Goal: Task Accomplishment & Management: Use online tool/utility

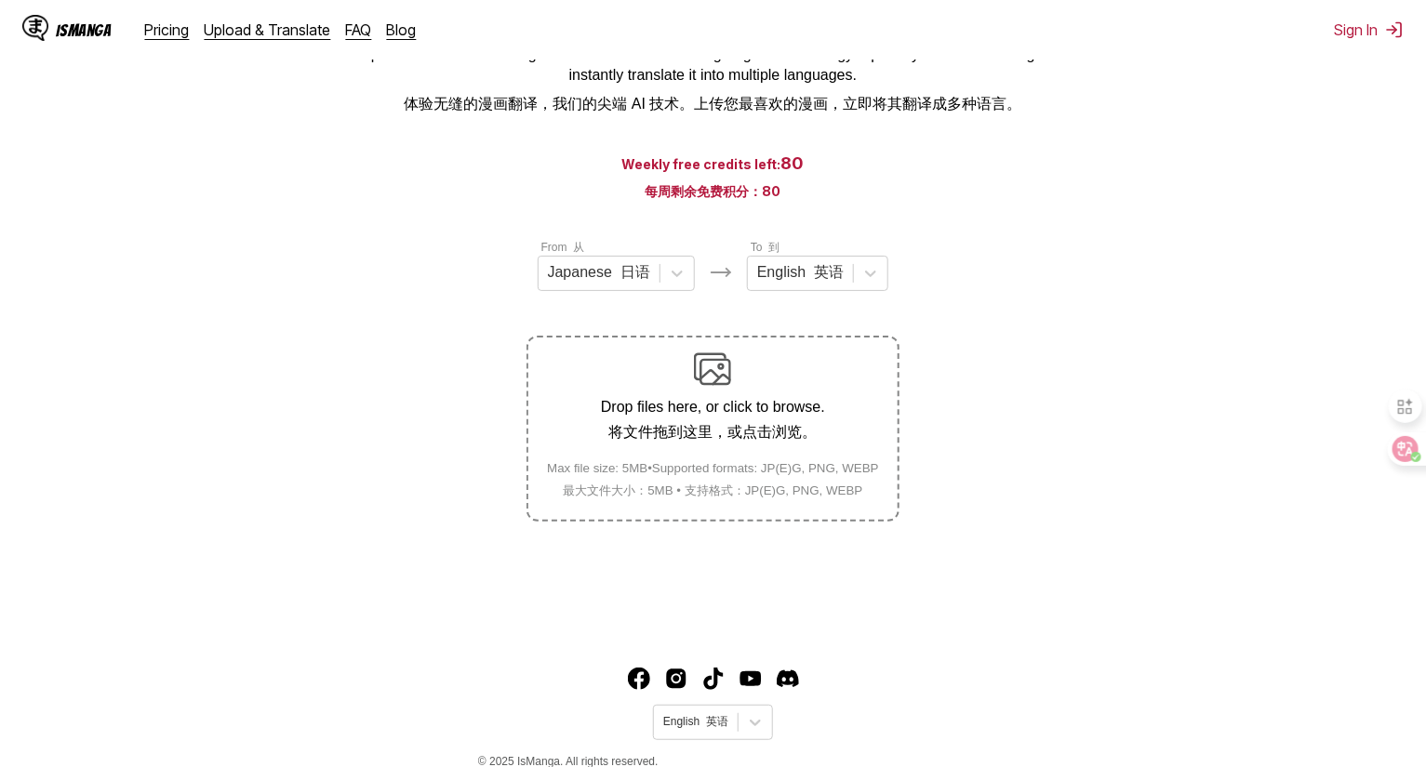
scroll to position [186, 0]
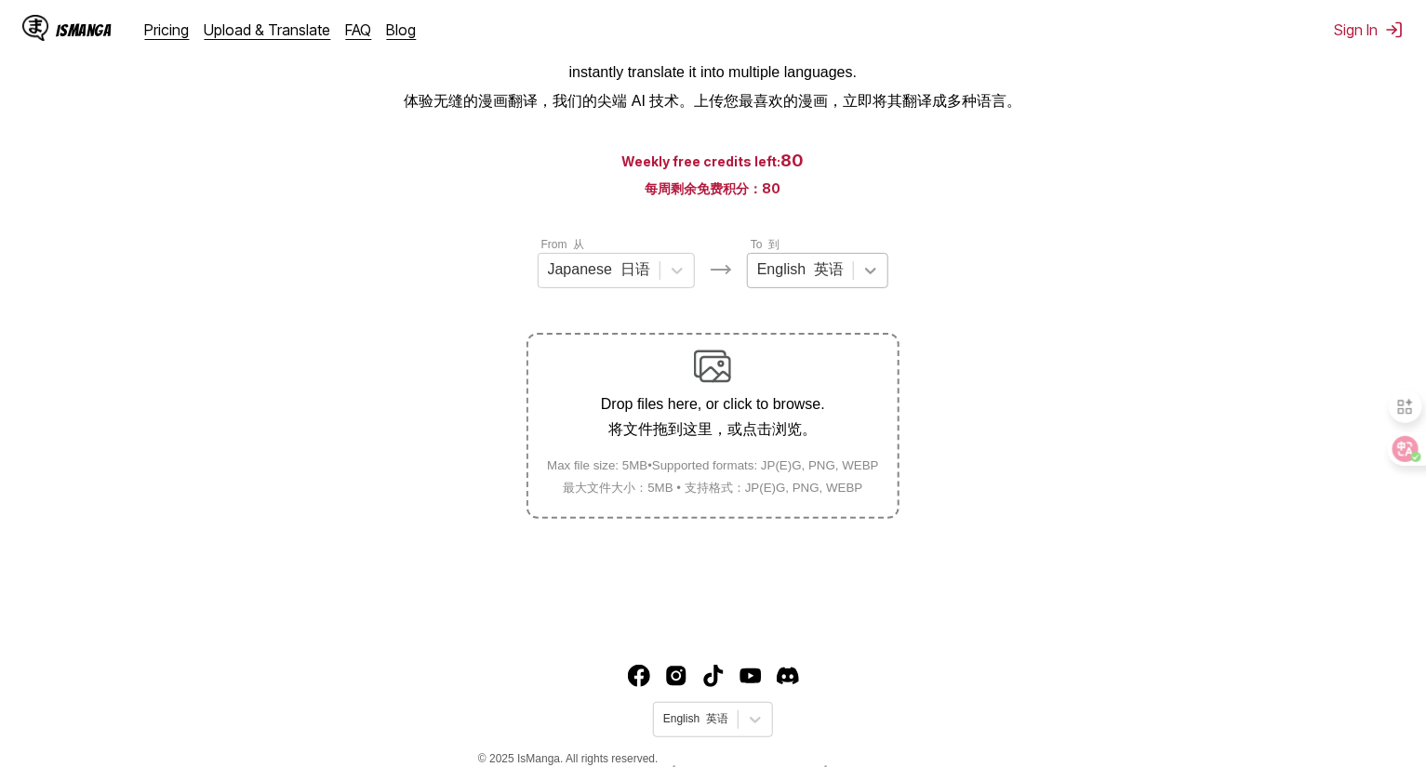
click at [866, 274] on icon at bounding box center [870, 270] width 19 height 19
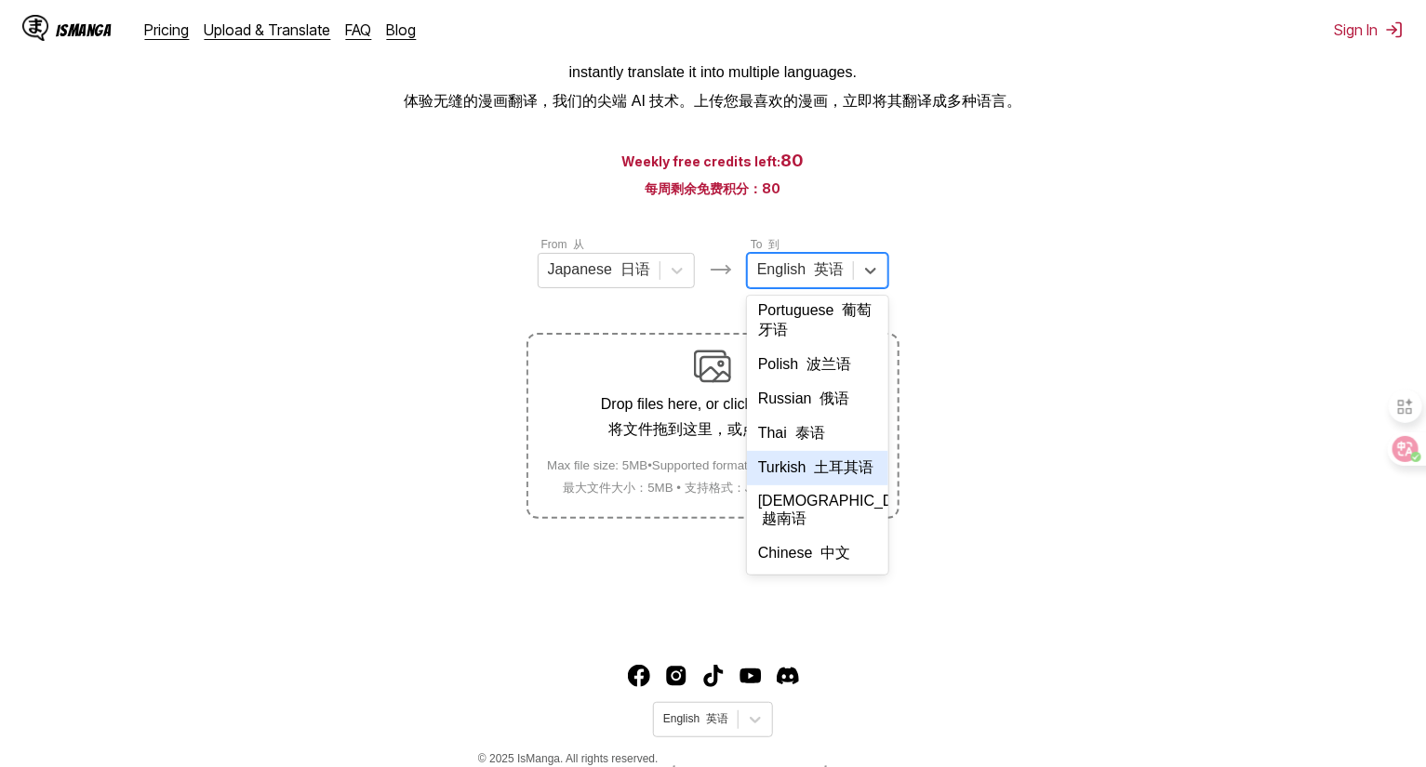
scroll to position [502, 0]
click at [821, 553] on font "中文" at bounding box center [836, 553] width 30 height 16
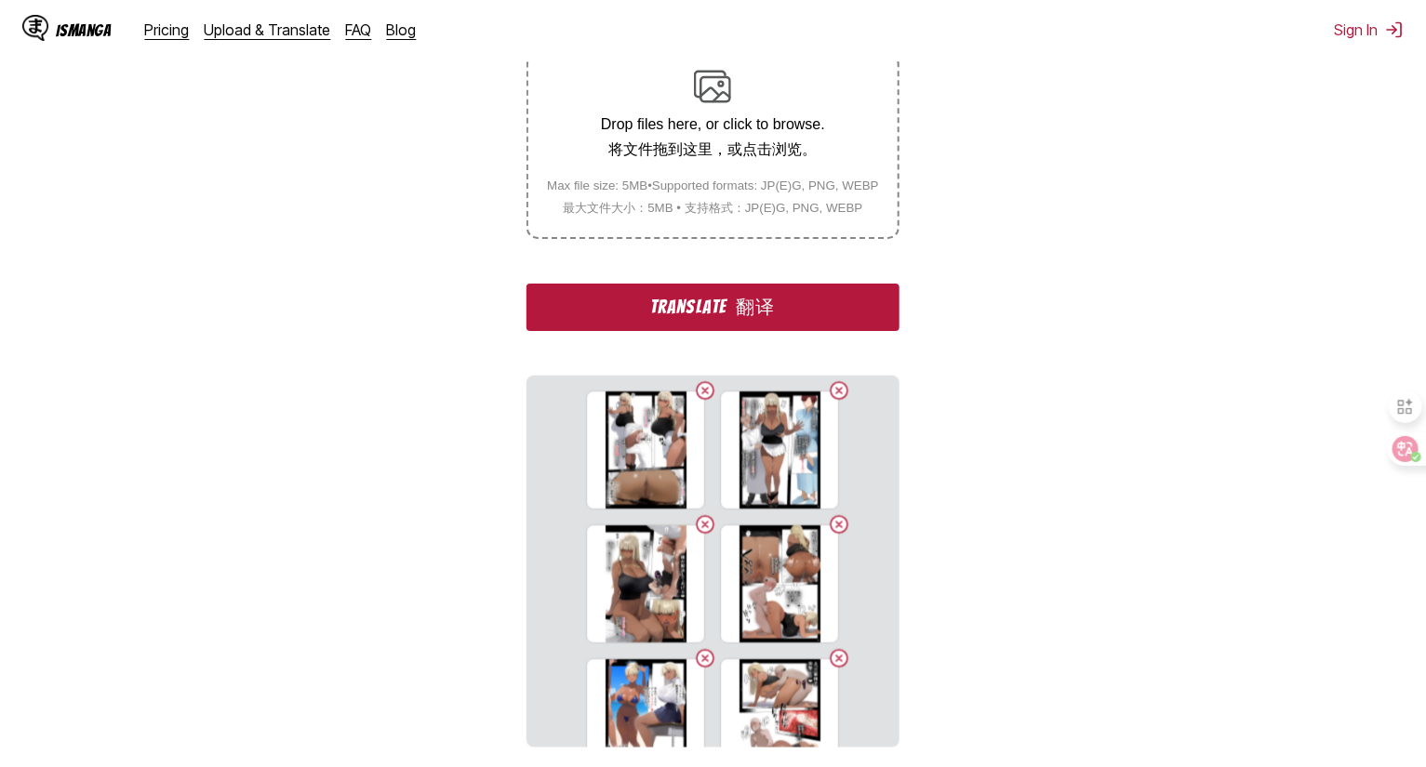
scroll to position [87, 0]
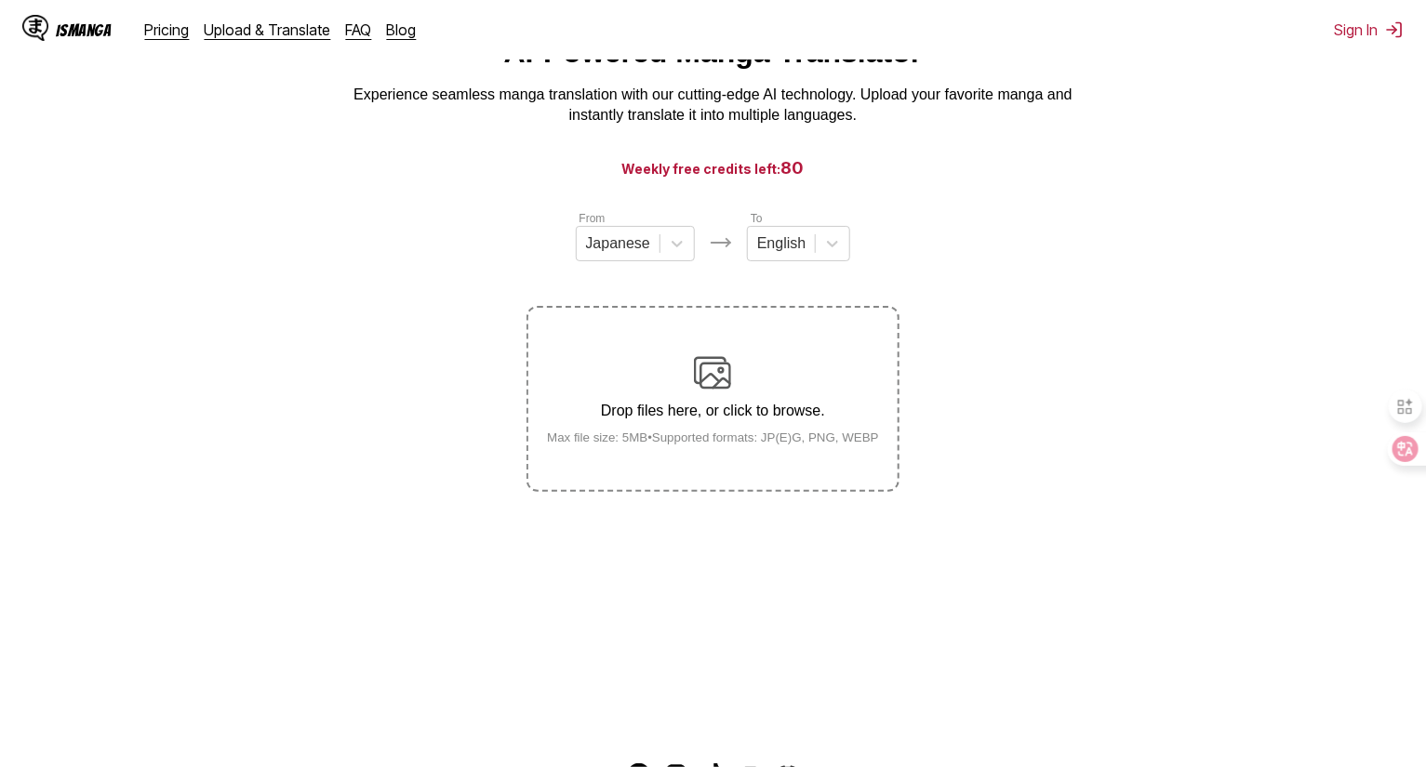
click at [1193, 298] on section "From Japanese To English Drop files here, or click to browse. Max file size: 5M…" at bounding box center [713, 350] width 1396 height 283
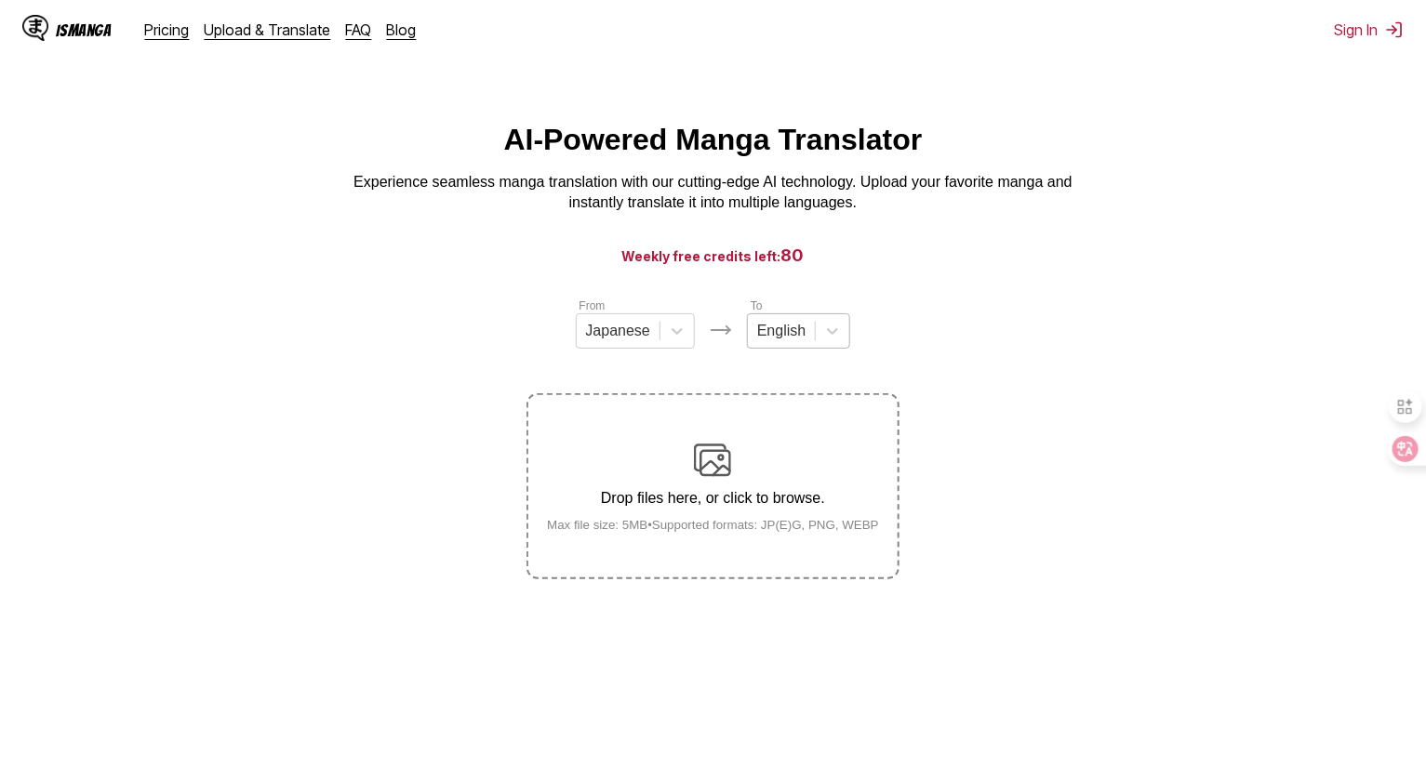
click at [792, 324] on div "English" at bounding box center [781, 331] width 67 height 28
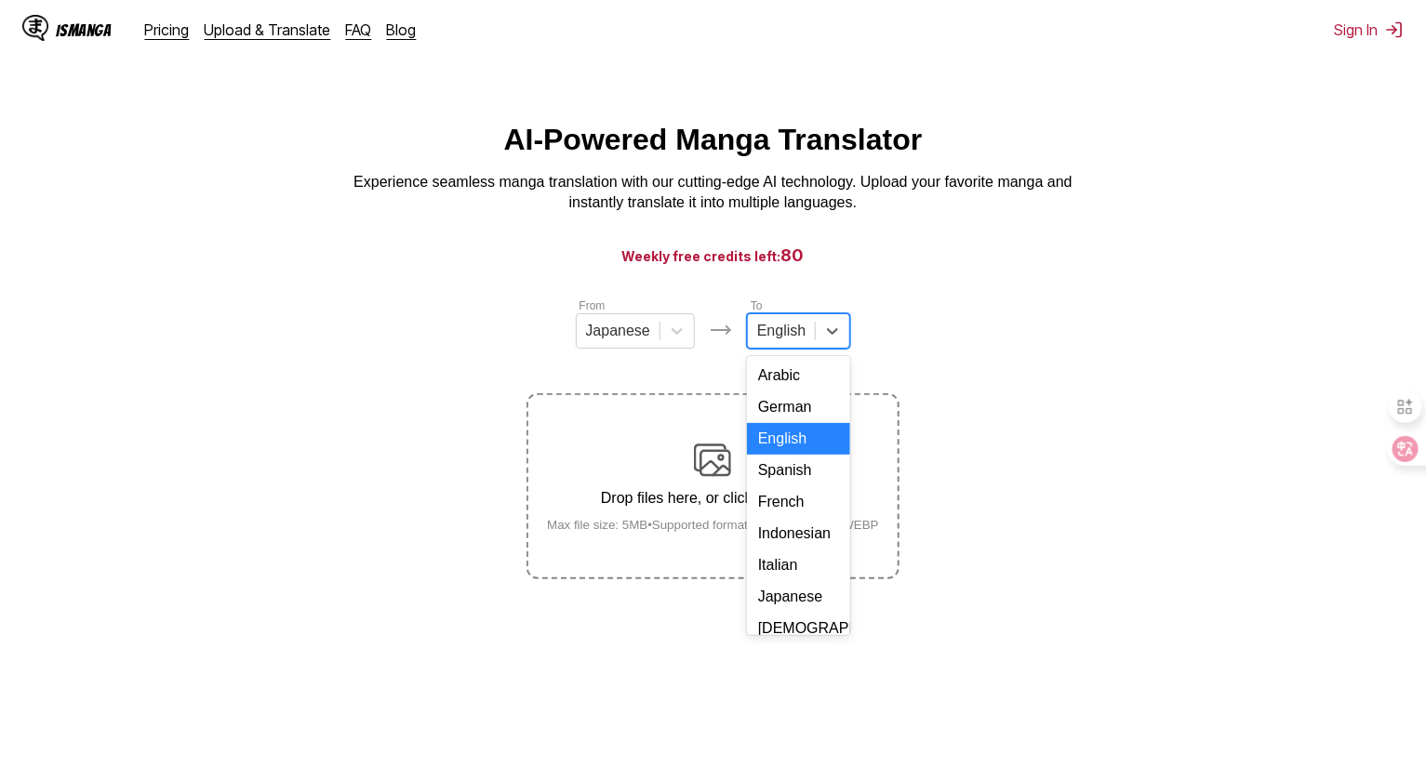
scroll to position [338, 0]
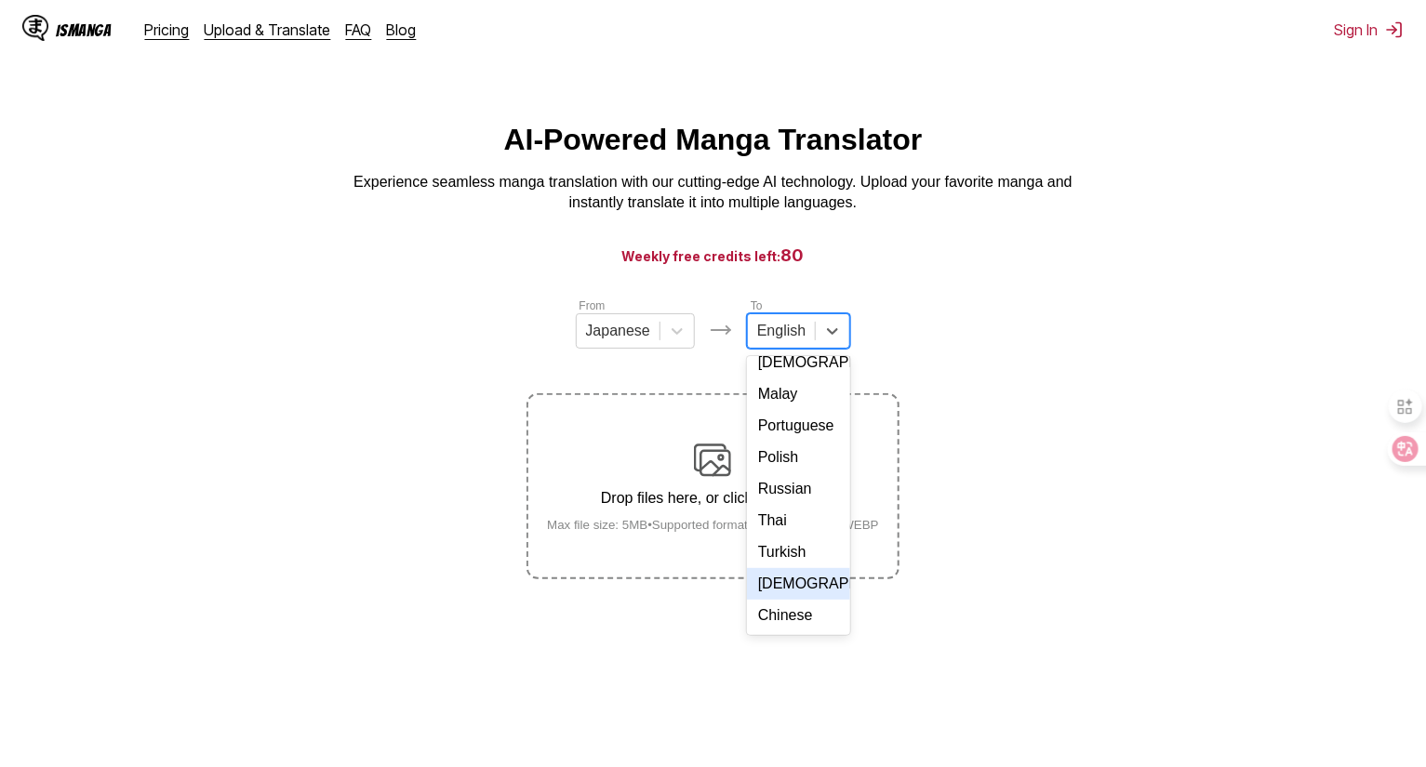
click at [780, 590] on div "Vietnamese" at bounding box center [798, 584] width 103 height 32
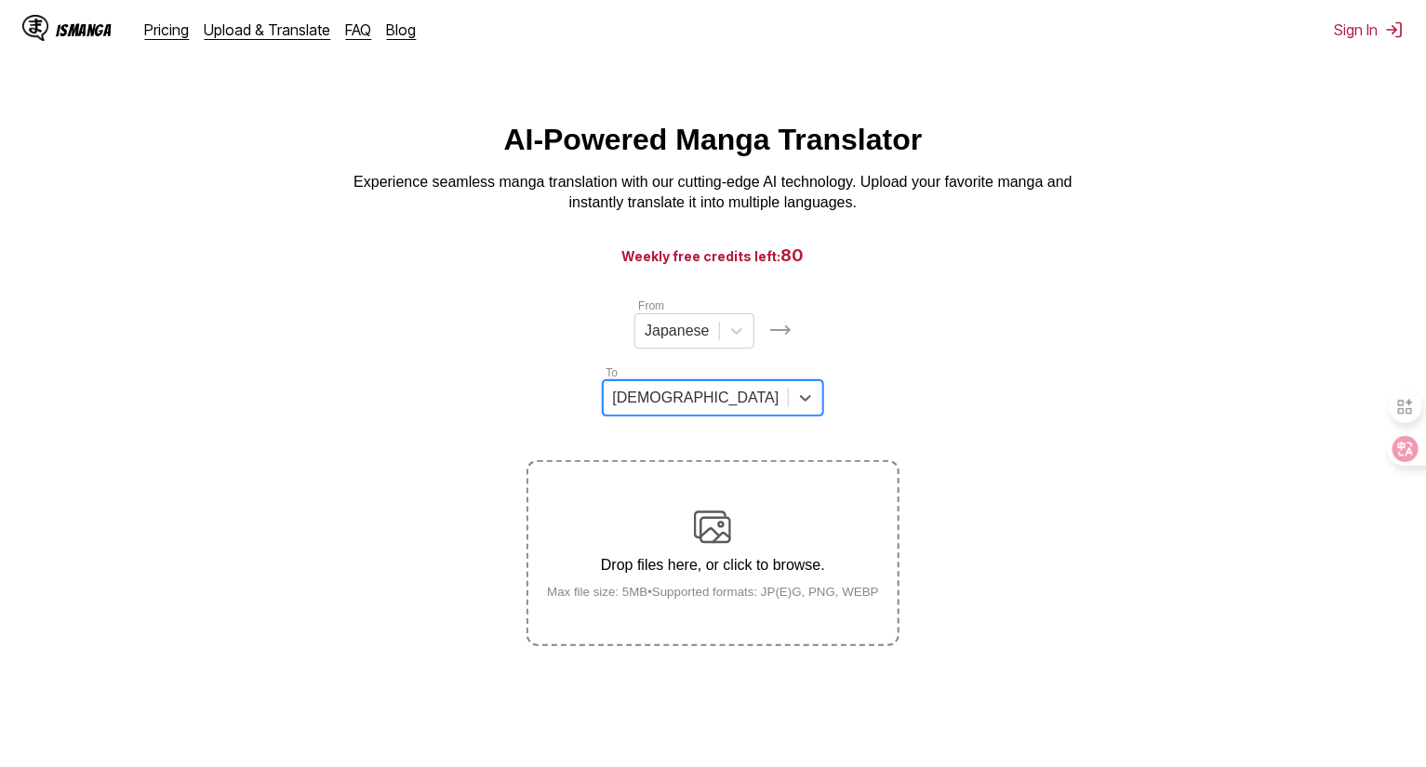
click at [780, 388] on div at bounding box center [696, 398] width 167 height 20
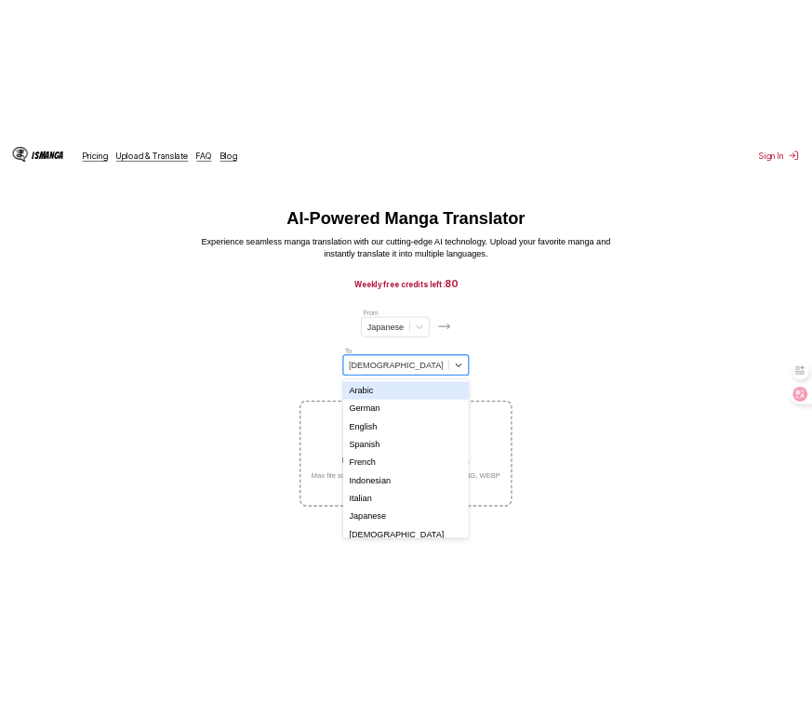
scroll to position [324, 0]
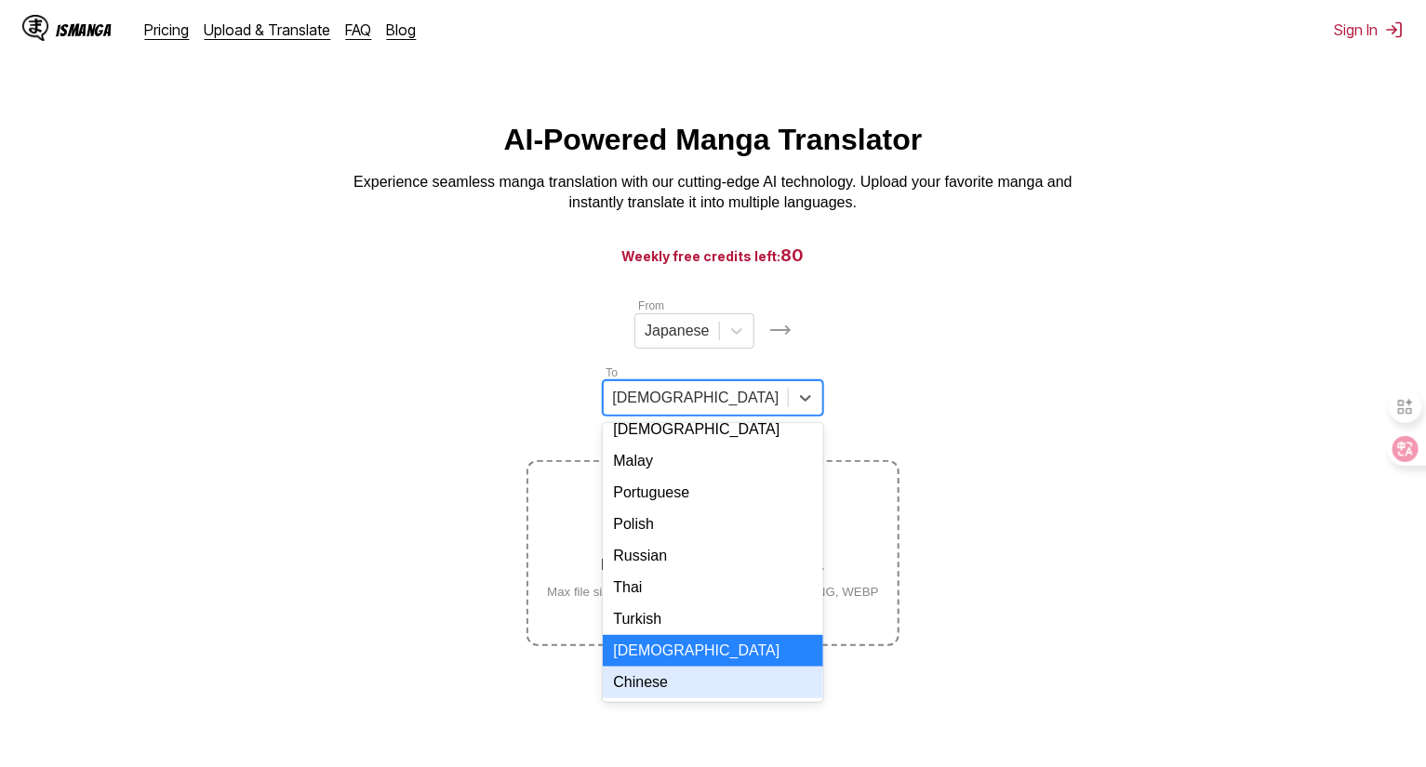
click at [780, 667] on div "Chinese" at bounding box center [713, 683] width 221 height 32
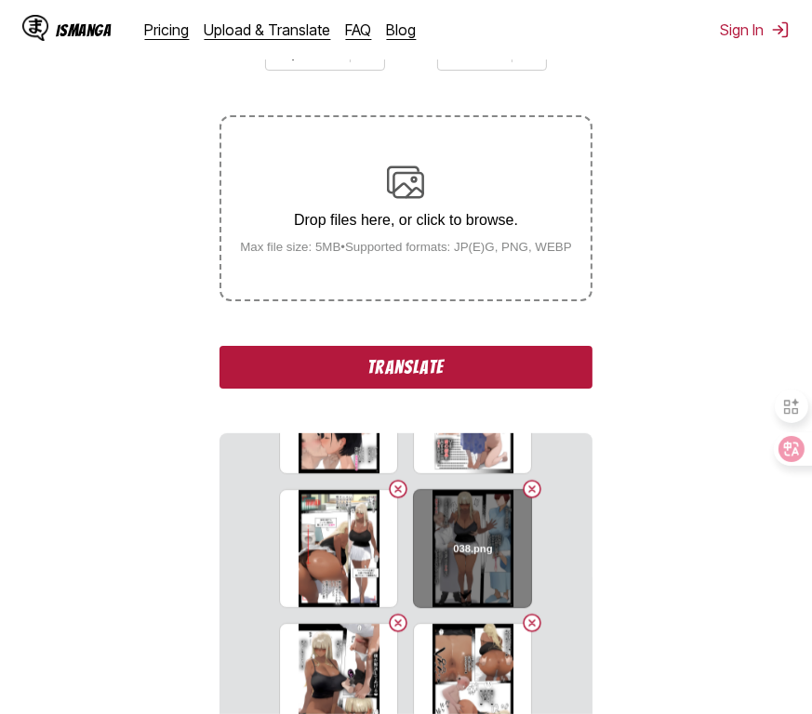
scroll to position [186, 0]
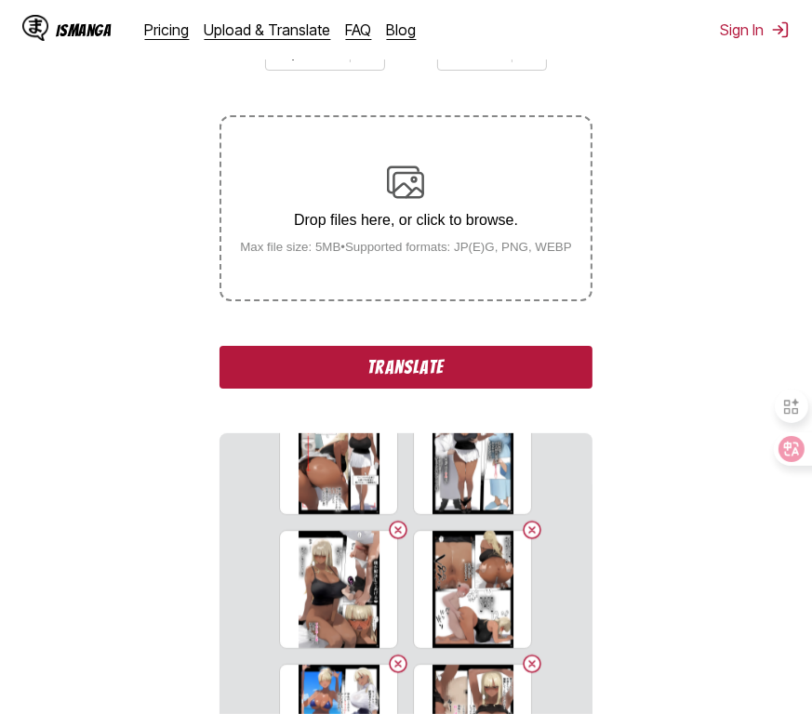
click at [664, 631] on section "From Japanese To Chinese Drop files here, or click to browse. Max file size: 5M…" at bounding box center [406, 412] width 782 height 787
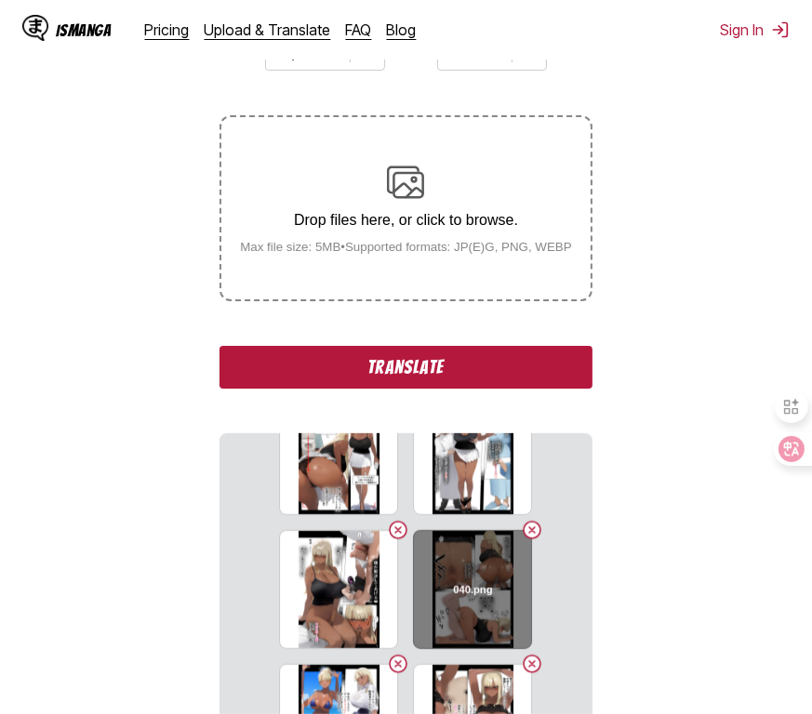
scroll to position [93, 0]
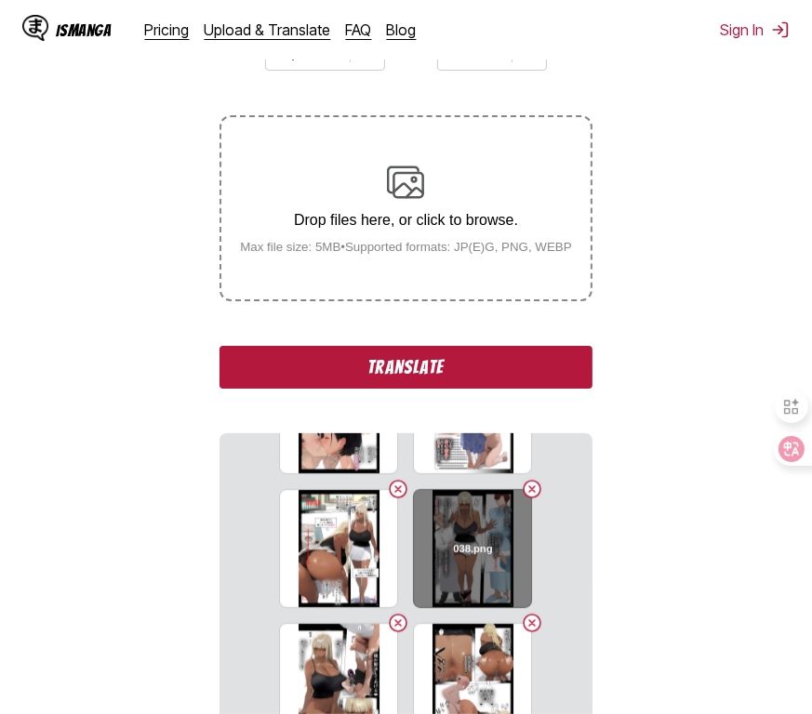
click at [527, 493] on button "Delete image" at bounding box center [532, 489] width 22 height 22
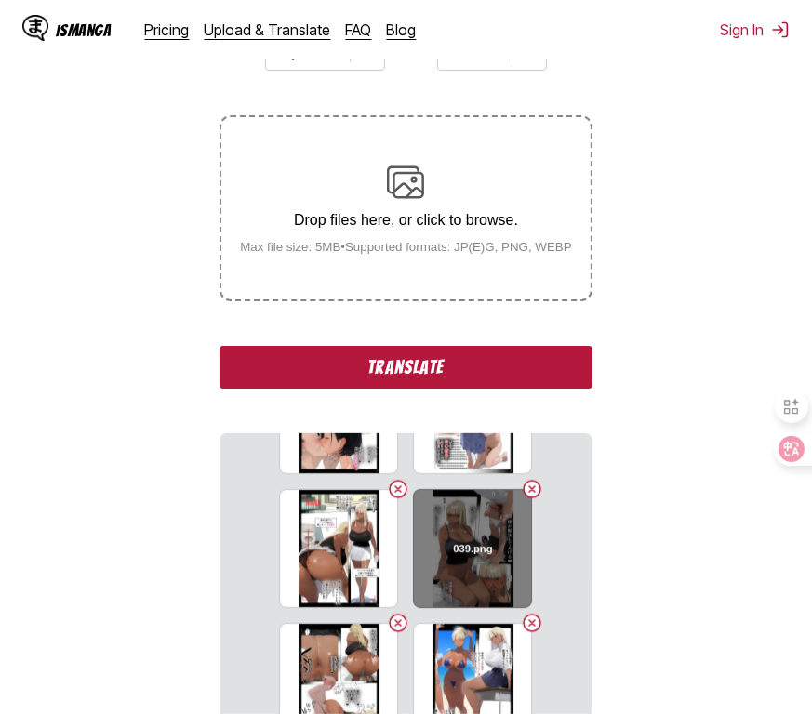
click at [526, 494] on button "Delete image" at bounding box center [532, 489] width 22 height 22
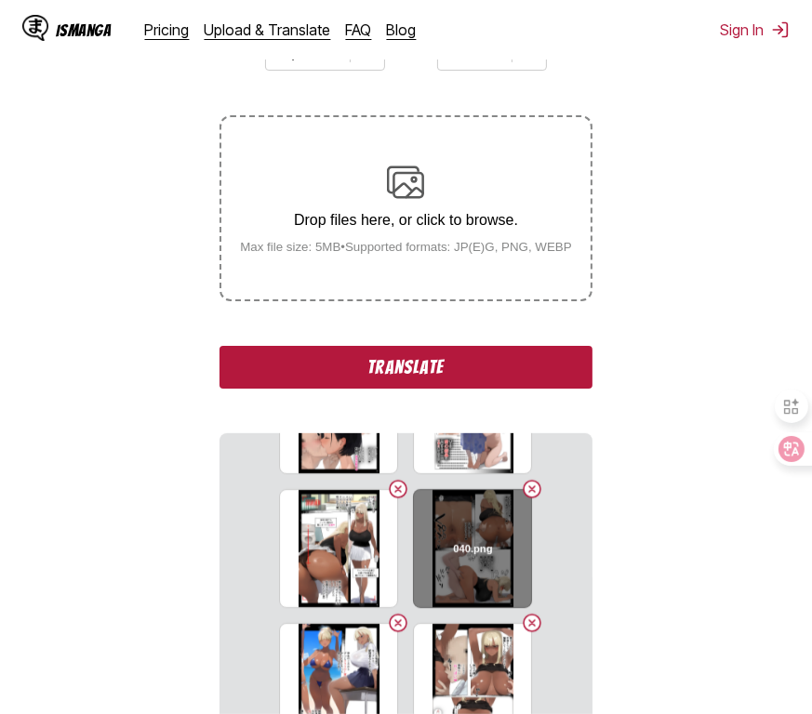
click at [527, 490] on button "Delete image" at bounding box center [532, 489] width 22 height 22
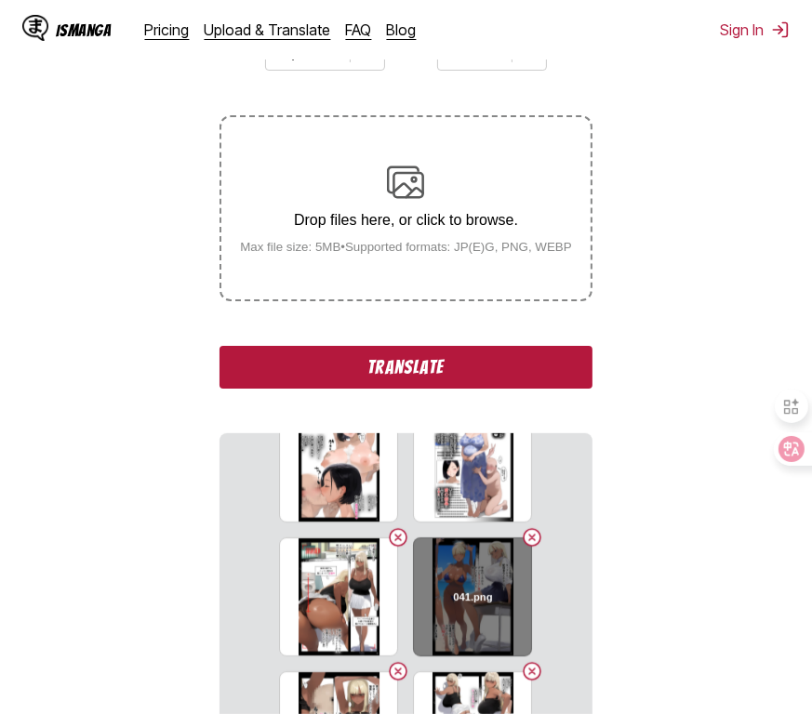
click at [525, 540] on button "Delete image" at bounding box center [532, 538] width 22 height 22
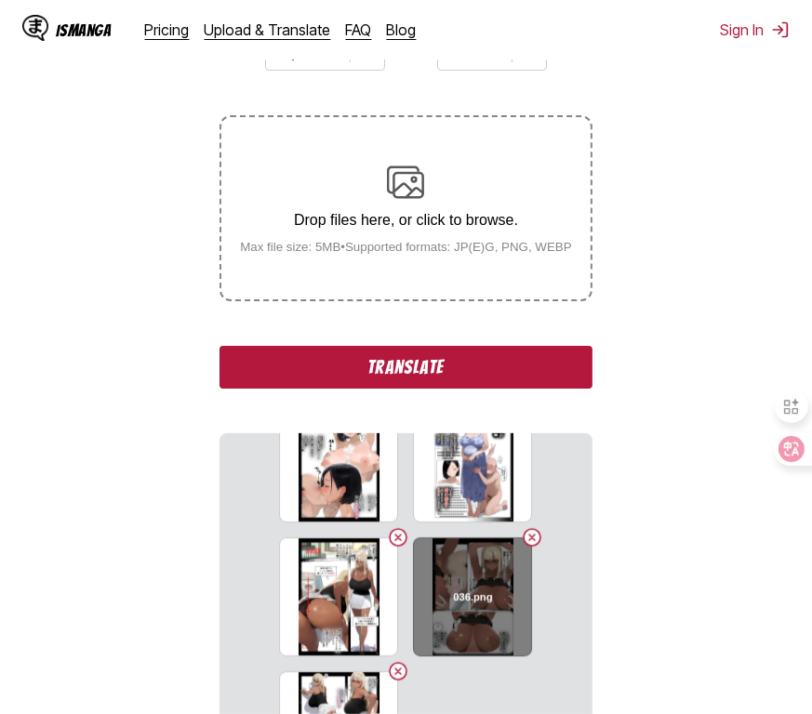
click at [528, 540] on button "Delete image" at bounding box center [532, 538] width 22 height 22
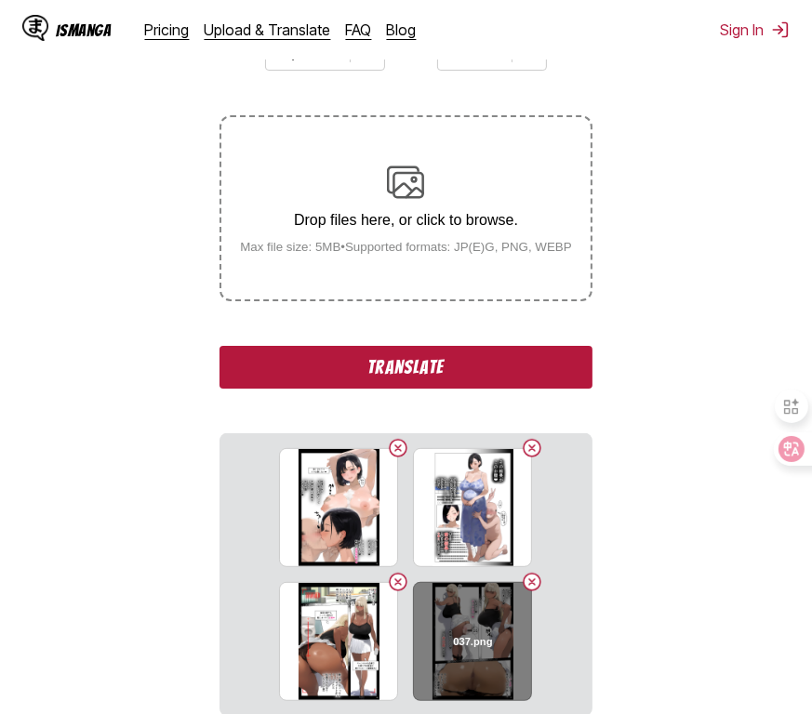
click at [531, 583] on button "Delete image" at bounding box center [532, 582] width 22 height 22
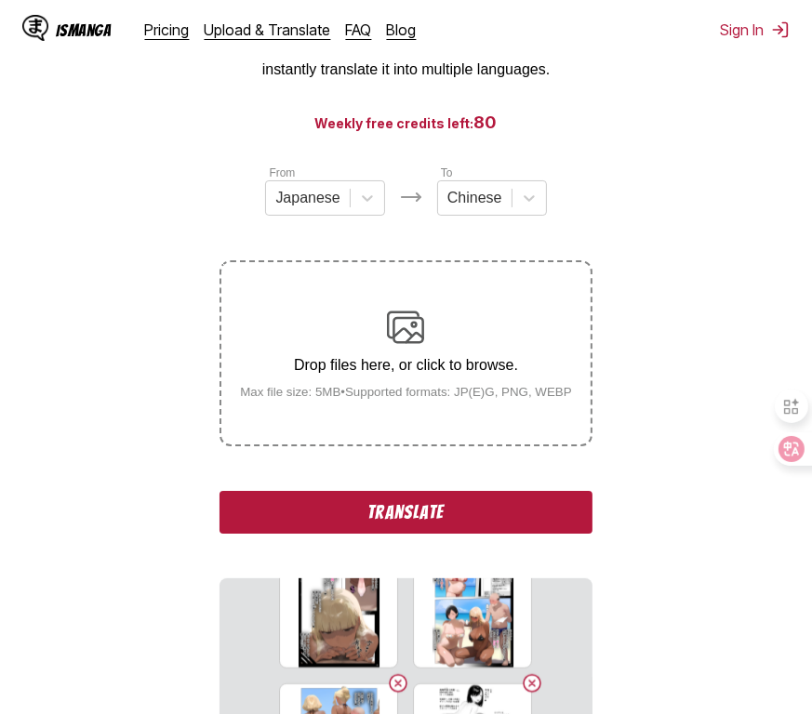
scroll to position [79, 0]
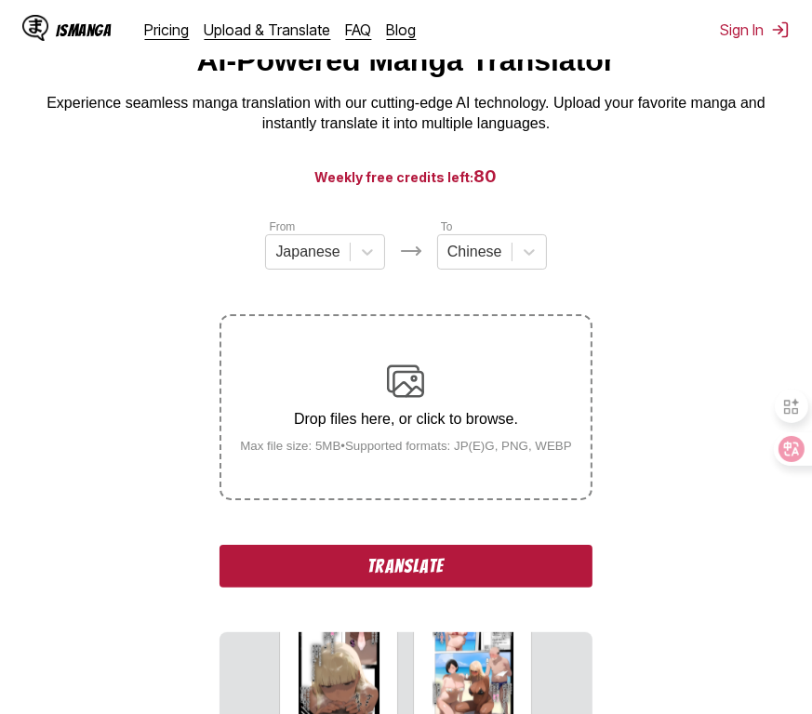
click at [418, 564] on button "Translate" at bounding box center [406, 566] width 372 height 43
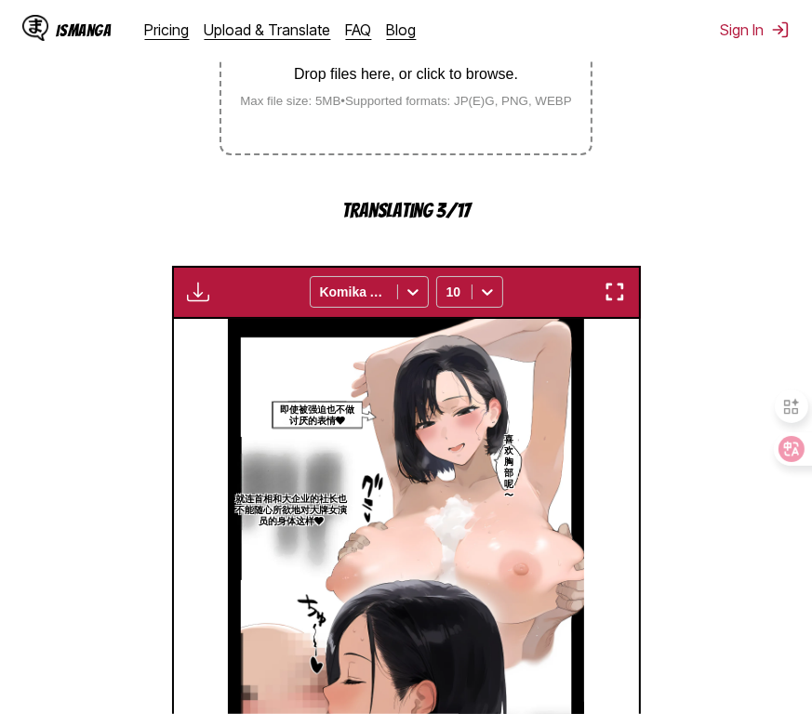
scroll to position [465, 0]
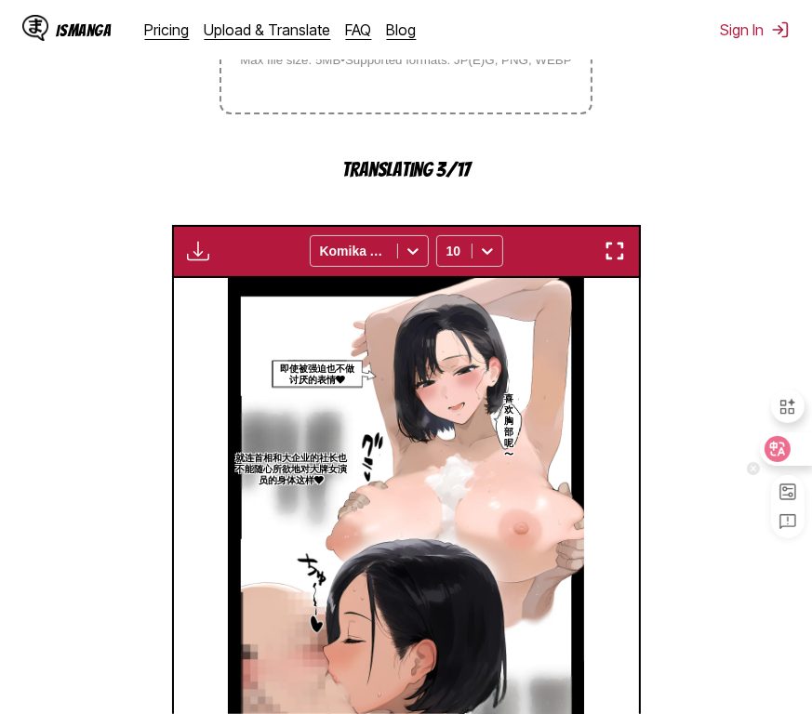
click at [784, 444] on icon at bounding box center [778, 449] width 16 height 15
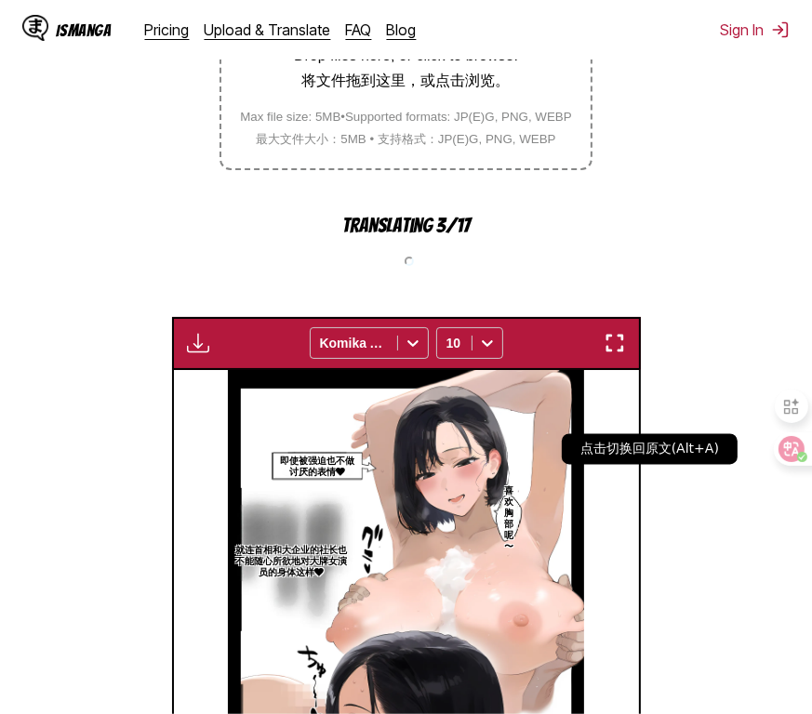
scroll to position [487, 0]
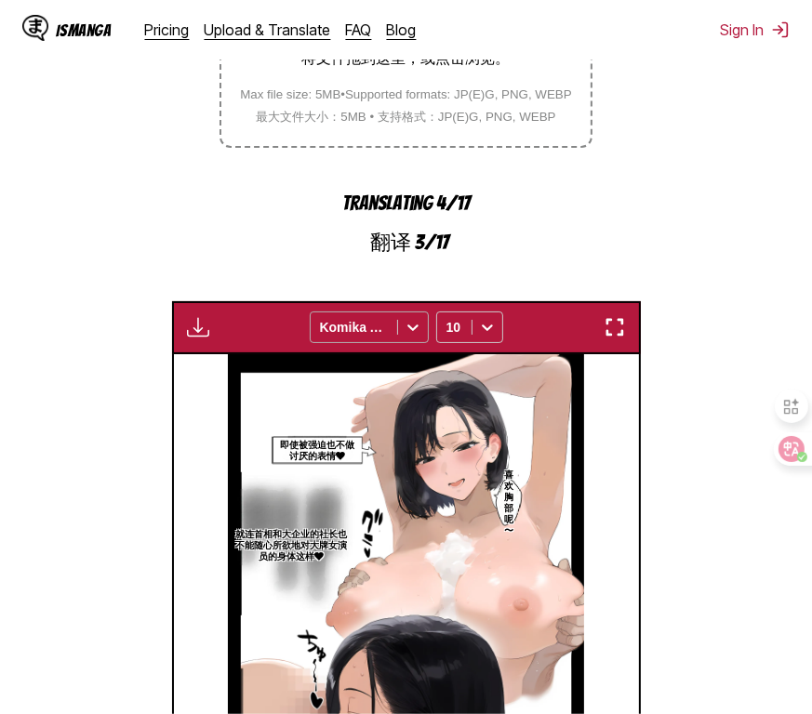
click at [419, 330] on icon at bounding box center [413, 327] width 19 height 19
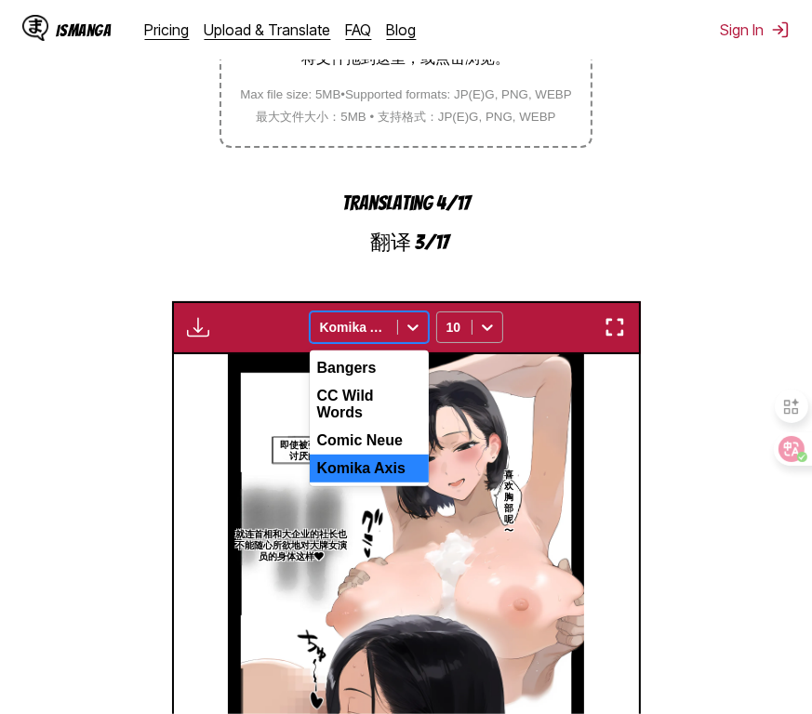
click at [487, 327] on icon at bounding box center [487, 327] width 19 height 19
click at [406, 331] on icon at bounding box center [413, 327] width 19 height 19
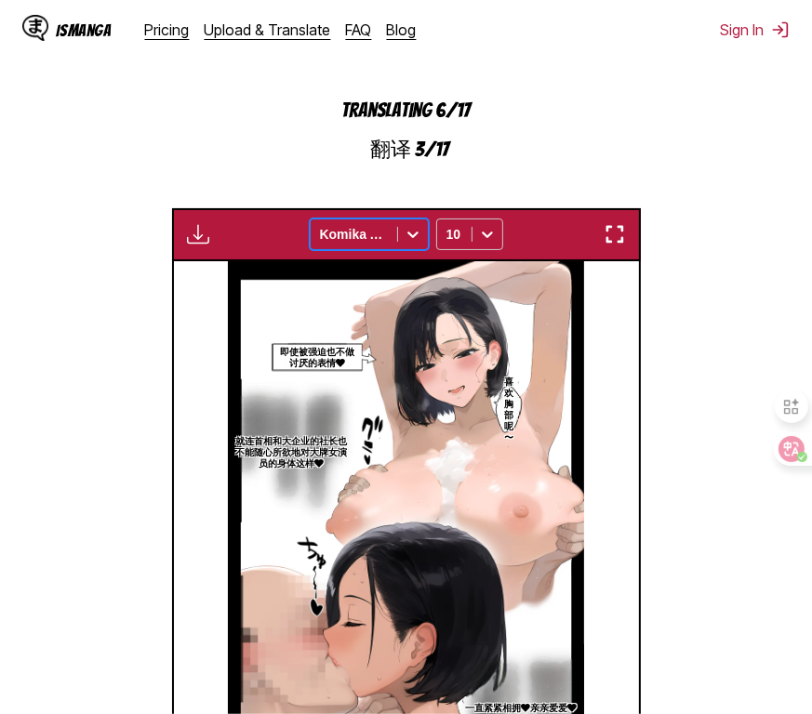
scroll to position [674, 0]
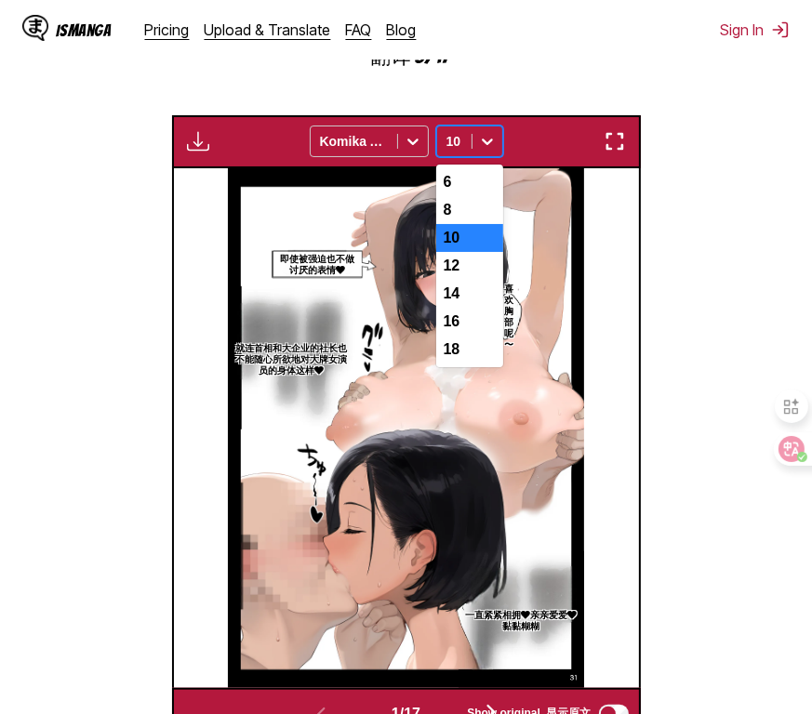
click at [487, 151] on icon at bounding box center [487, 141] width 19 height 19
click at [474, 196] on div "6" at bounding box center [469, 182] width 67 height 28
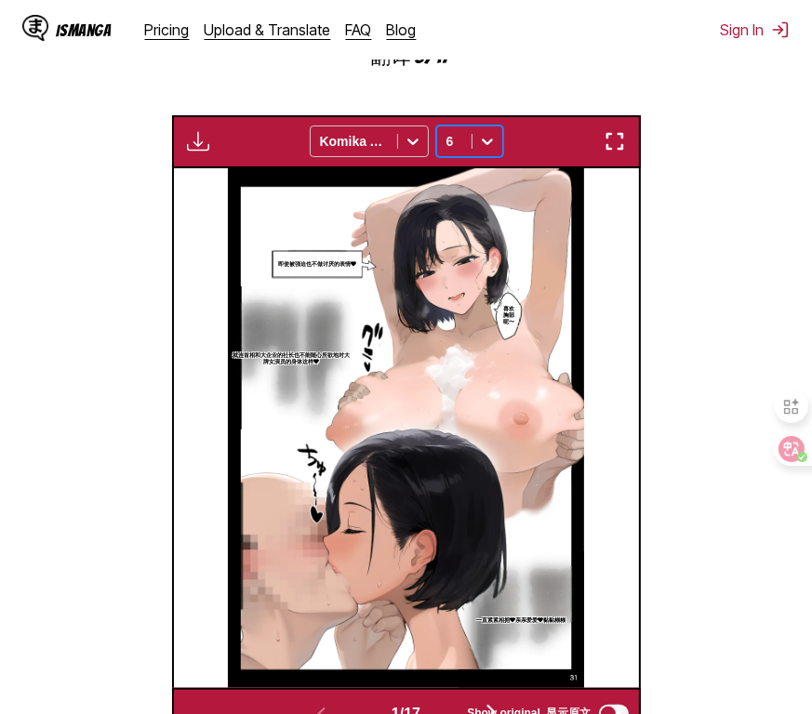
click at [487, 151] on icon at bounding box center [487, 141] width 19 height 19
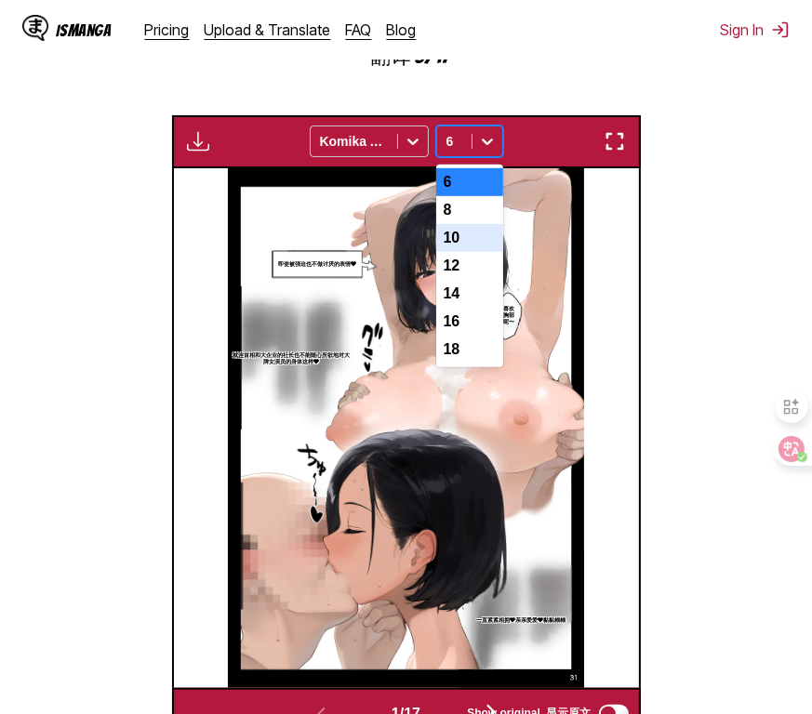
click at [460, 247] on div "10" at bounding box center [469, 238] width 67 height 28
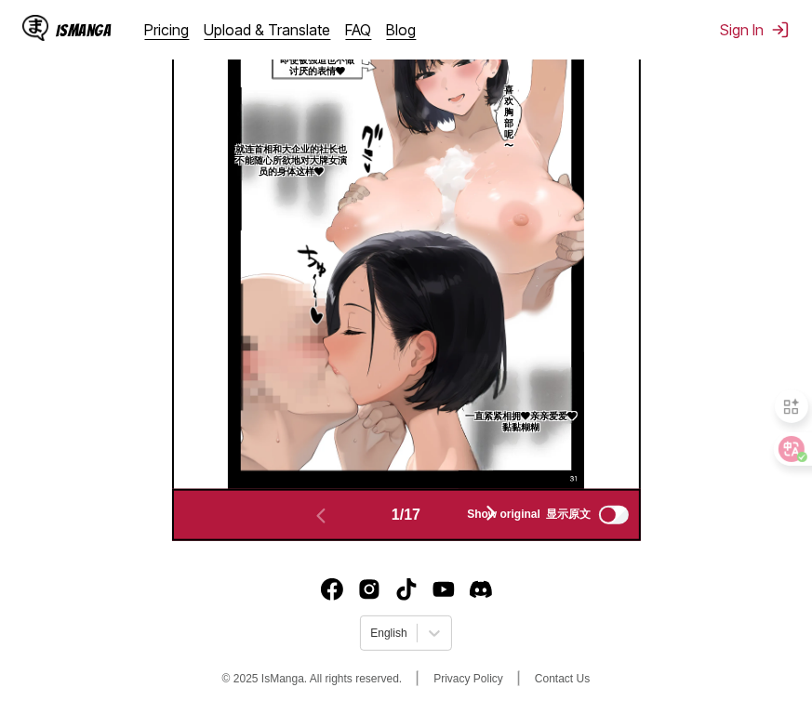
scroll to position [879, 0]
click at [497, 512] on span "Show original 显示原文" at bounding box center [529, 515] width 124 height 16
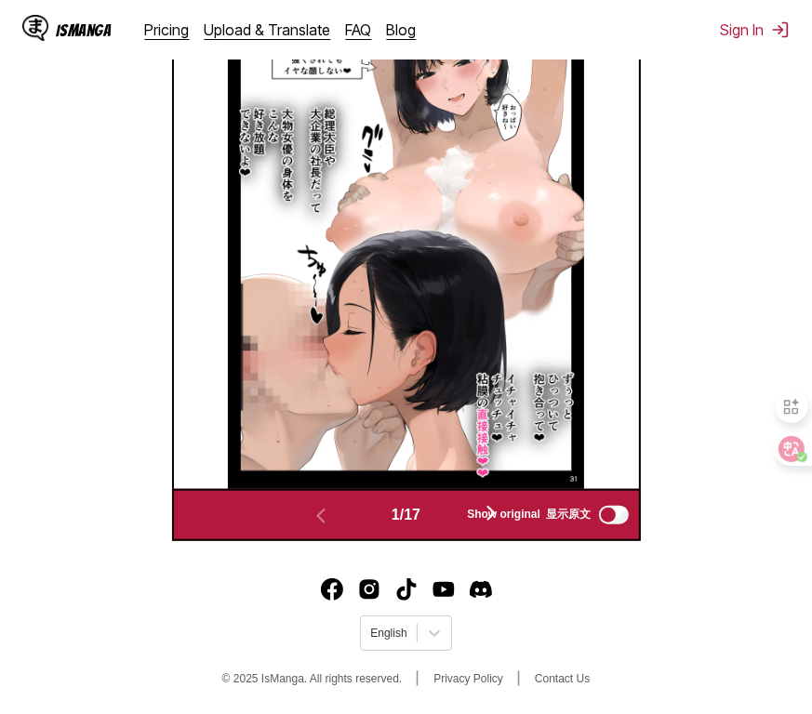
click at [497, 512] on span "Show original 显示原文" at bounding box center [529, 515] width 124 height 16
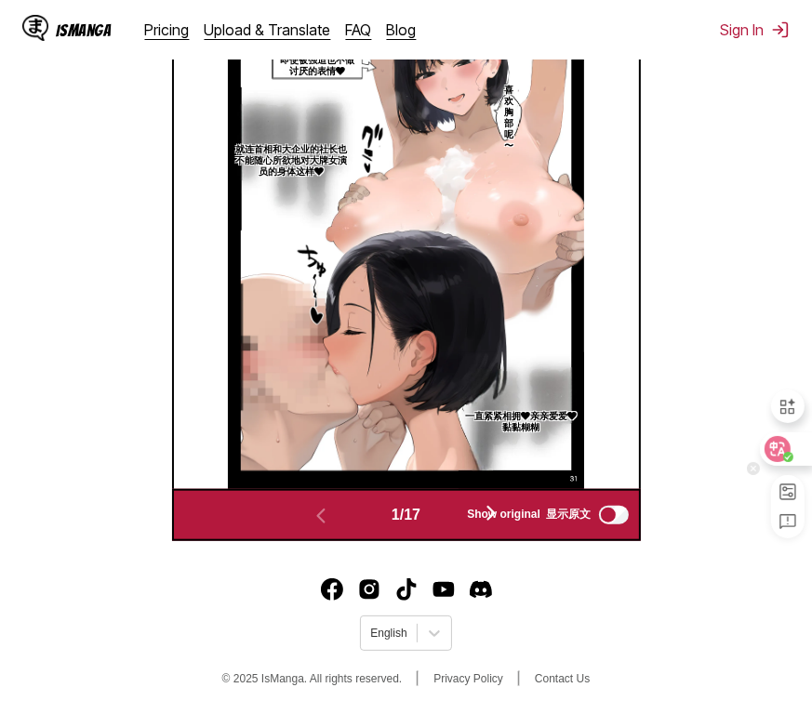
click at [792, 453] on circle at bounding box center [788, 457] width 10 height 10
click at [495, 517] on img "button" at bounding box center [491, 513] width 22 height 22
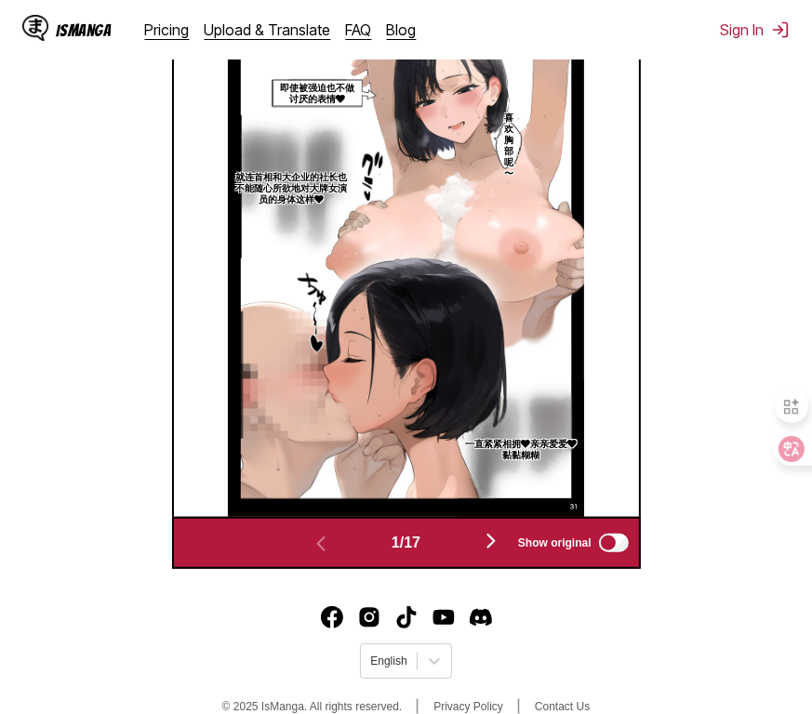
scroll to position [0, 465]
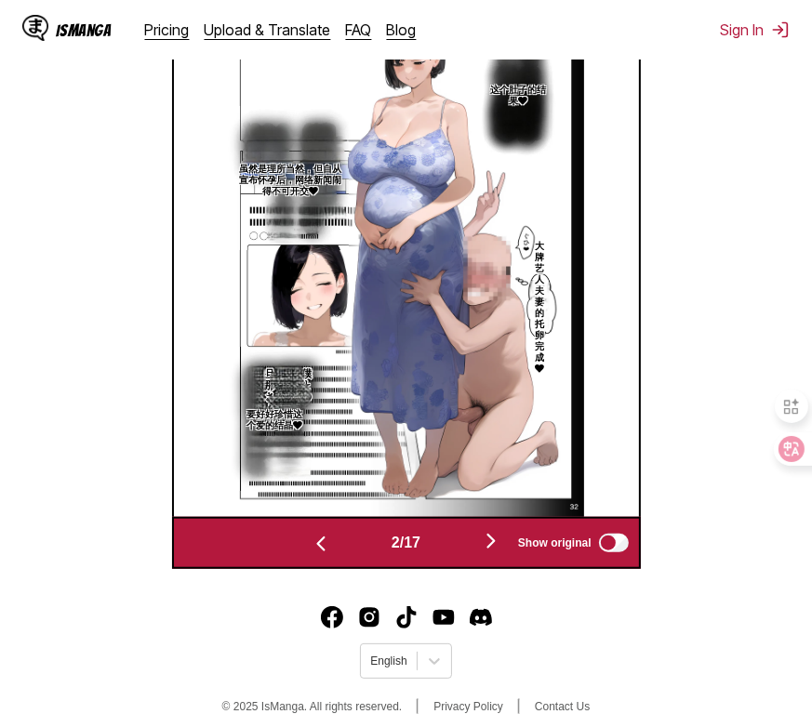
click at [316, 546] on img "button" at bounding box center [321, 544] width 22 height 22
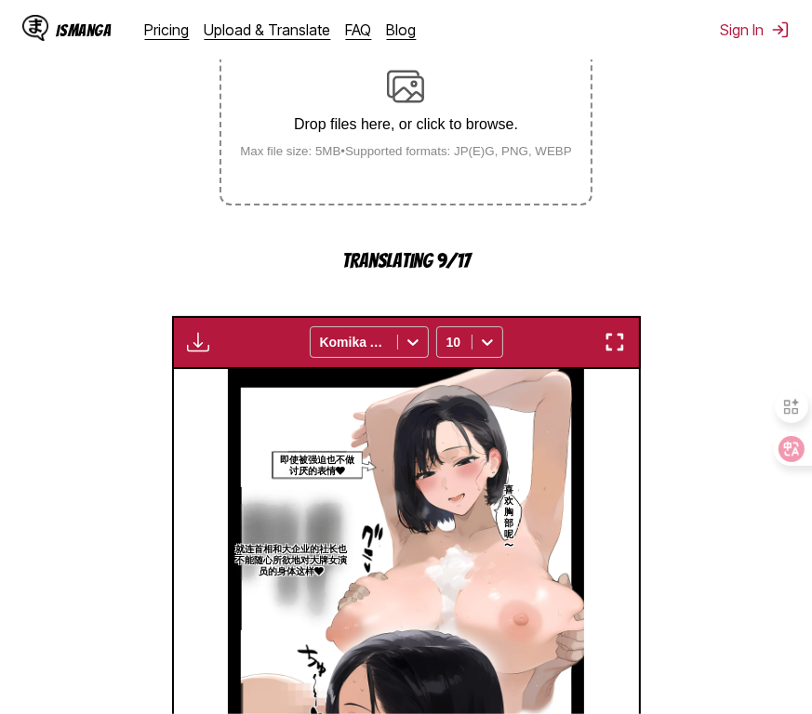
scroll to position [2, 0]
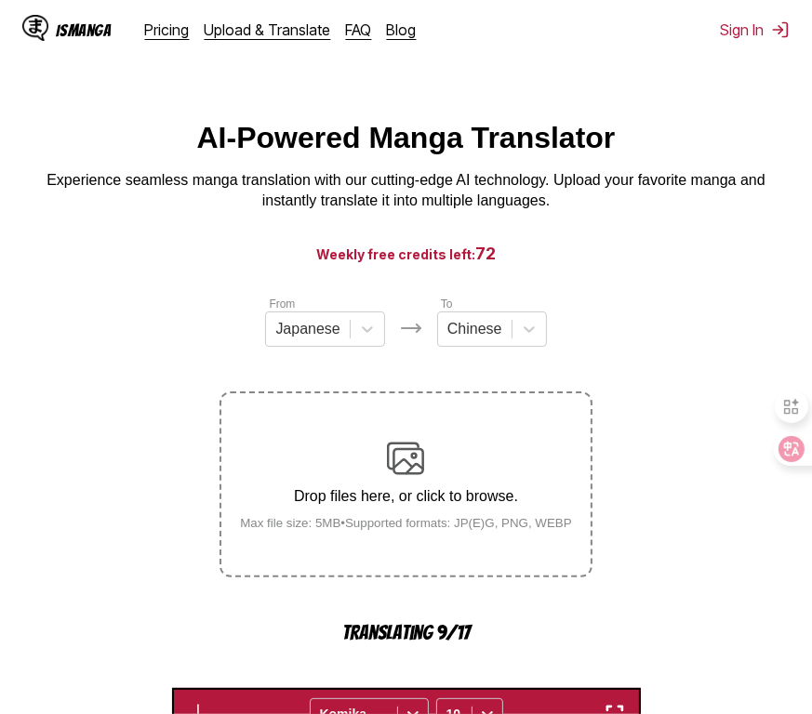
click at [161, 208] on p "Experience seamless manga translation with our cutting-edge AI technology. Uplo…" at bounding box center [406, 191] width 744 height 42
click at [235, 229] on main "AI-Powered Manga Translator Experience seamless manga translation with our cutt…" at bounding box center [406, 717] width 812 height 1193
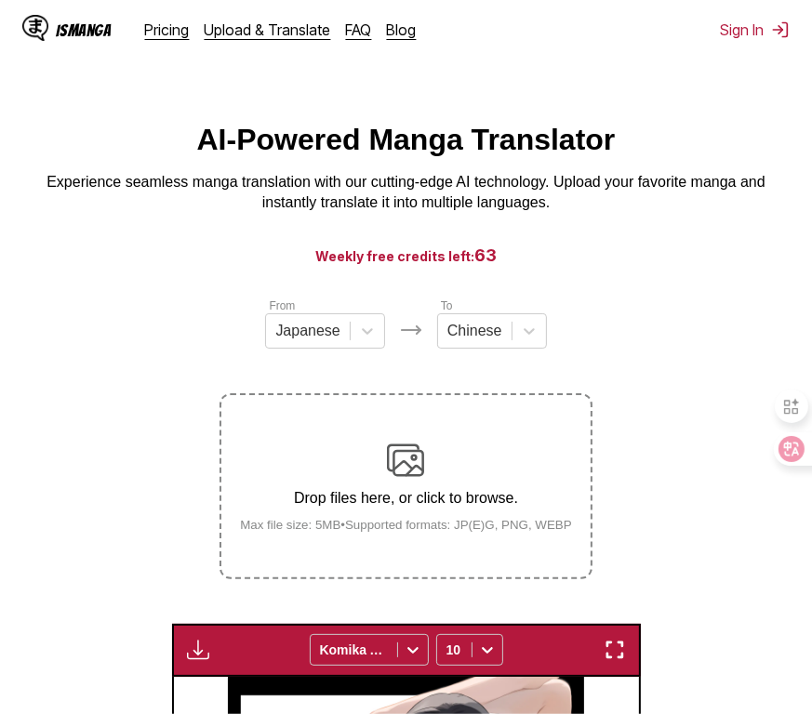
scroll to position [465, 0]
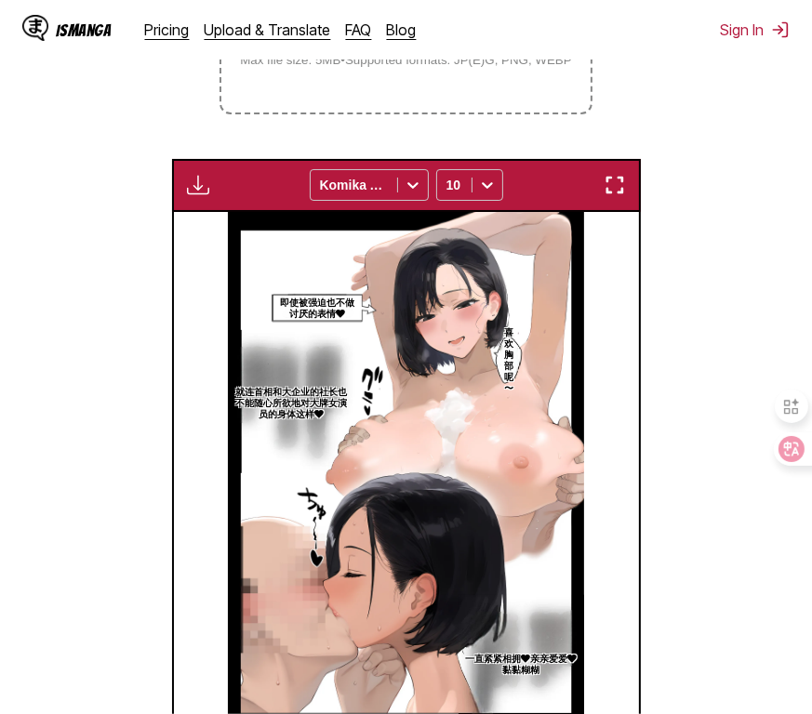
click at [200, 187] on img "button" at bounding box center [198, 185] width 22 height 22
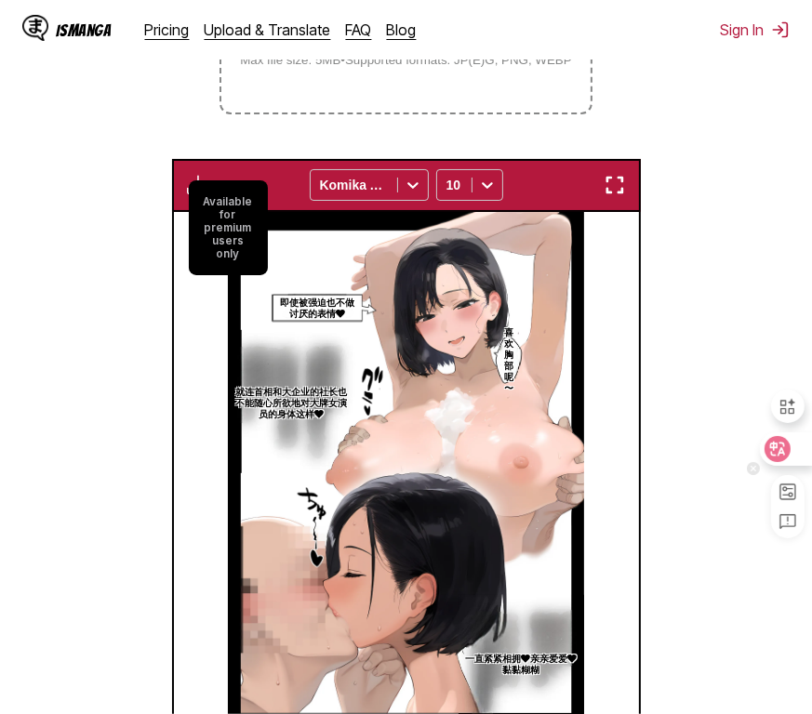
click at [789, 453] on icon at bounding box center [778, 449] width 26 height 26
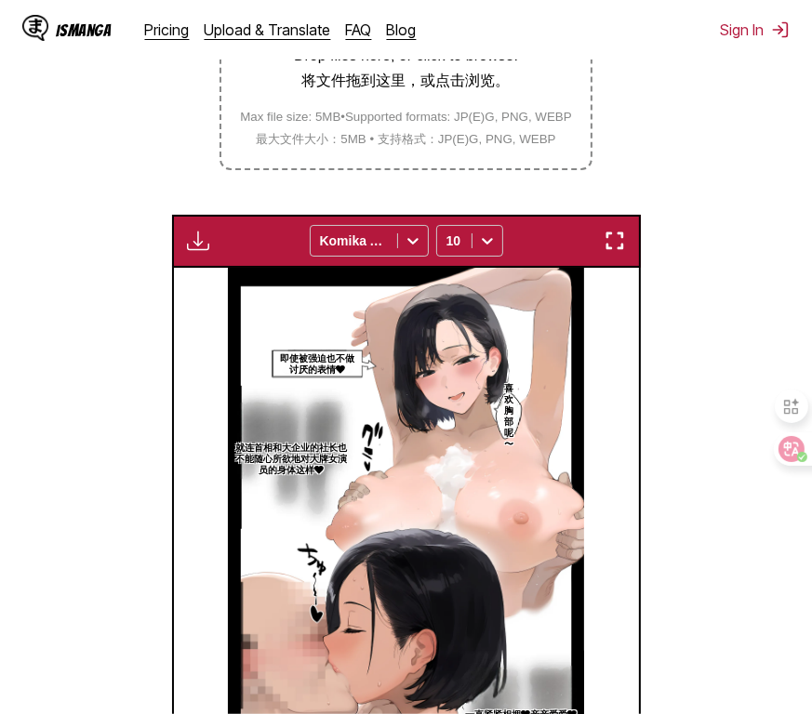
scroll to position [487, 0]
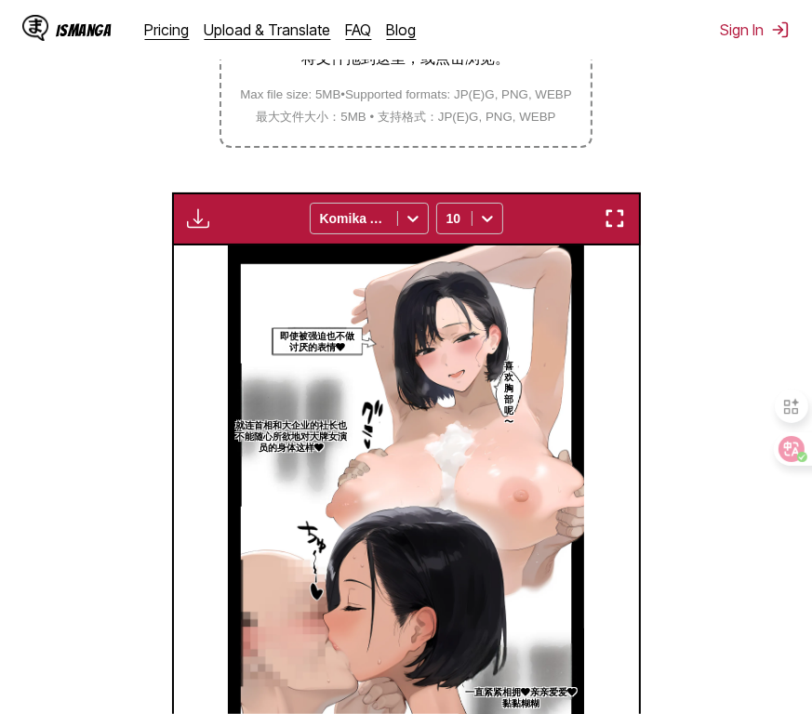
click at [199, 220] on img "button" at bounding box center [198, 218] width 22 height 22
click at [202, 213] on img "button" at bounding box center [198, 218] width 22 height 22
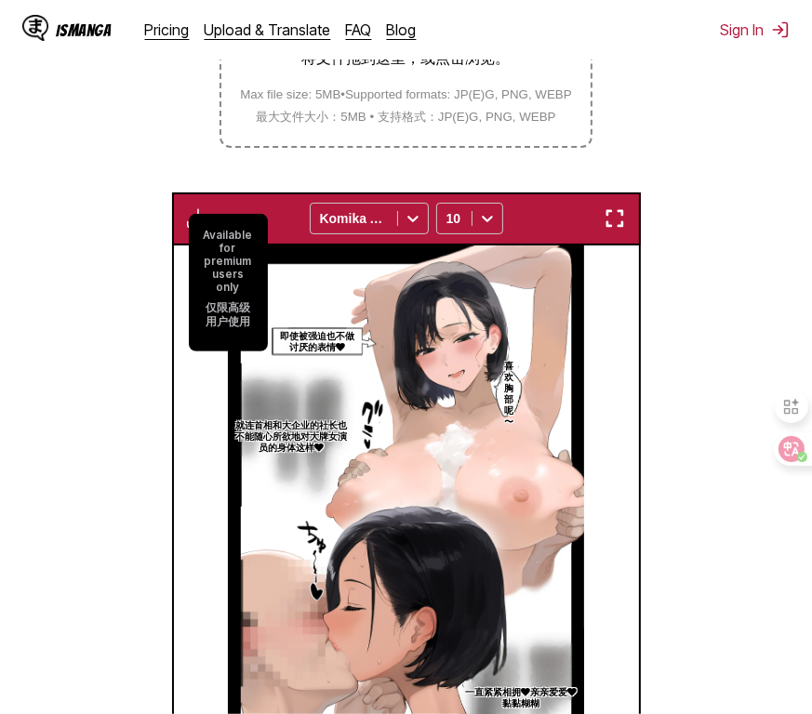
click at [287, 206] on div "Available for premium users only 仅限高级用户使用 Komika Axis 10" at bounding box center [406, 219] width 469 height 53
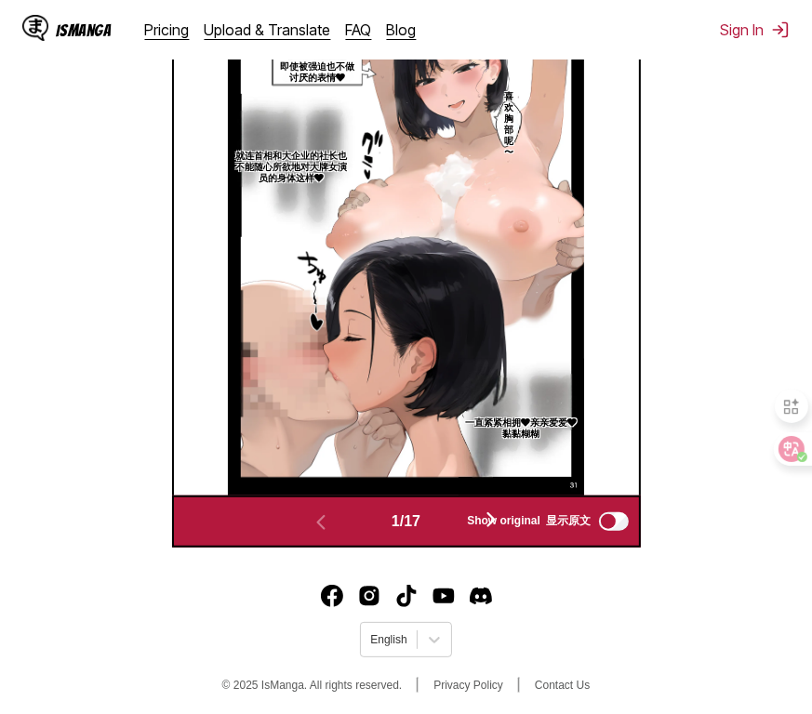
scroll to position [768, 0]
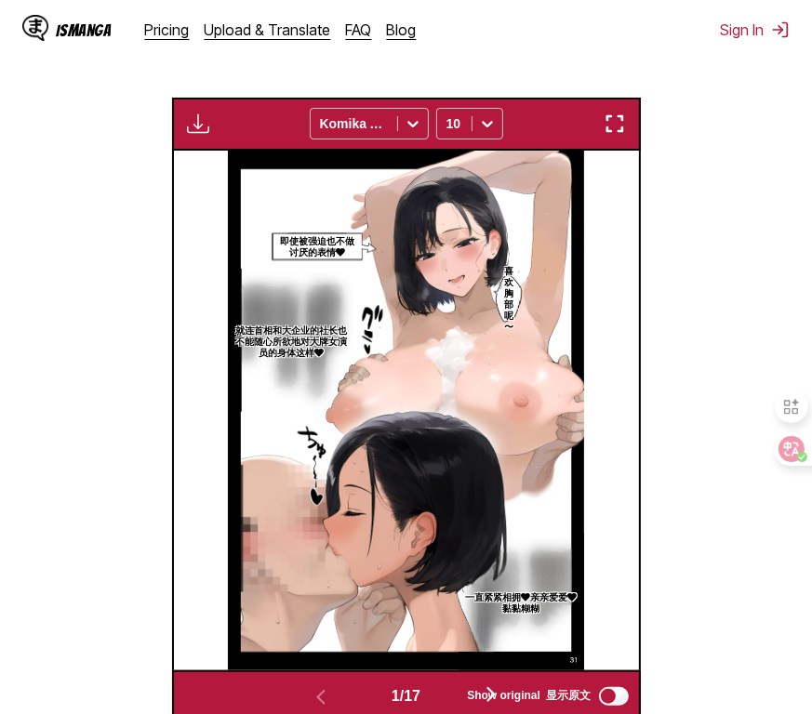
click at [620, 127] on img "button" at bounding box center [615, 124] width 22 height 22
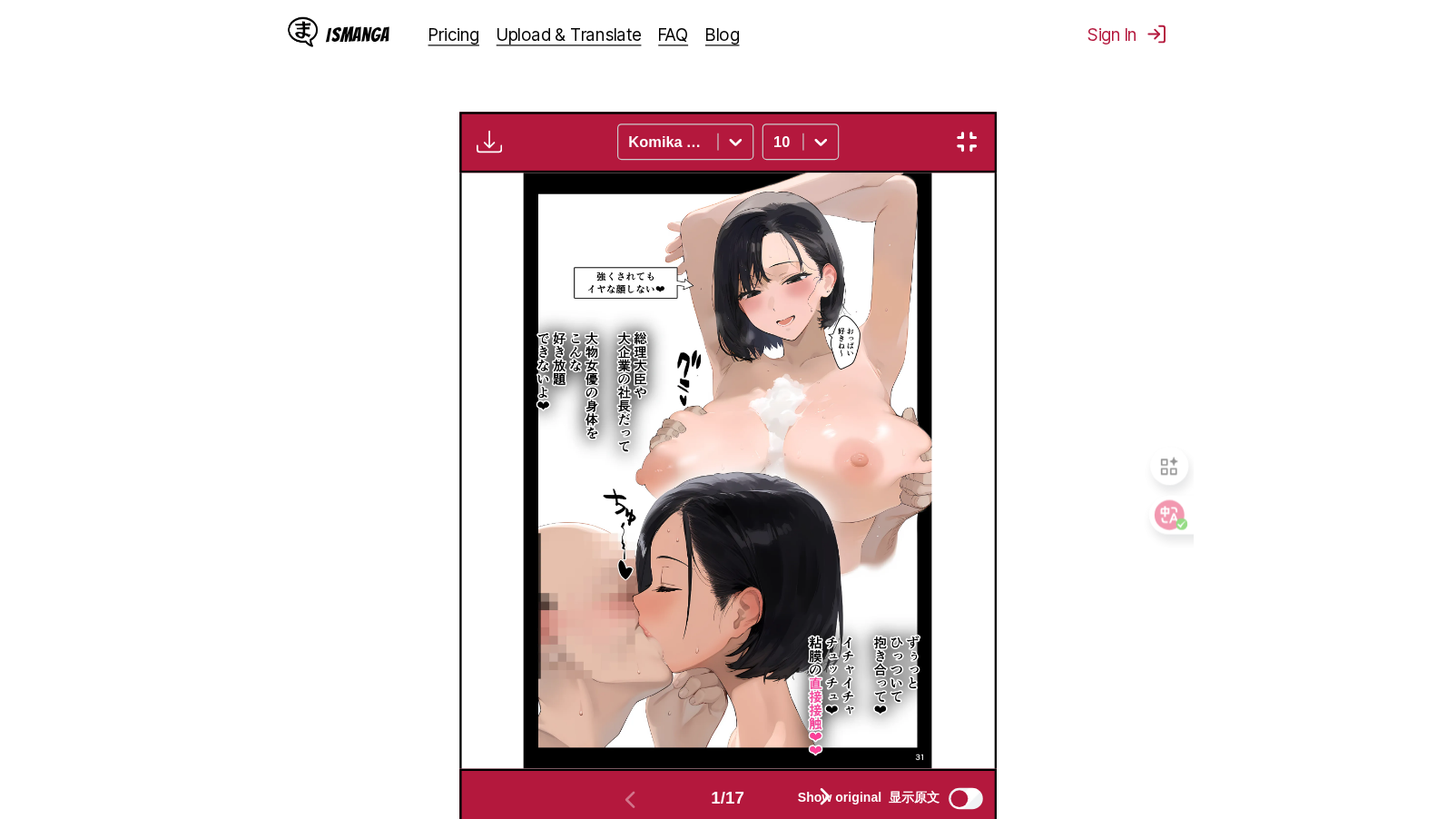
scroll to position [206, 0]
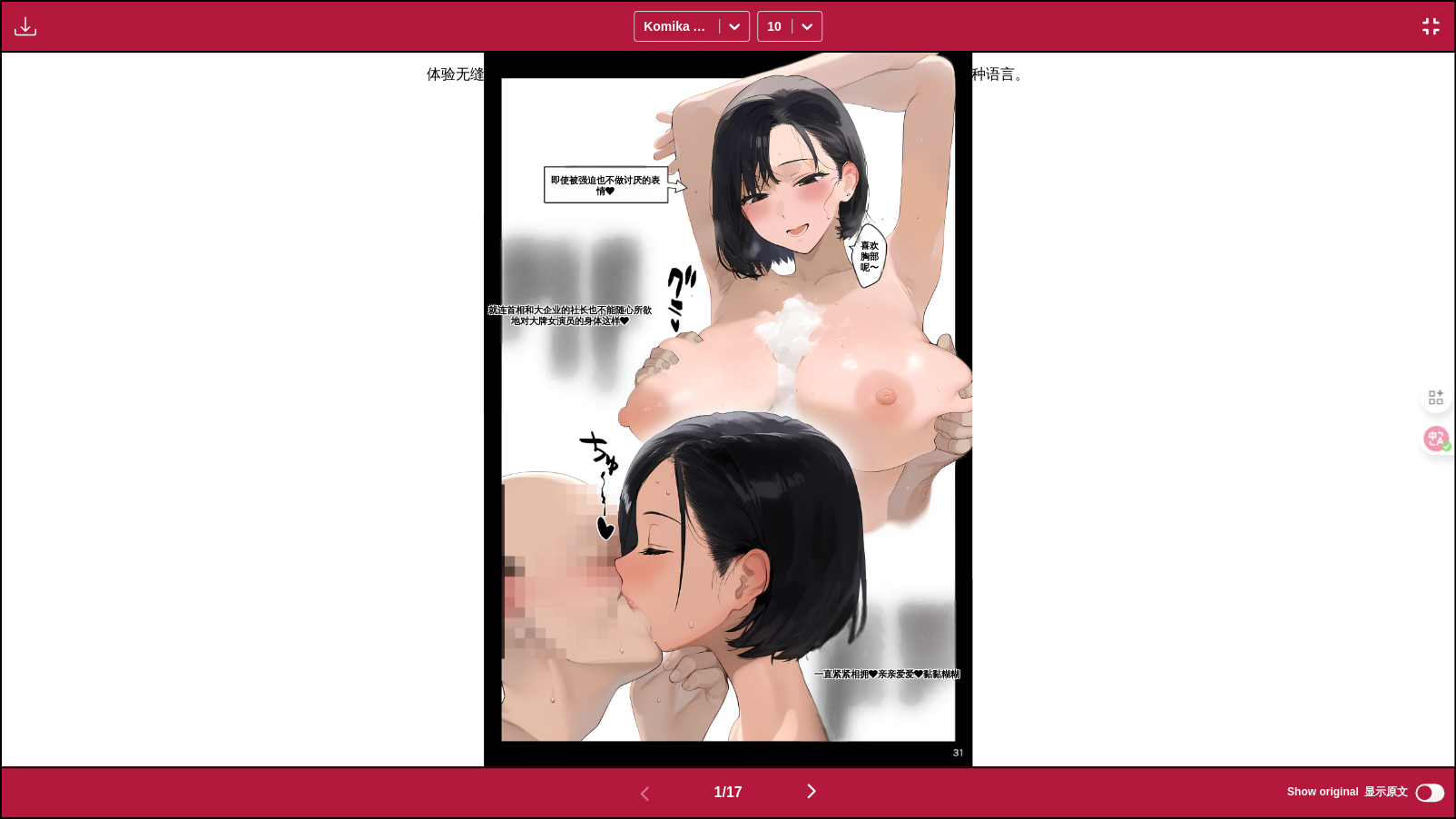
click at [1391, 20] on img "button" at bounding box center [1431, 26] width 21 height 21
click at [1391, 21] on img "button" at bounding box center [1431, 26] width 21 height 21
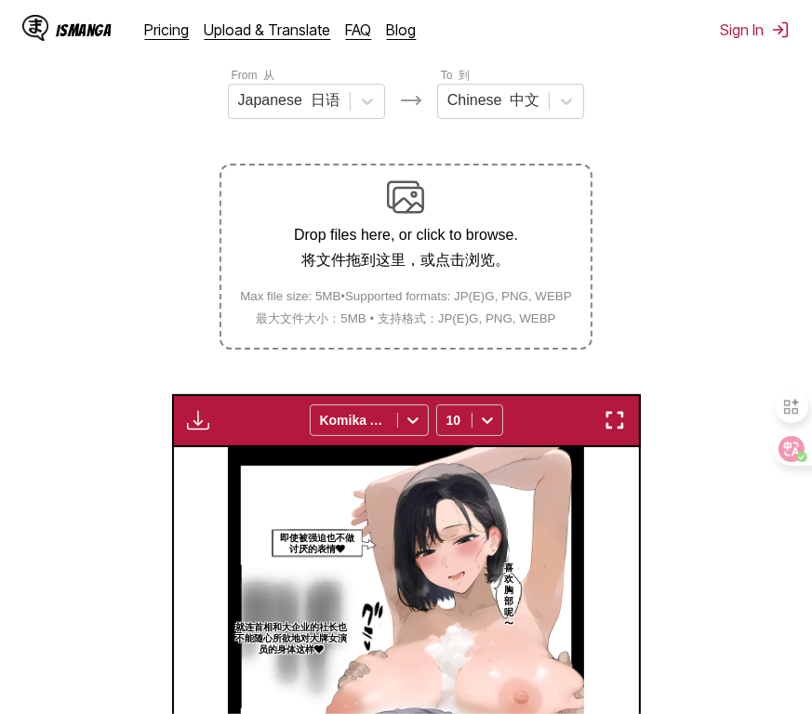
scroll to position [371, 0]
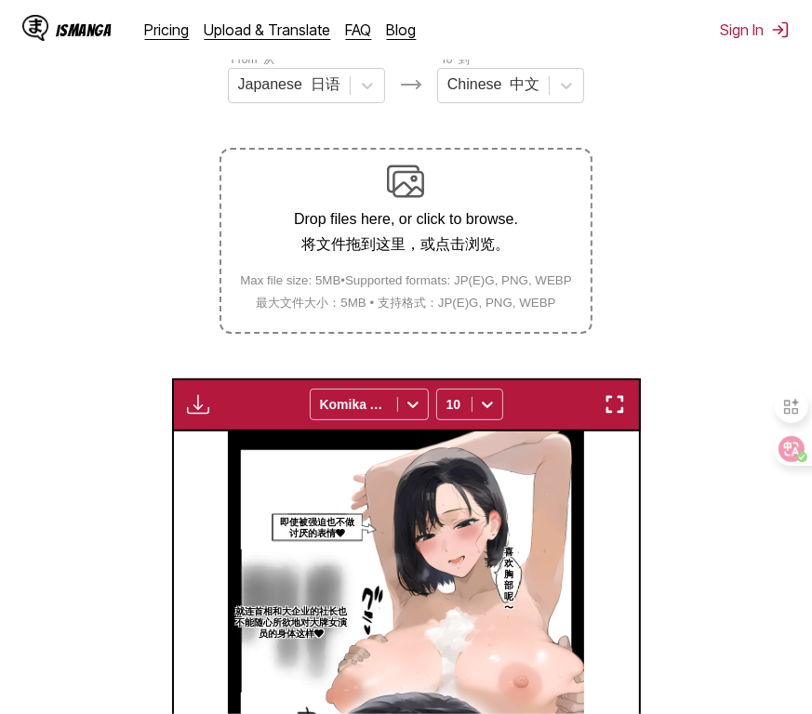
click at [192, 407] on img "button" at bounding box center [198, 405] width 22 height 22
click at [267, 408] on div "Available for premium users only 仅限高级用户使用 Komika Axis 10" at bounding box center [406, 405] width 469 height 53
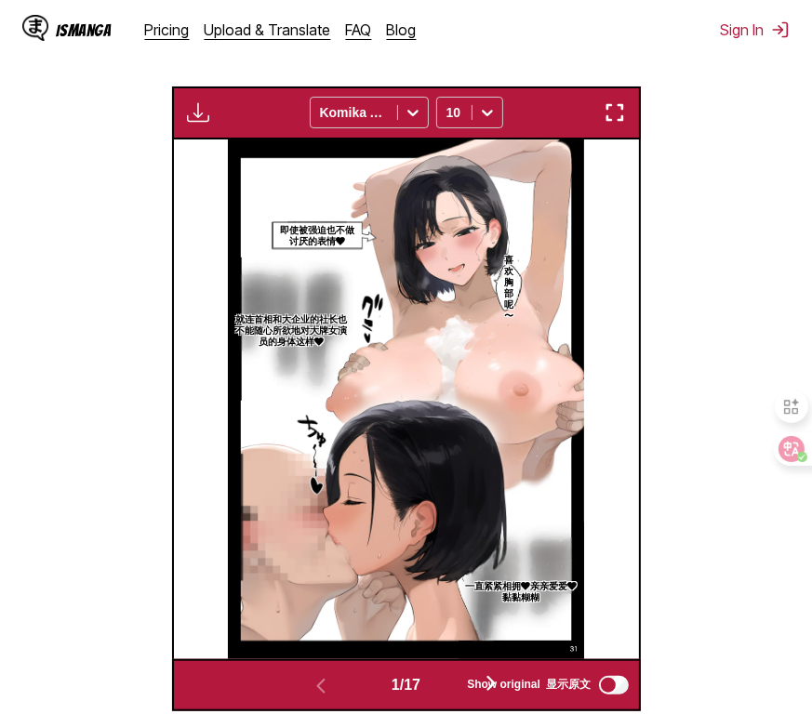
scroll to position [635, 0]
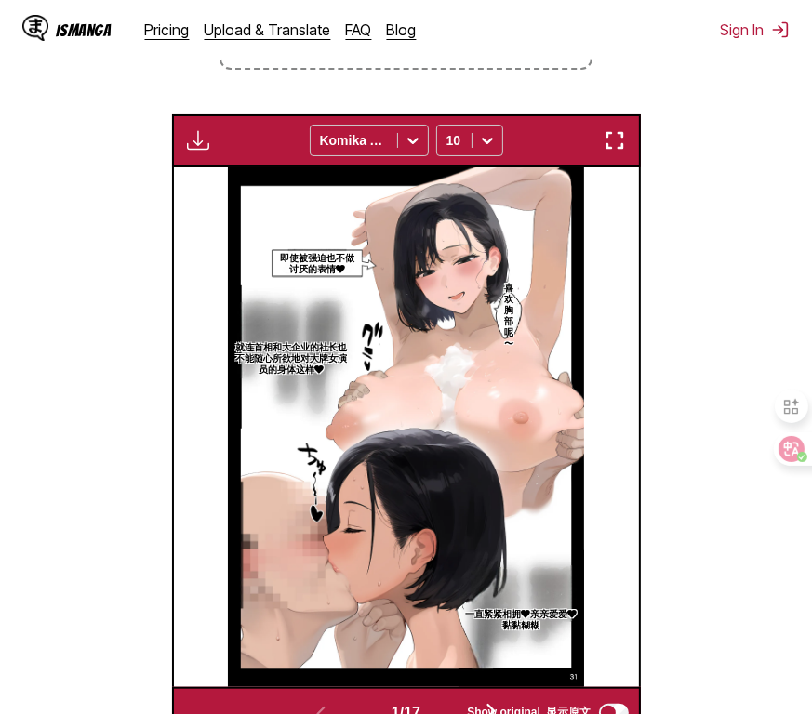
drag, startPoint x: 616, startPoint y: 147, endPoint x: 723, endPoint y: 235, distance: 138.8
click at [616, 147] on img "button" at bounding box center [615, 140] width 22 height 22
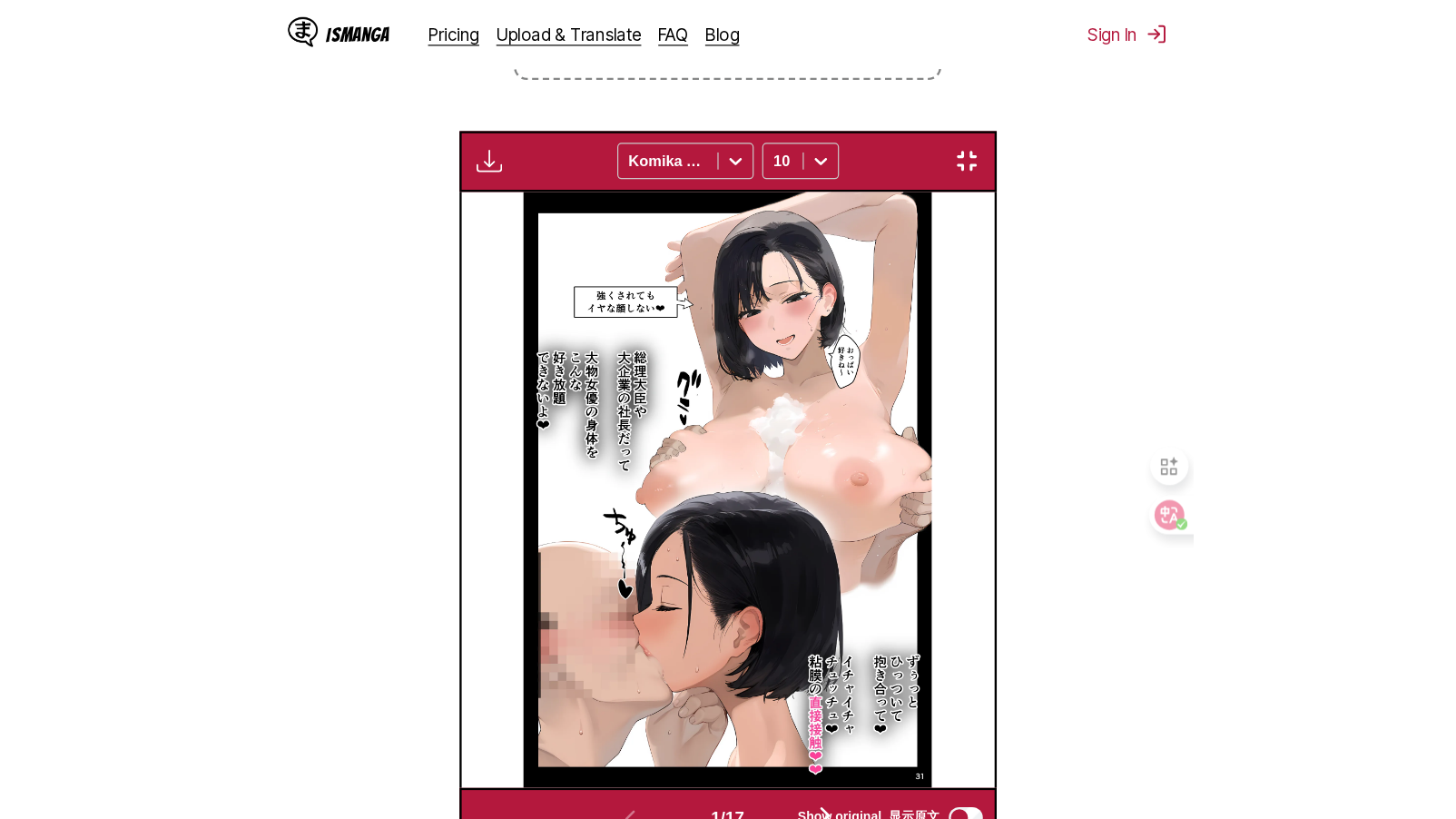
scroll to position [206, 0]
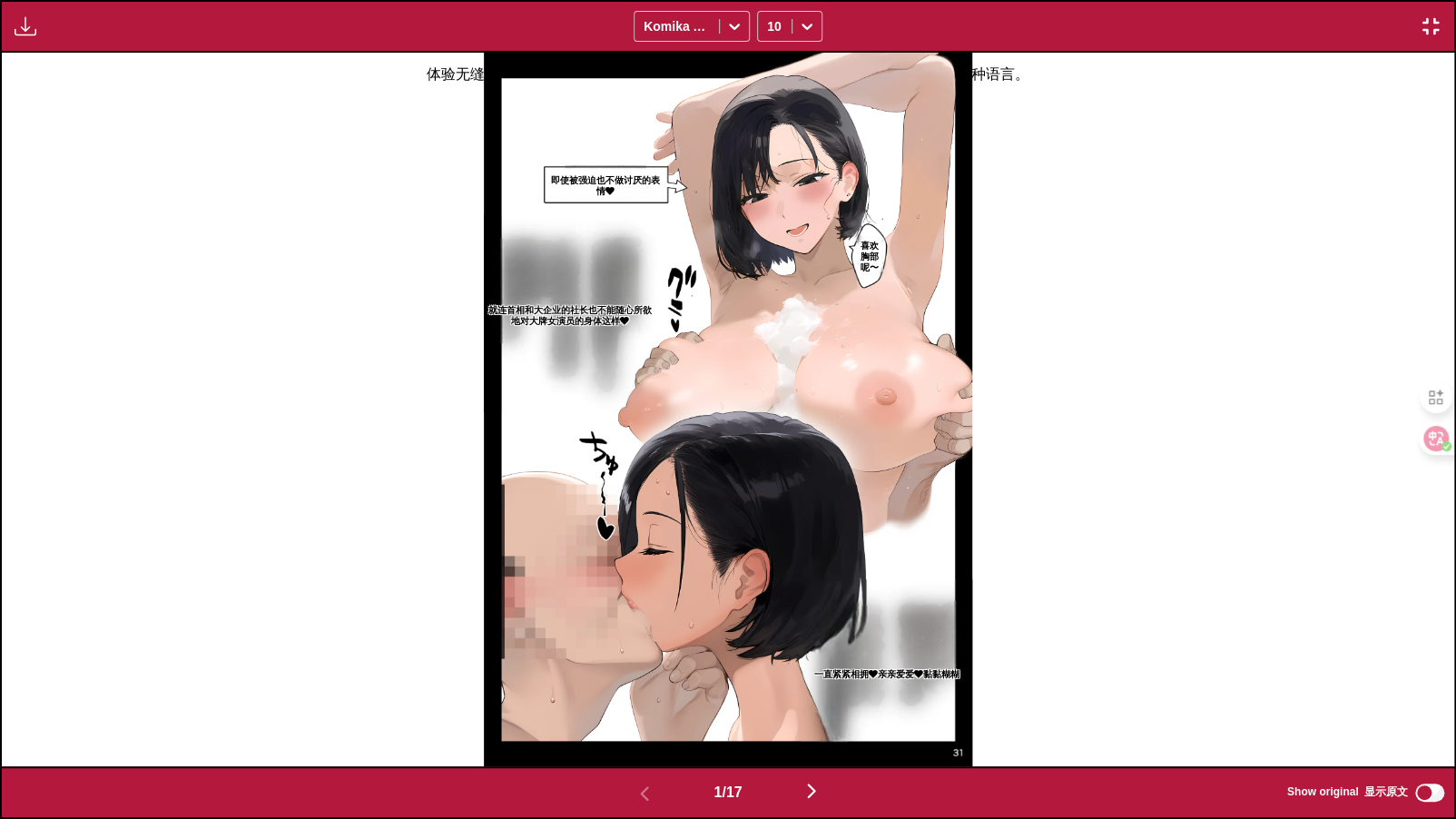
click at [816, 749] on img "button" at bounding box center [811, 791] width 21 height 21
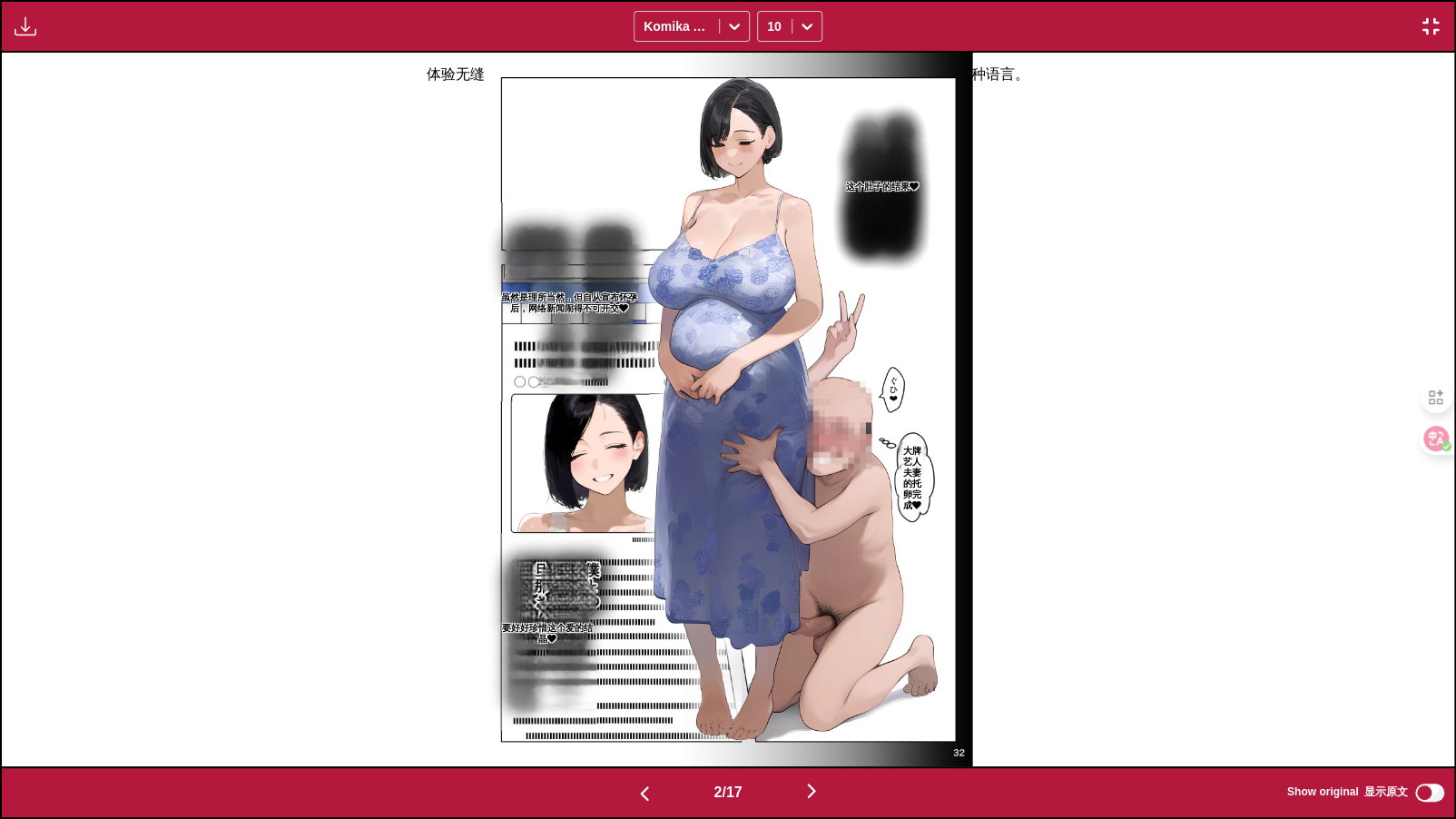
click at [1391, 22] on img "button" at bounding box center [1431, 26] width 21 height 21
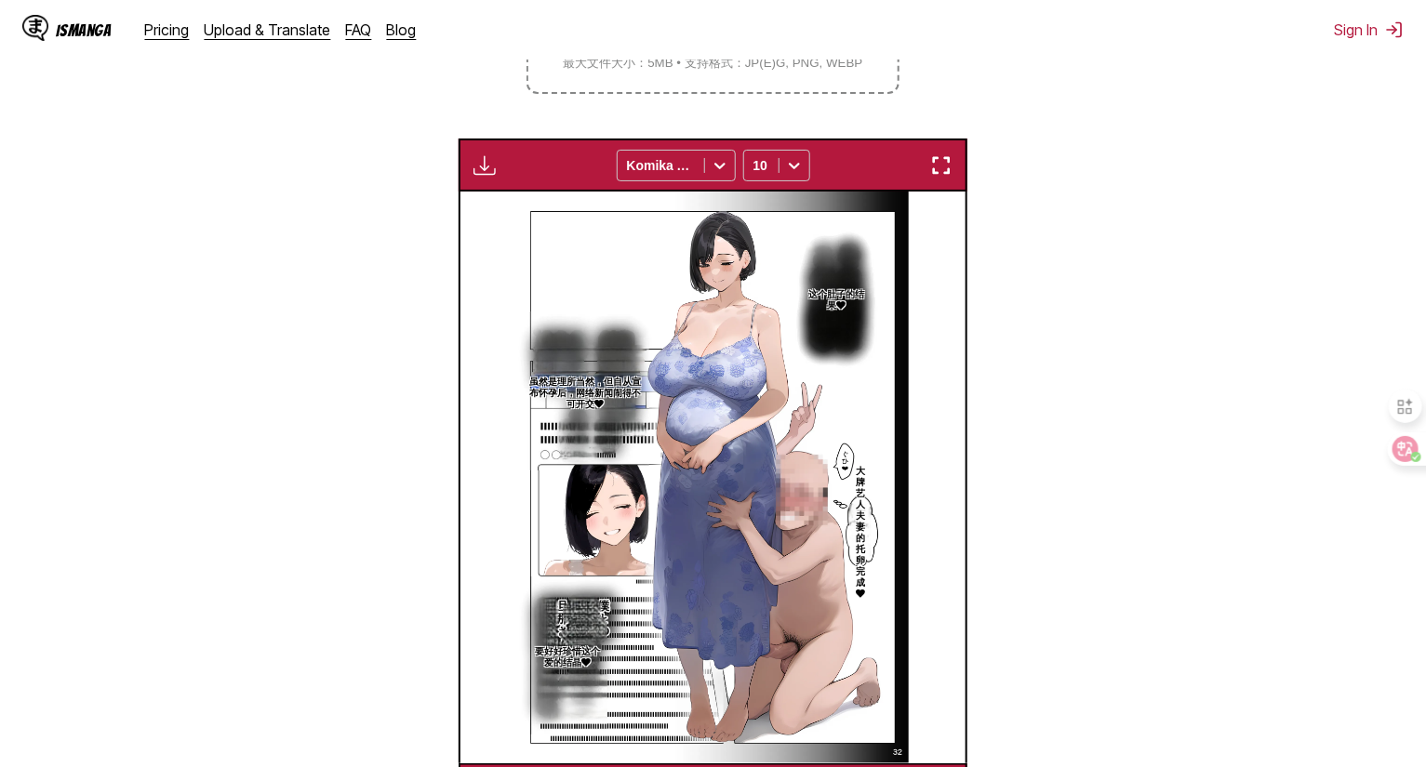
scroll to position [704, 0]
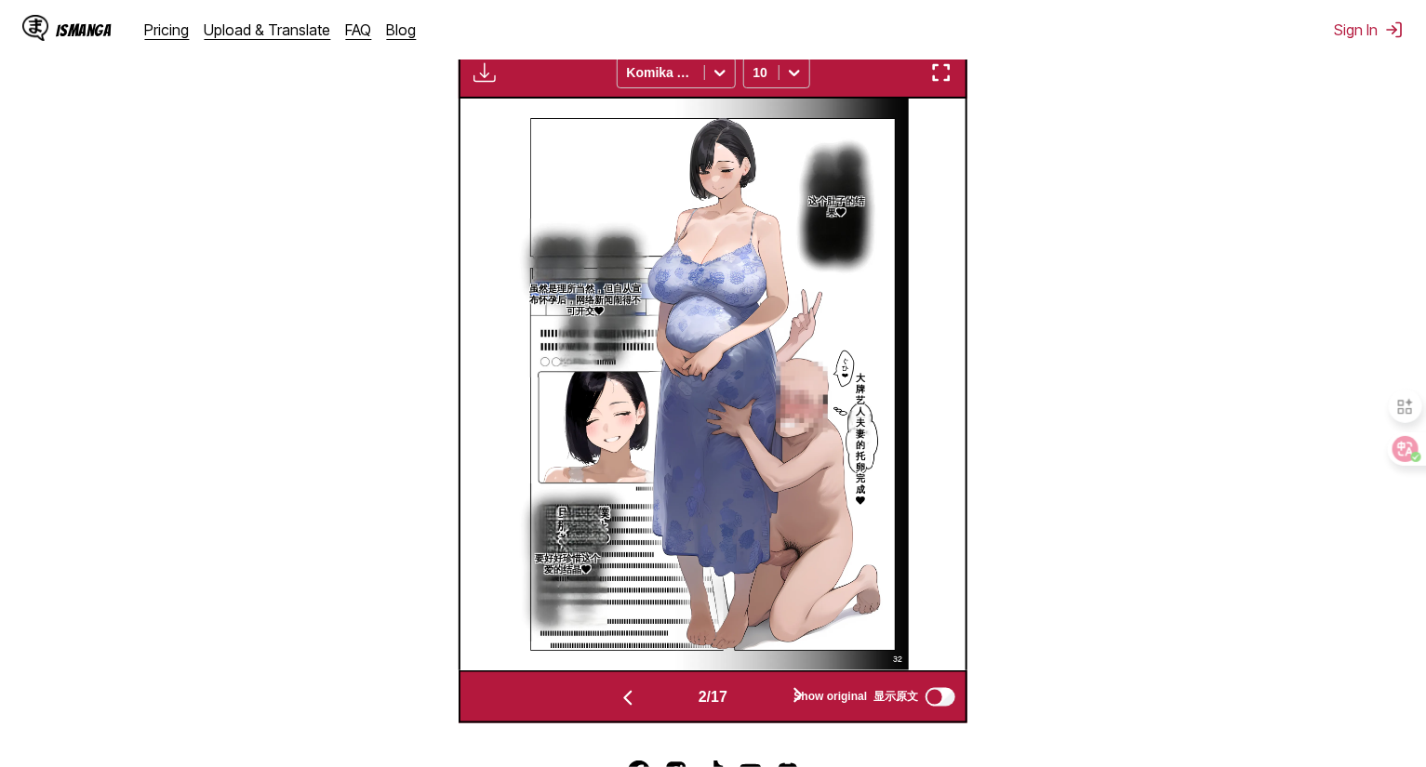
drag, startPoint x: 947, startPoint y: 78, endPoint x: 977, endPoint y: 150, distance: 77.6
click at [947, 78] on img "button" at bounding box center [941, 72] width 22 height 22
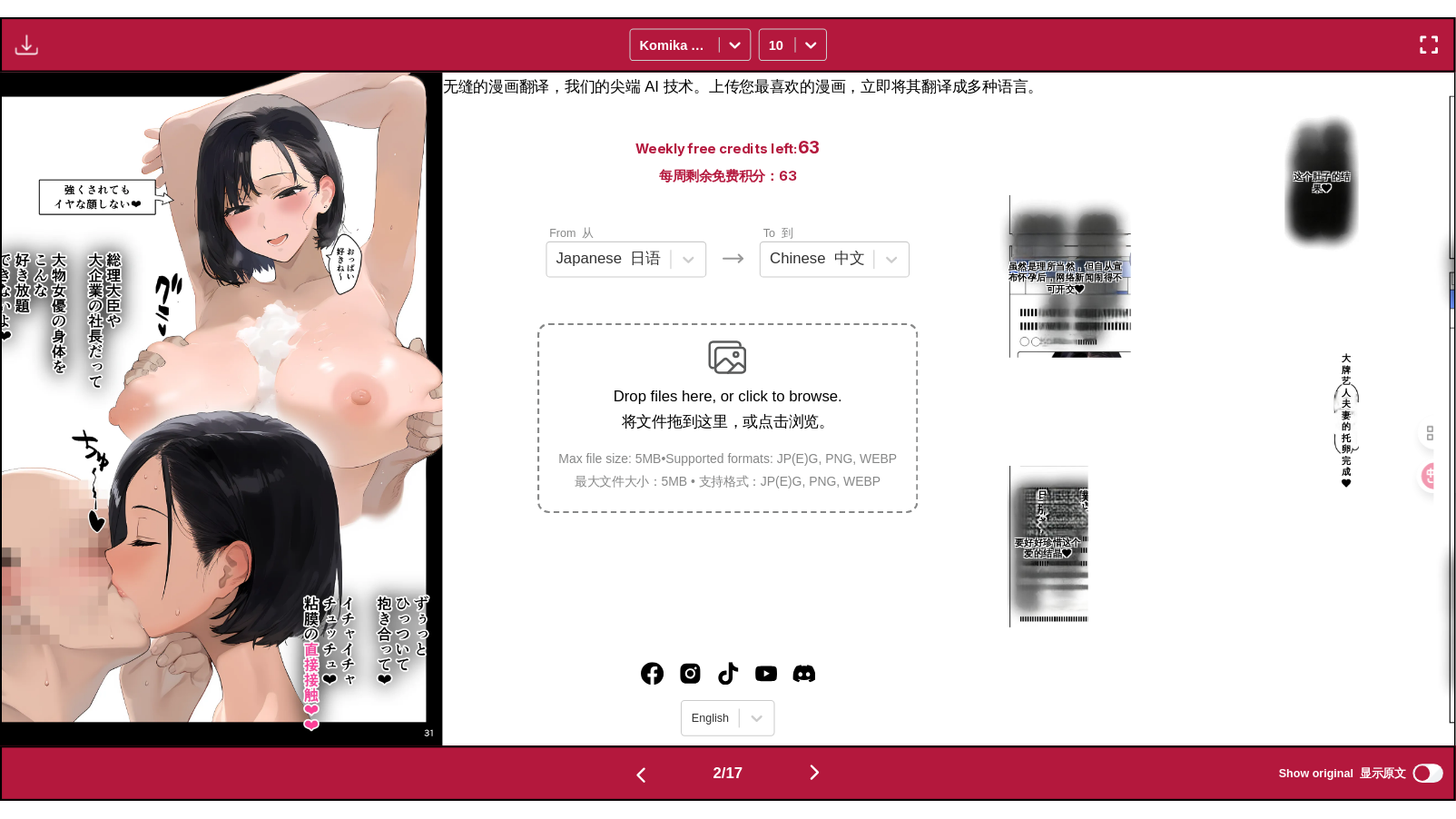
scroll to position [0, 1452]
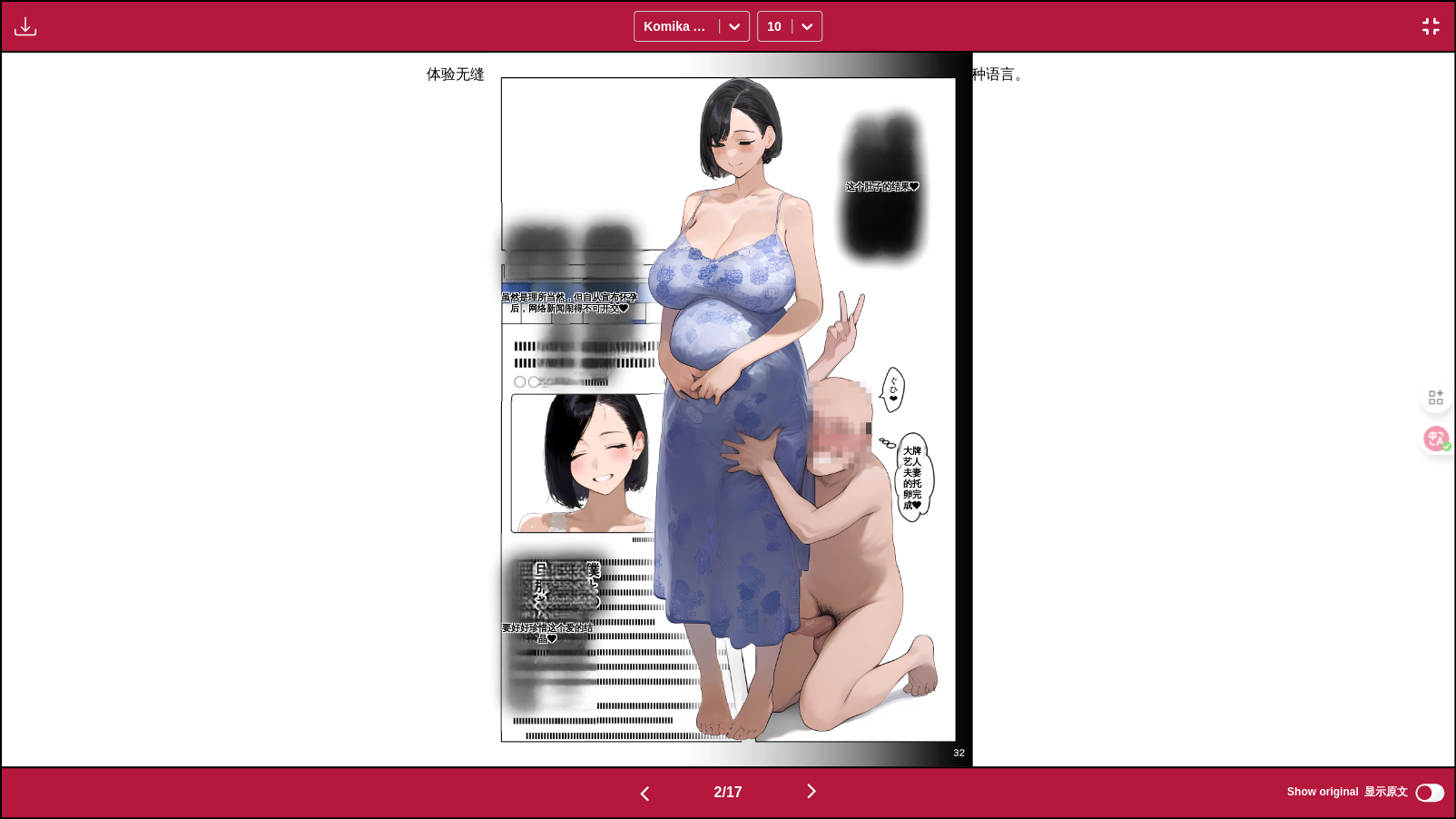
click at [1391, 21] on img "button" at bounding box center [1431, 26] width 21 height 21
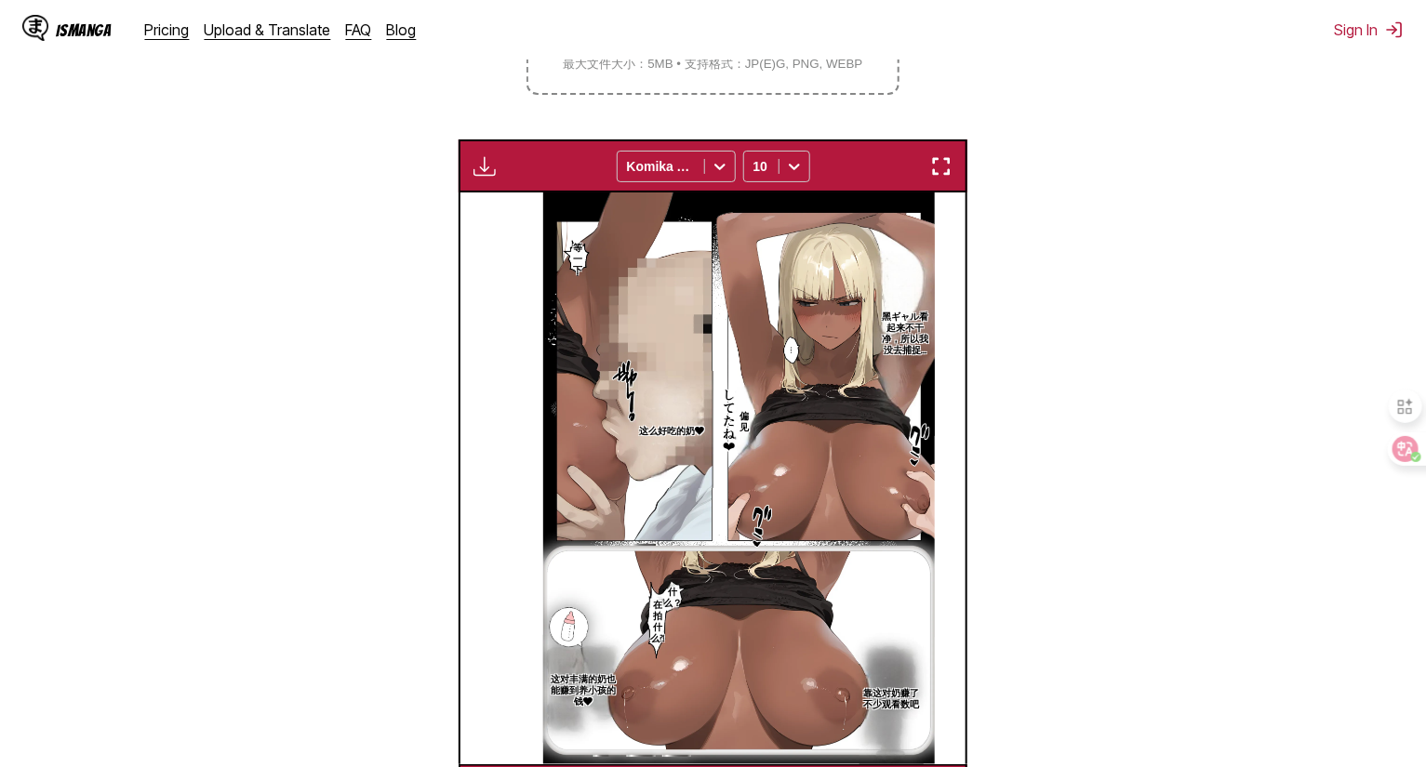
scroll to position [0, 505]
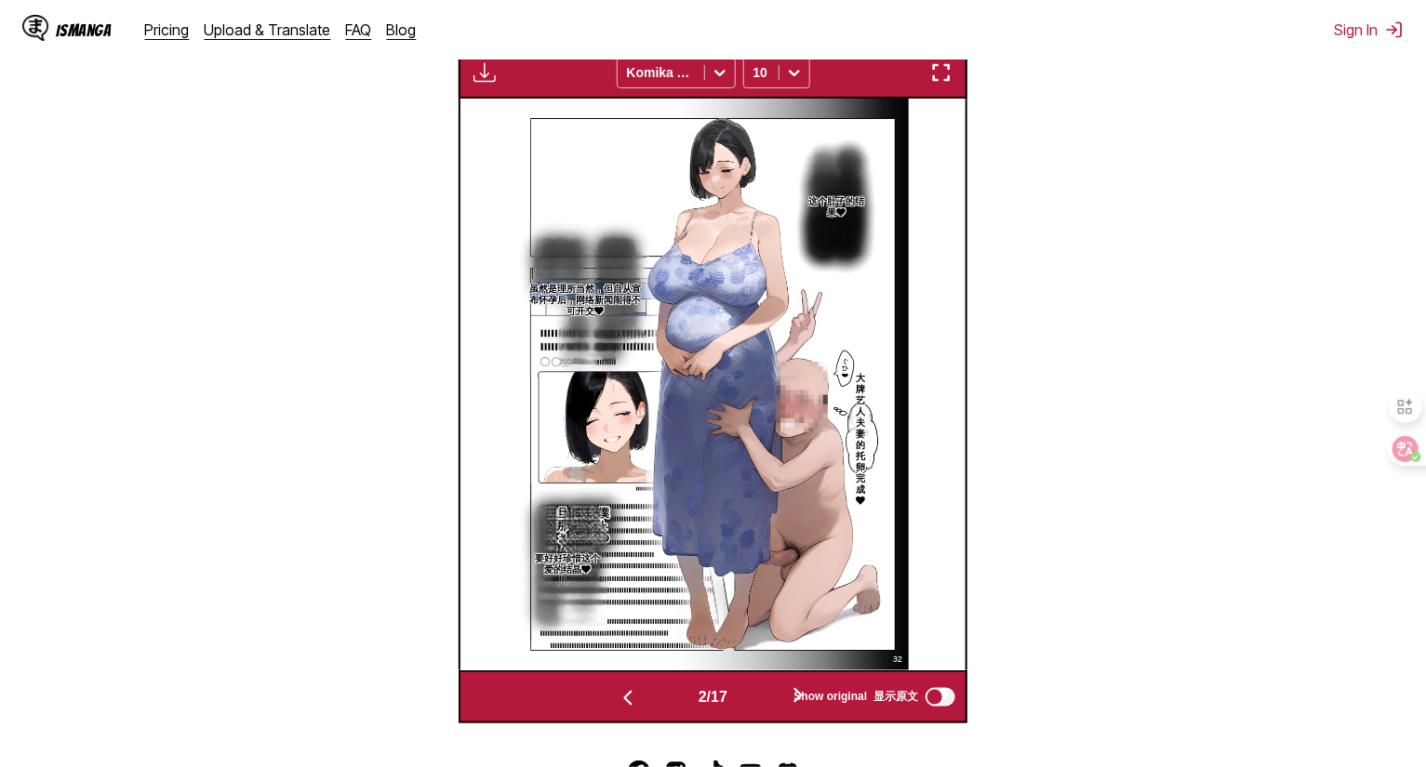
click at [938, 77] on img "button" at bounding box center [941, 72] width 22 height 22
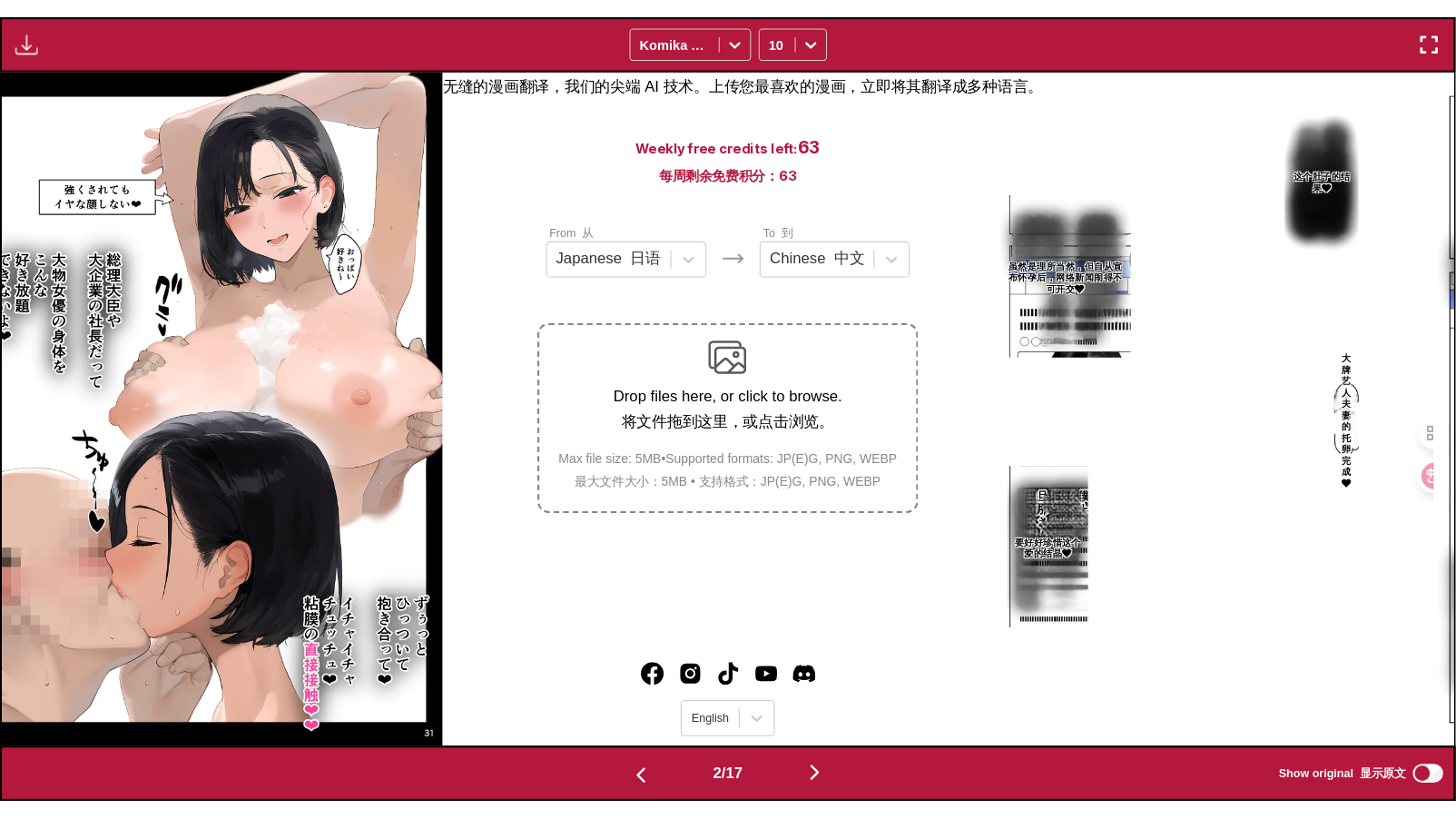
scroll to position [0, 1452]
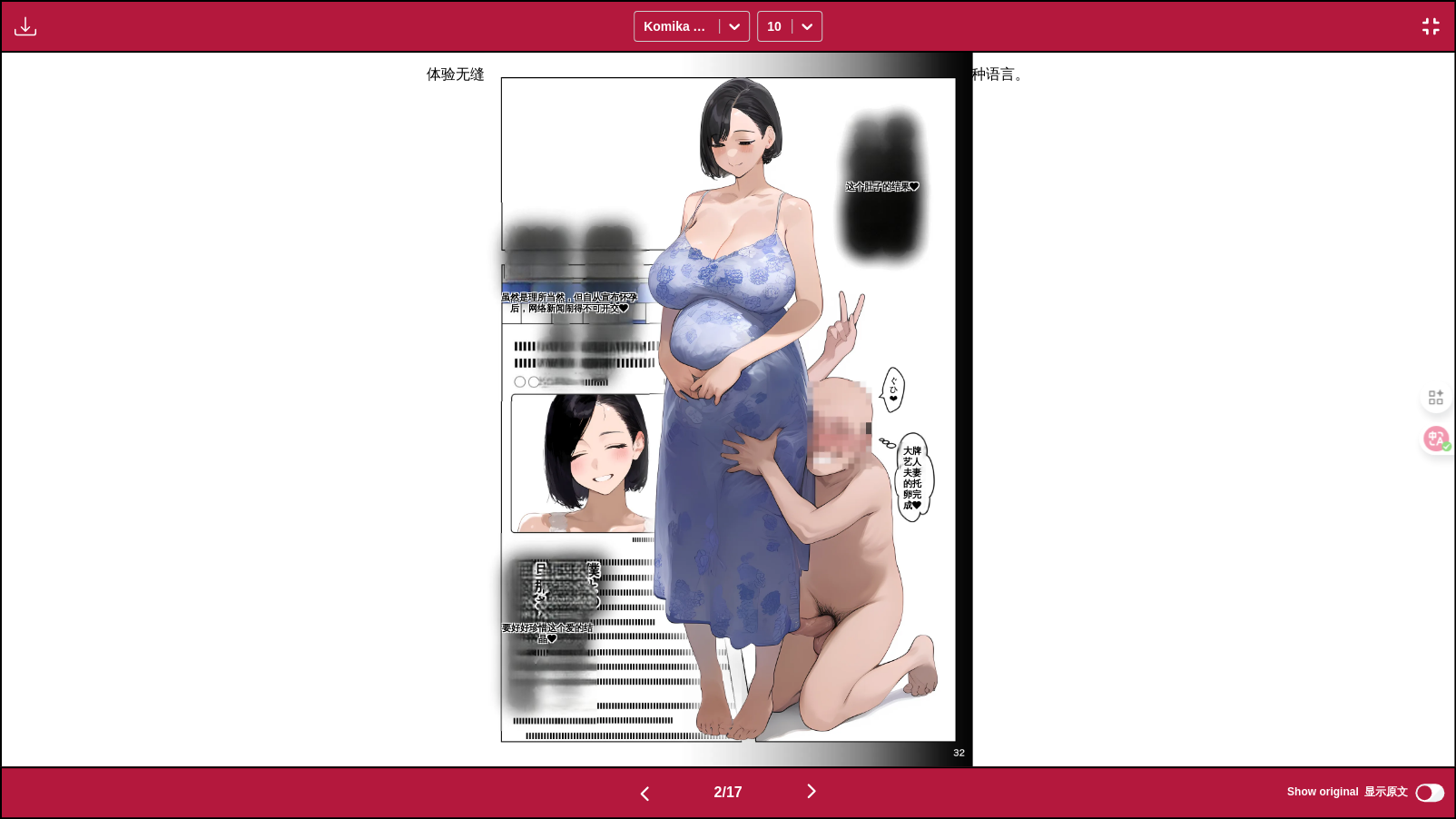
click at [819, 749] on img "button" at bounding box center [811, 791] width 21 height 21
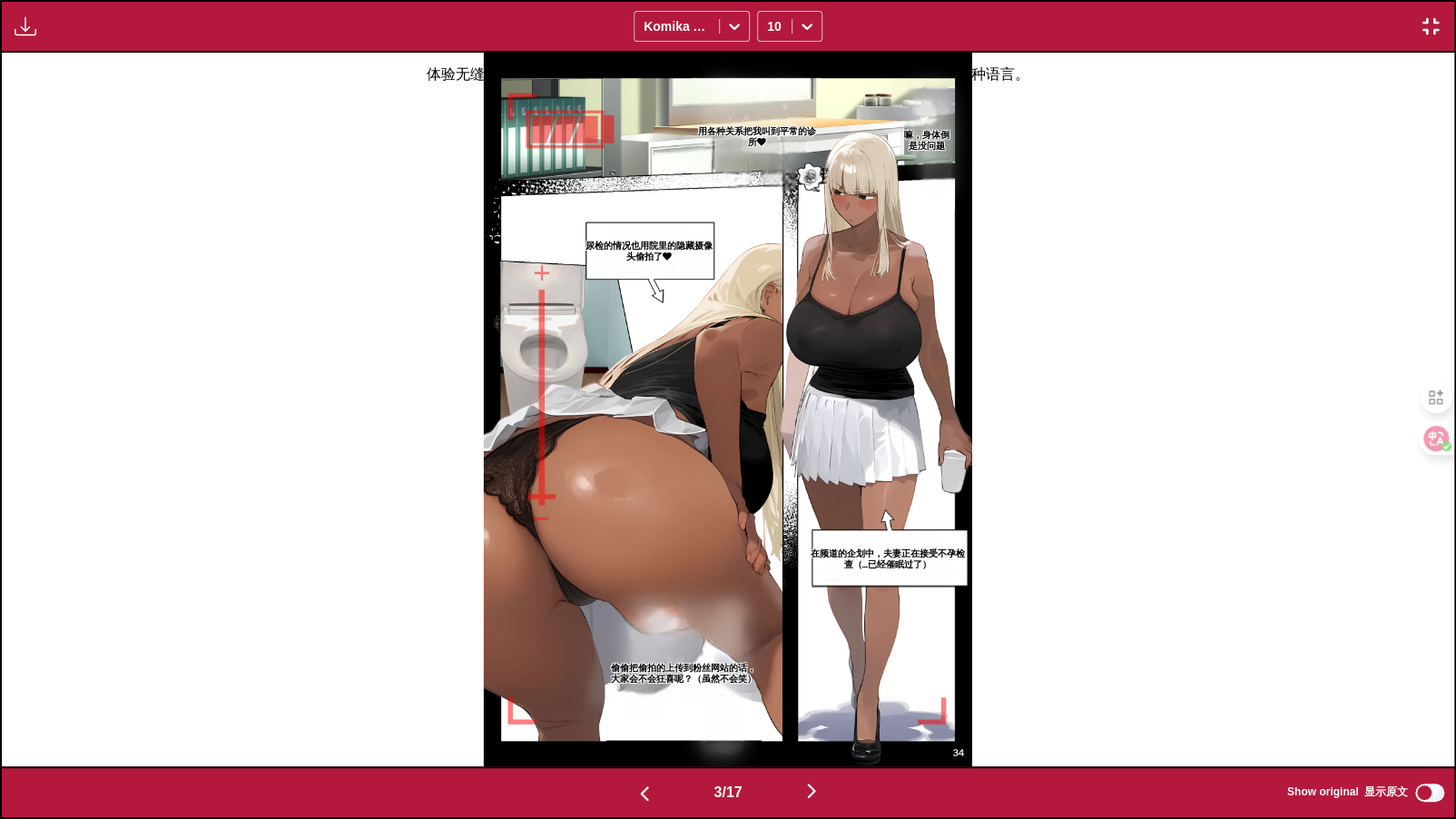
click at [821, 749] on img "button" at bounding box center [811, 791] width 21 height 21
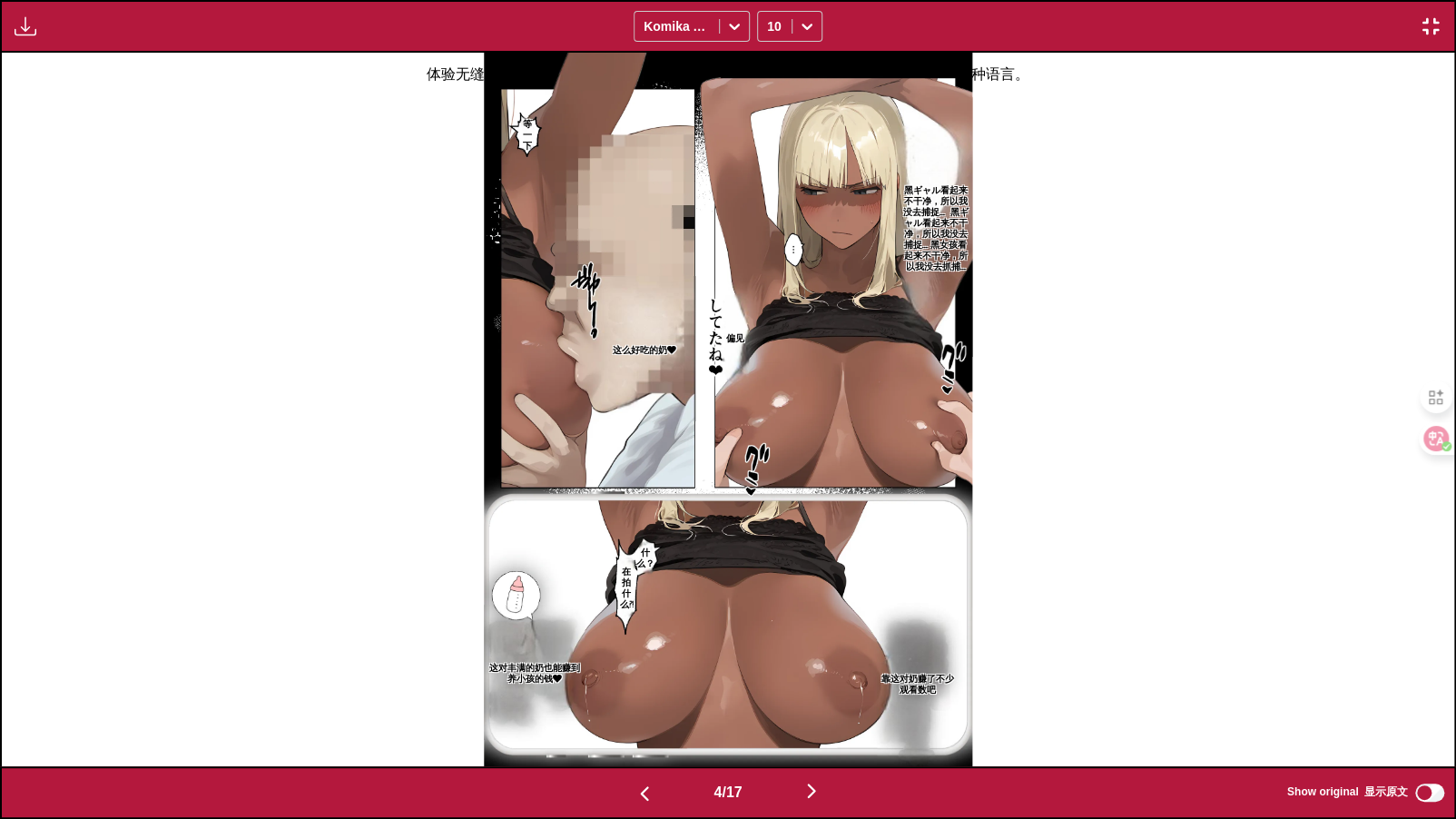
click at [810, 749] on img "button" at bounding box center [811, 791] width 21 height 21
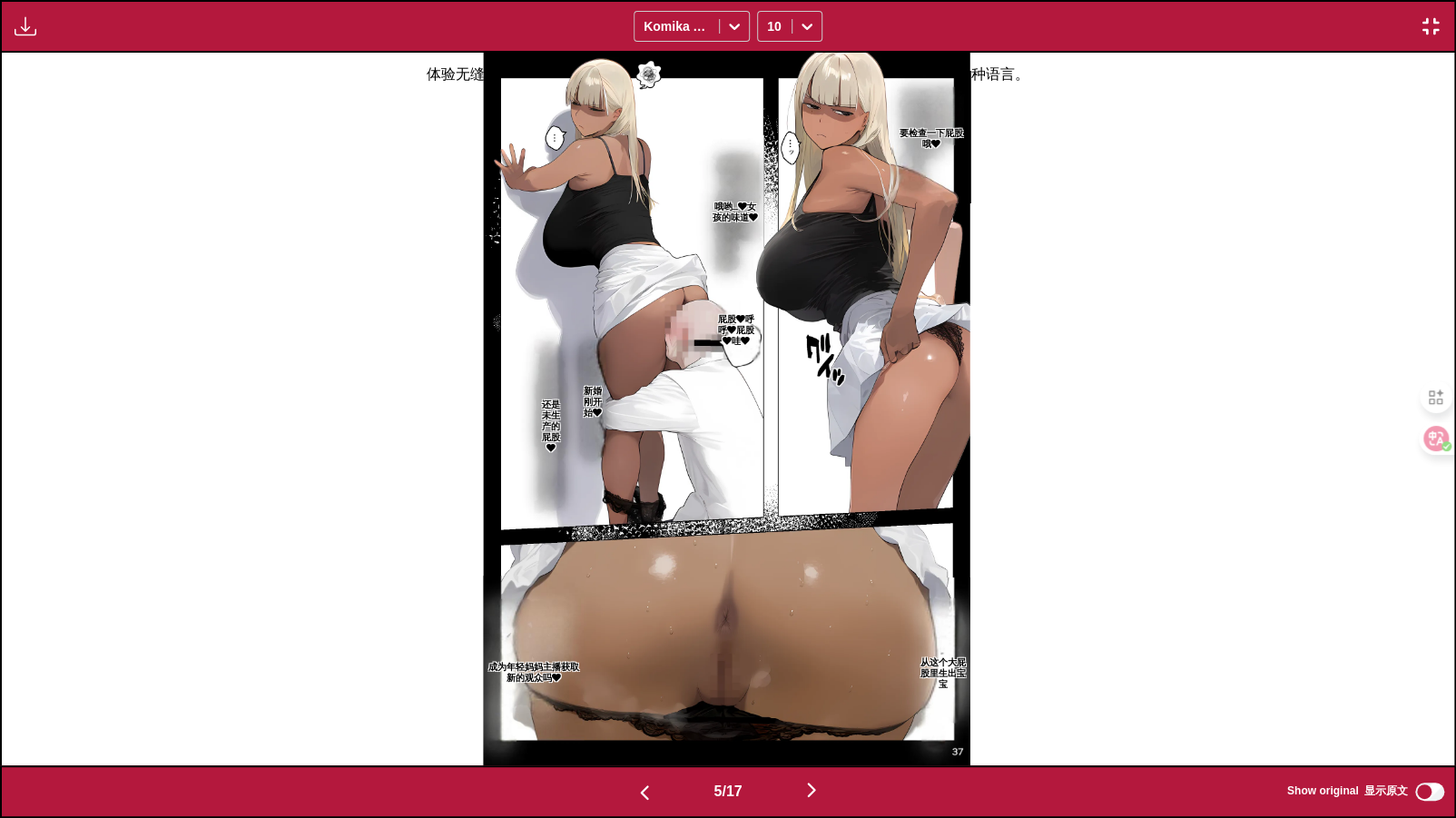
click at [814, 749] on img "button" at bounding box center [811, 790] width 21 height 21
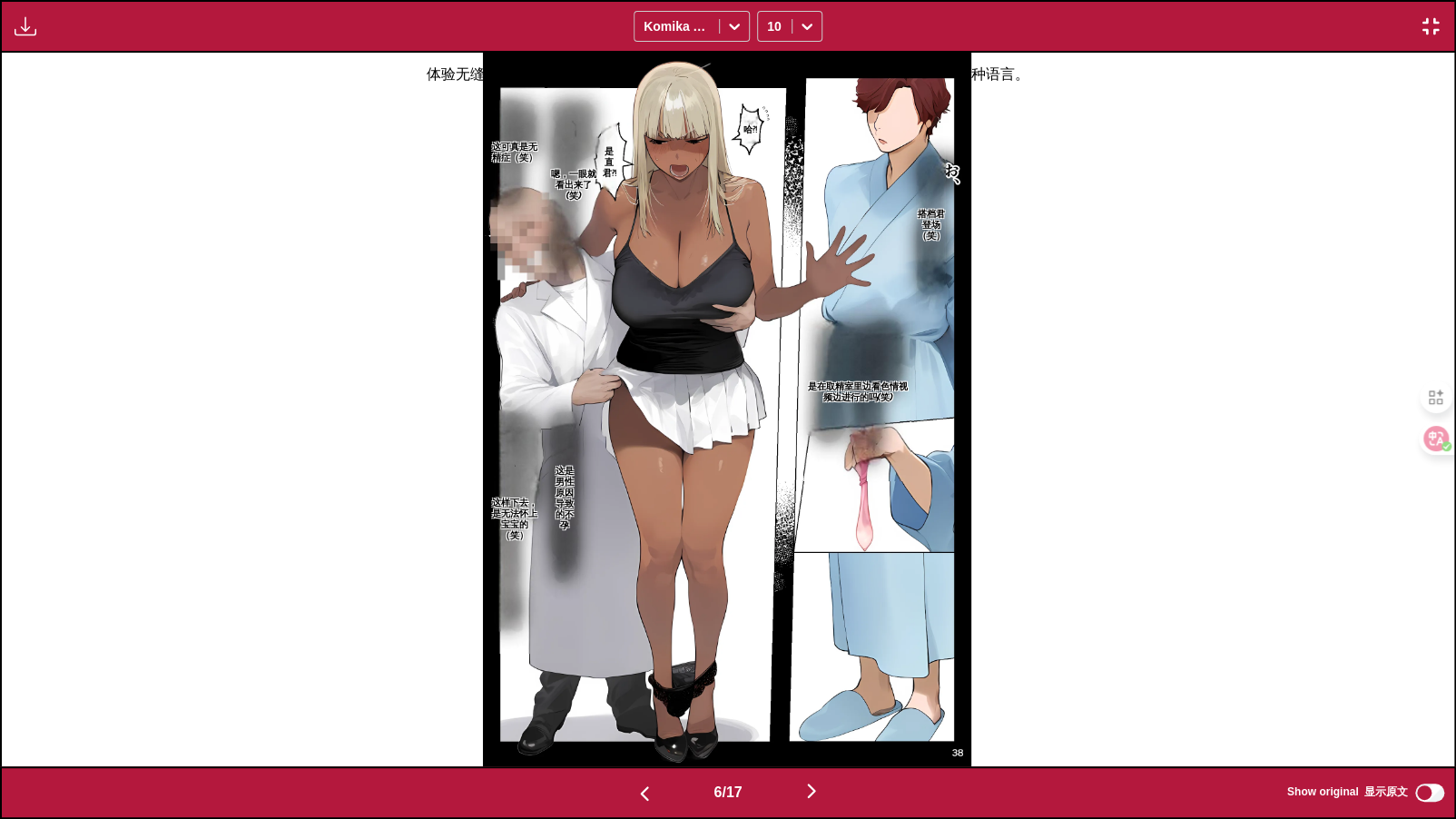
click at [810, 749] on img "button" at bounding box center [811, 791] width 21 height 21
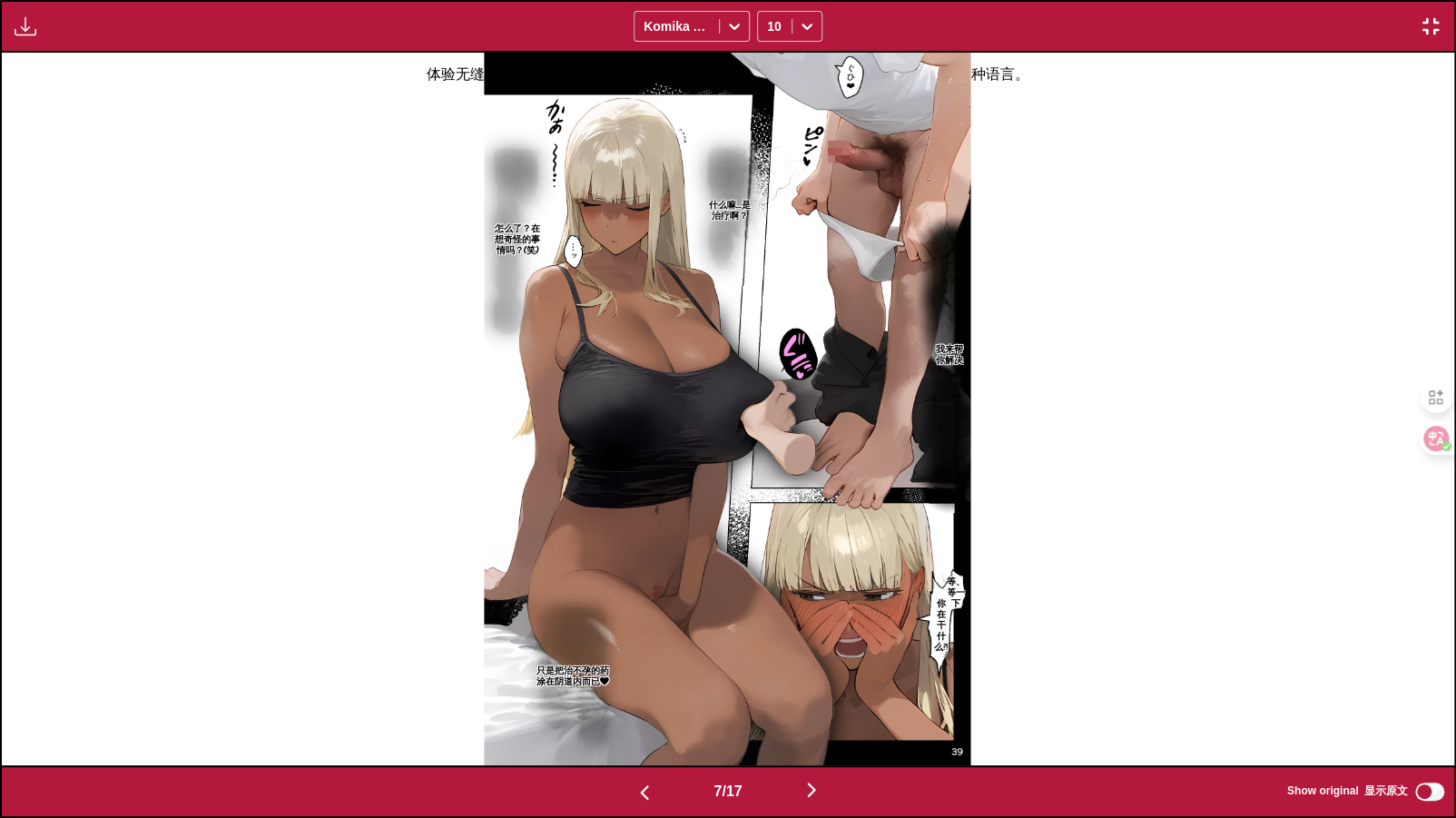
click at [818, 749] on img "button" at bounding box center [811, 790] width 21 height 21
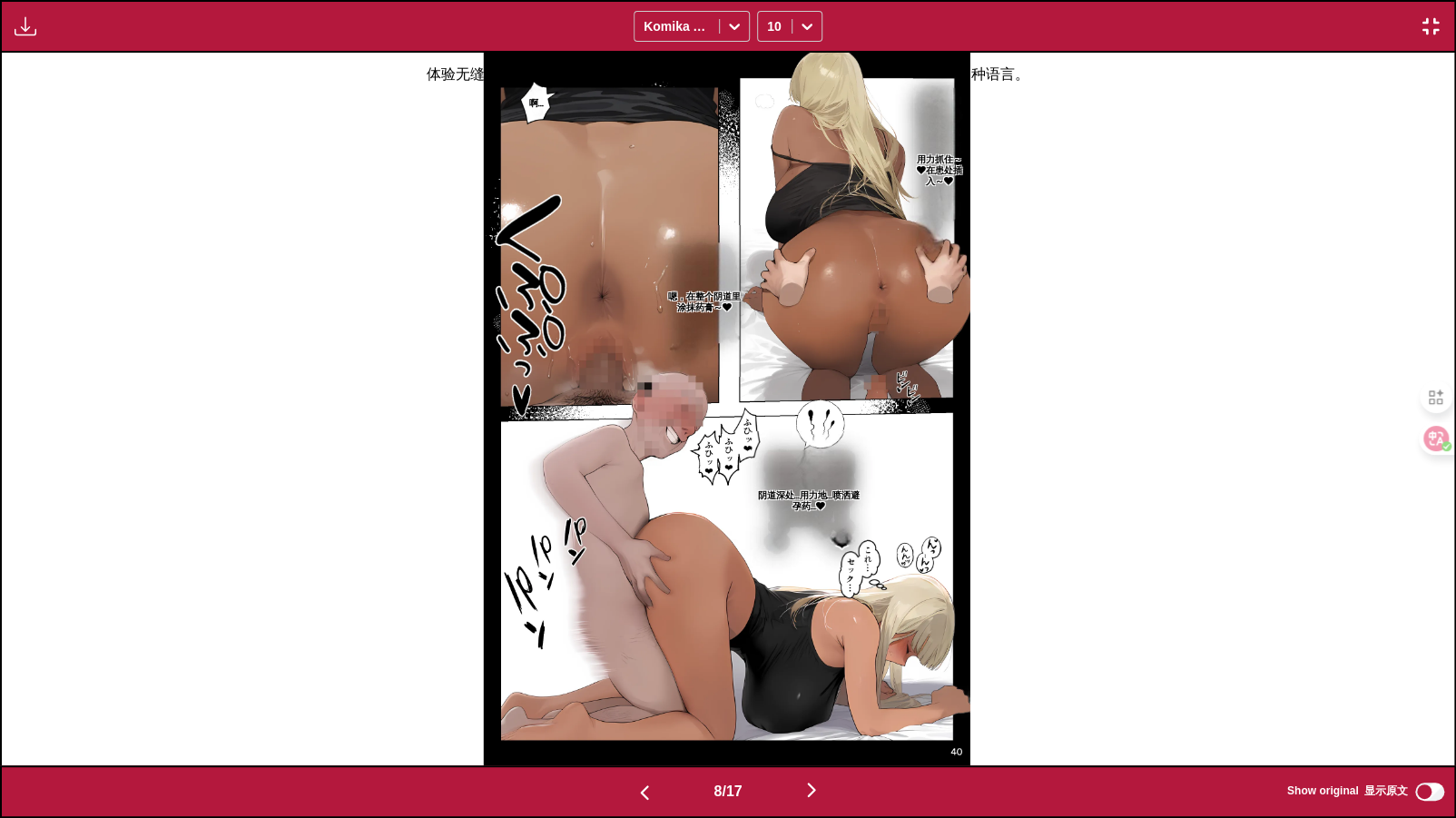
click at [807, 749] on img "button" at bounding box center [811, 790] width 21 height 21
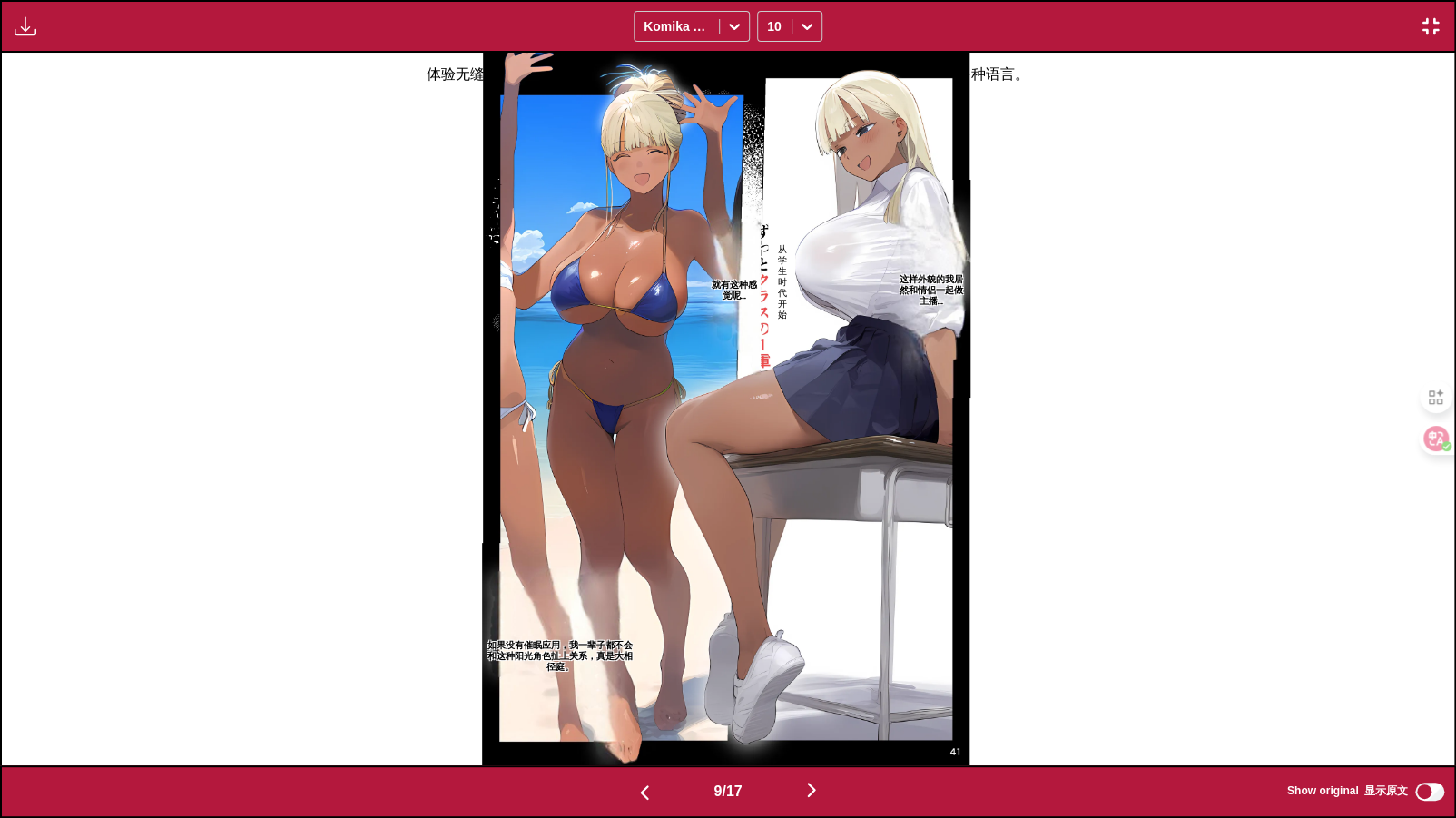
click at [807, 749] on img "button" at bounding box center [811, 790] width 21 height 21
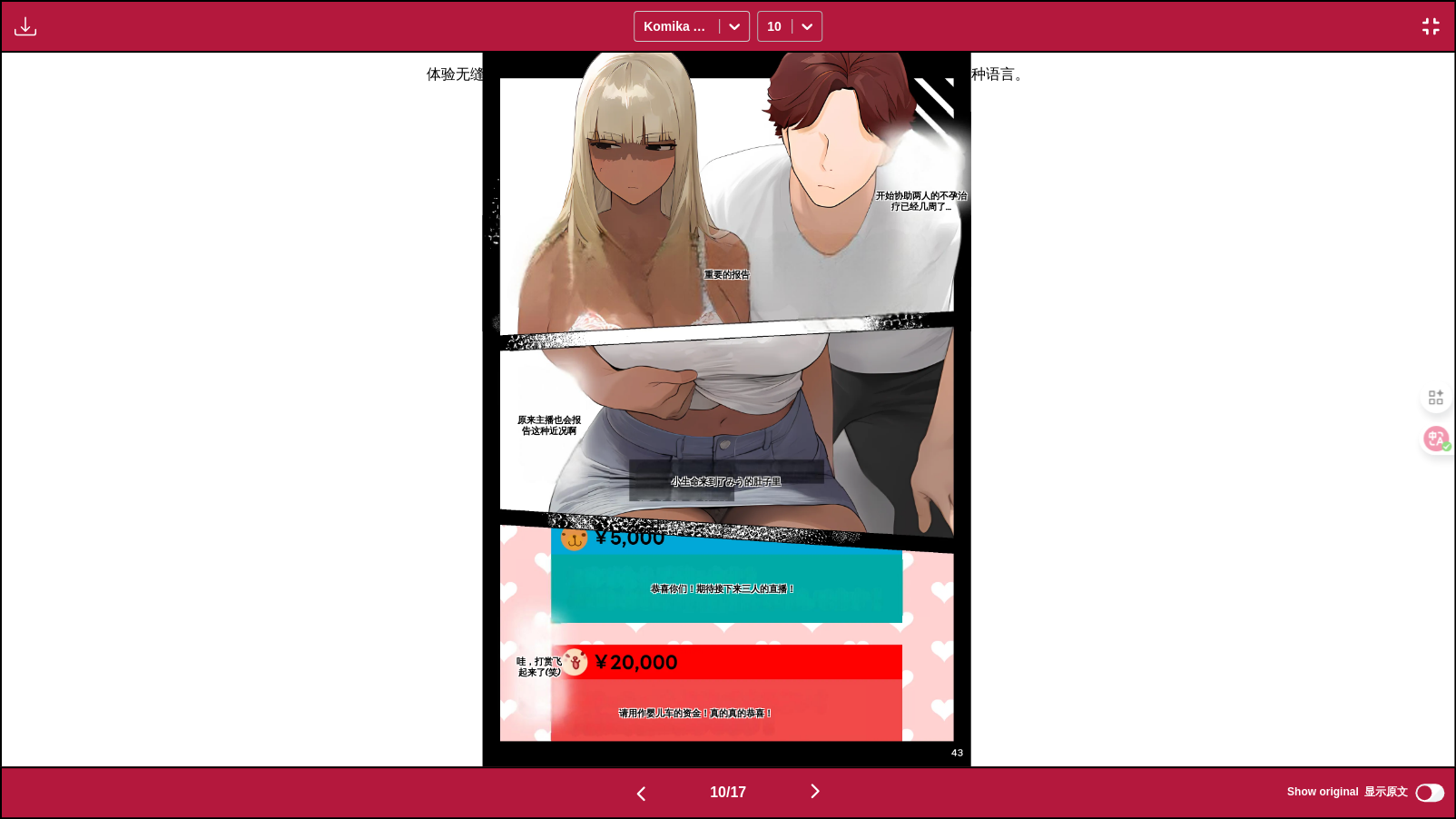
click at [798, 22] on icon at bounding box center [807, 26] width 19 height 19
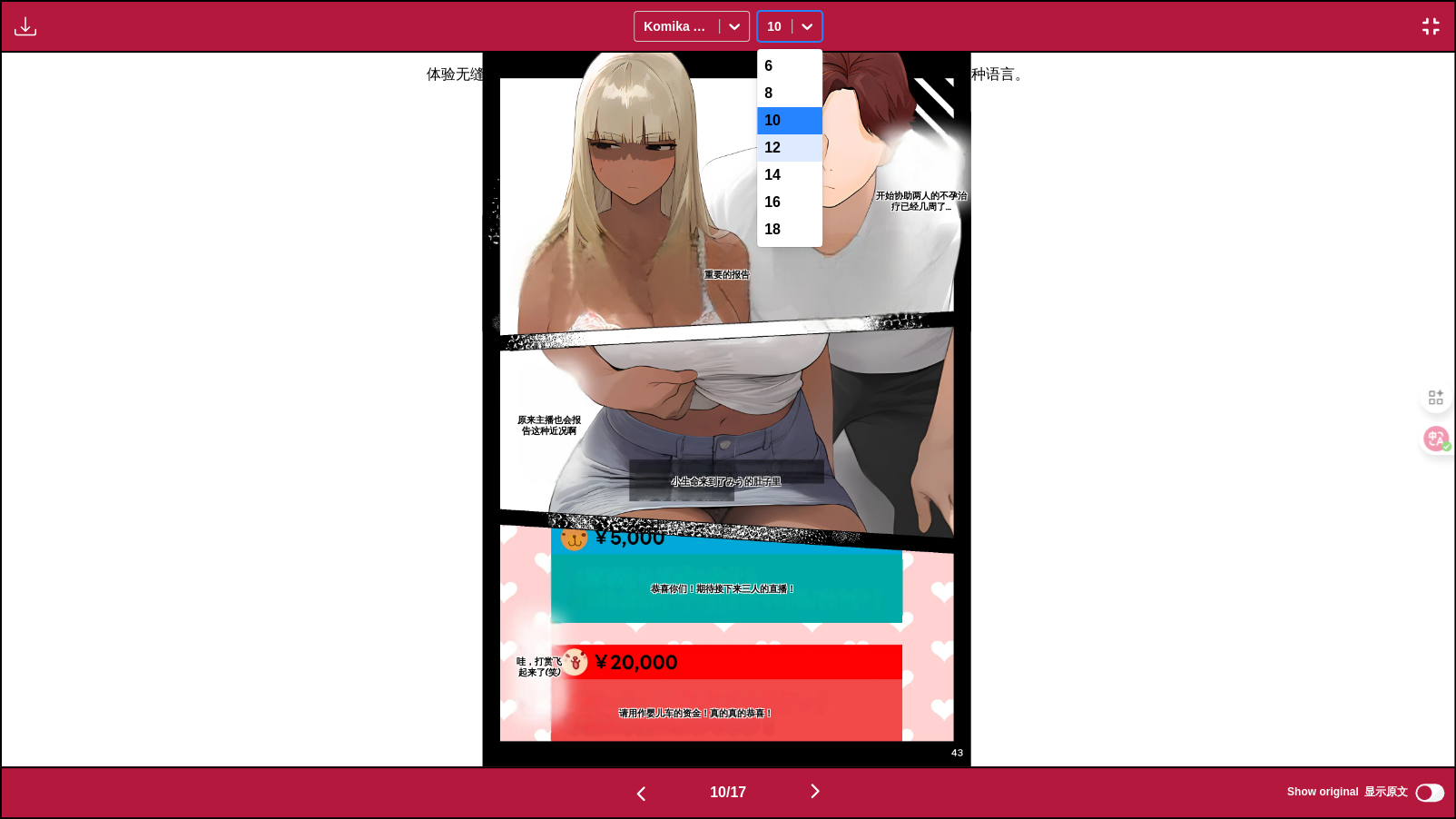
click at [773, 153] on div "12" at bounding box center [789, 148] width 65 height 27
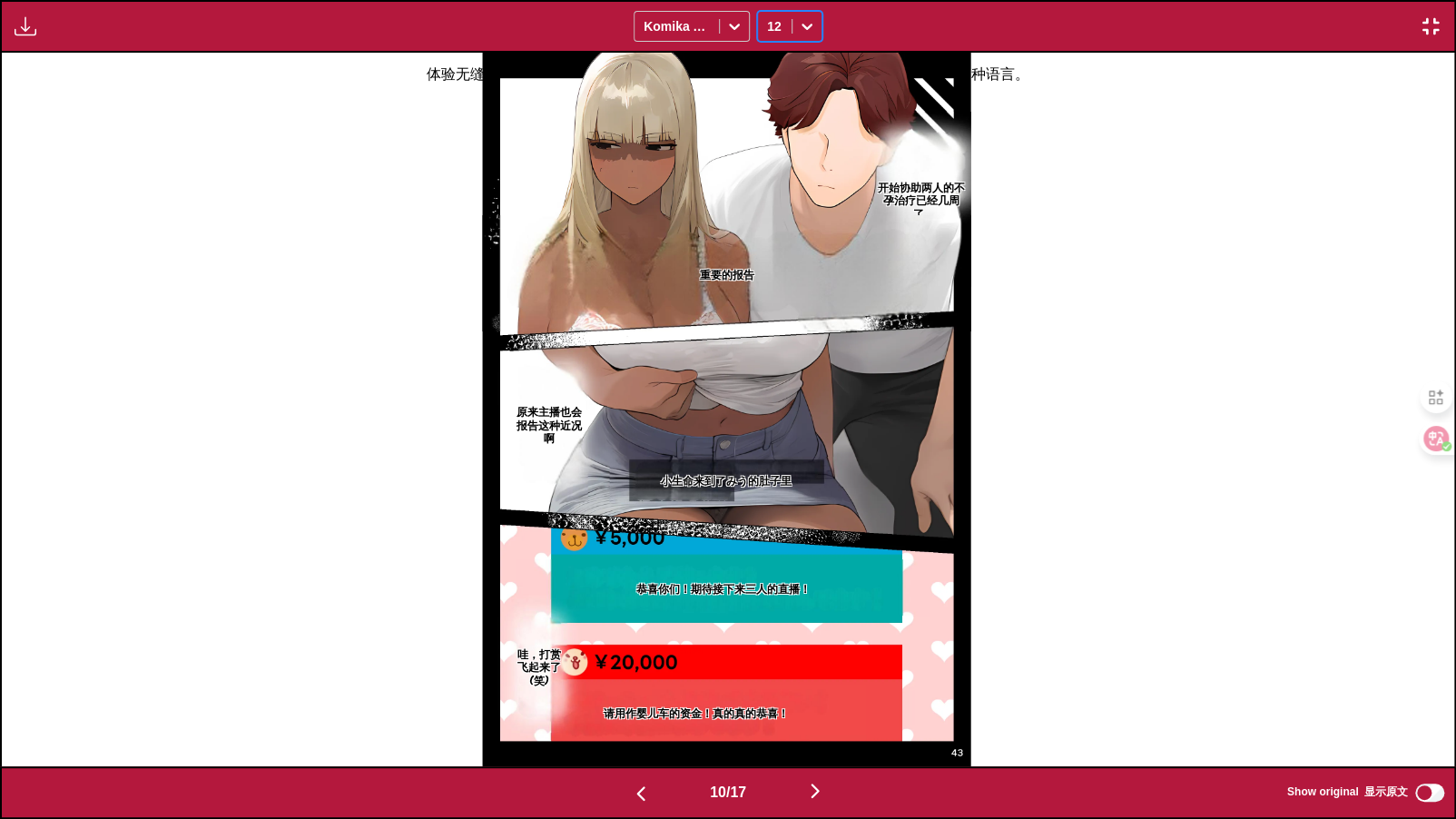
click at [787, 30] on div "12" at bounding box center [775, 26] width 33 height 25
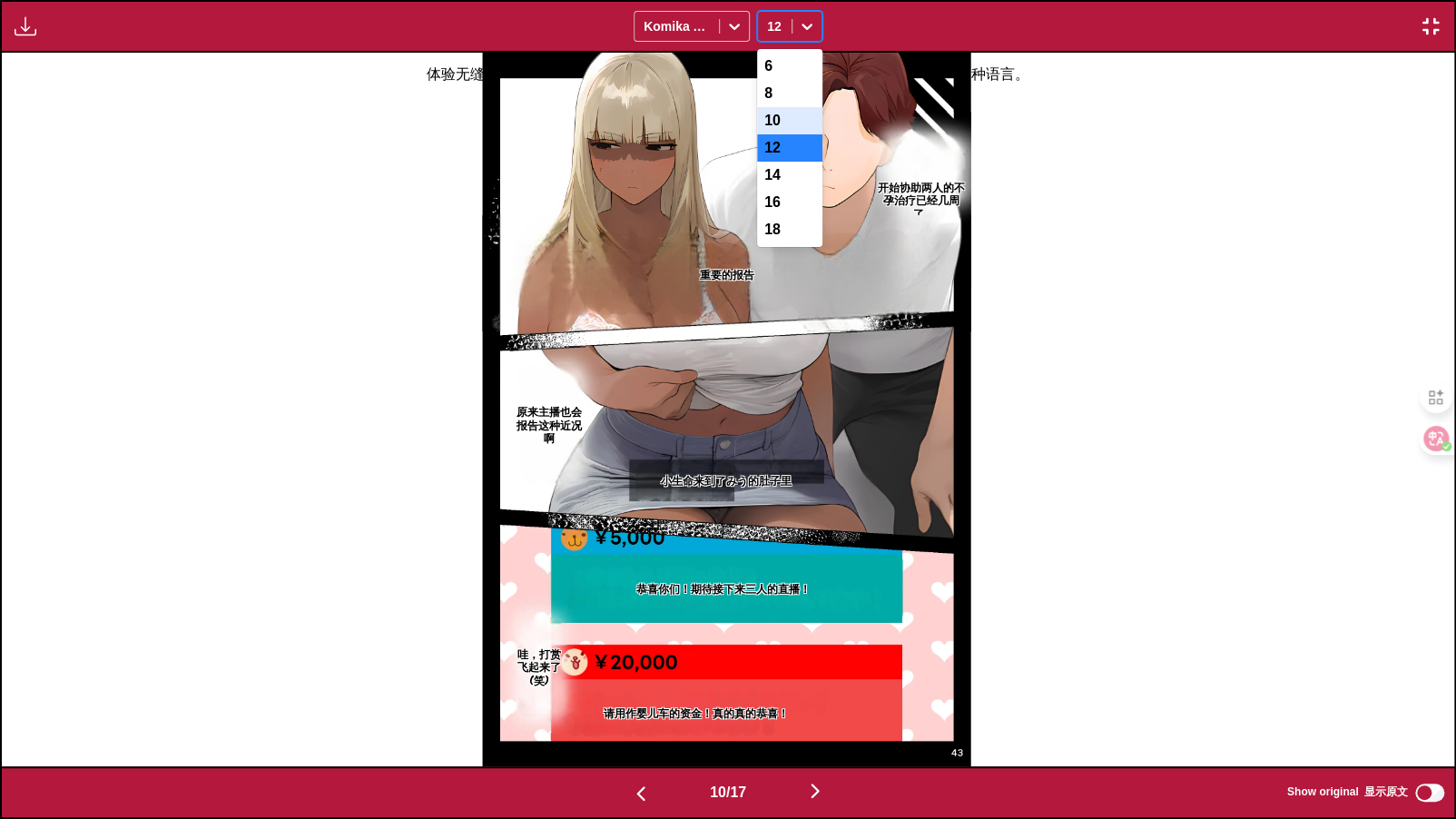
click at [778, 124] on div "10" at bounding box center [789, 121] width 65 height 27
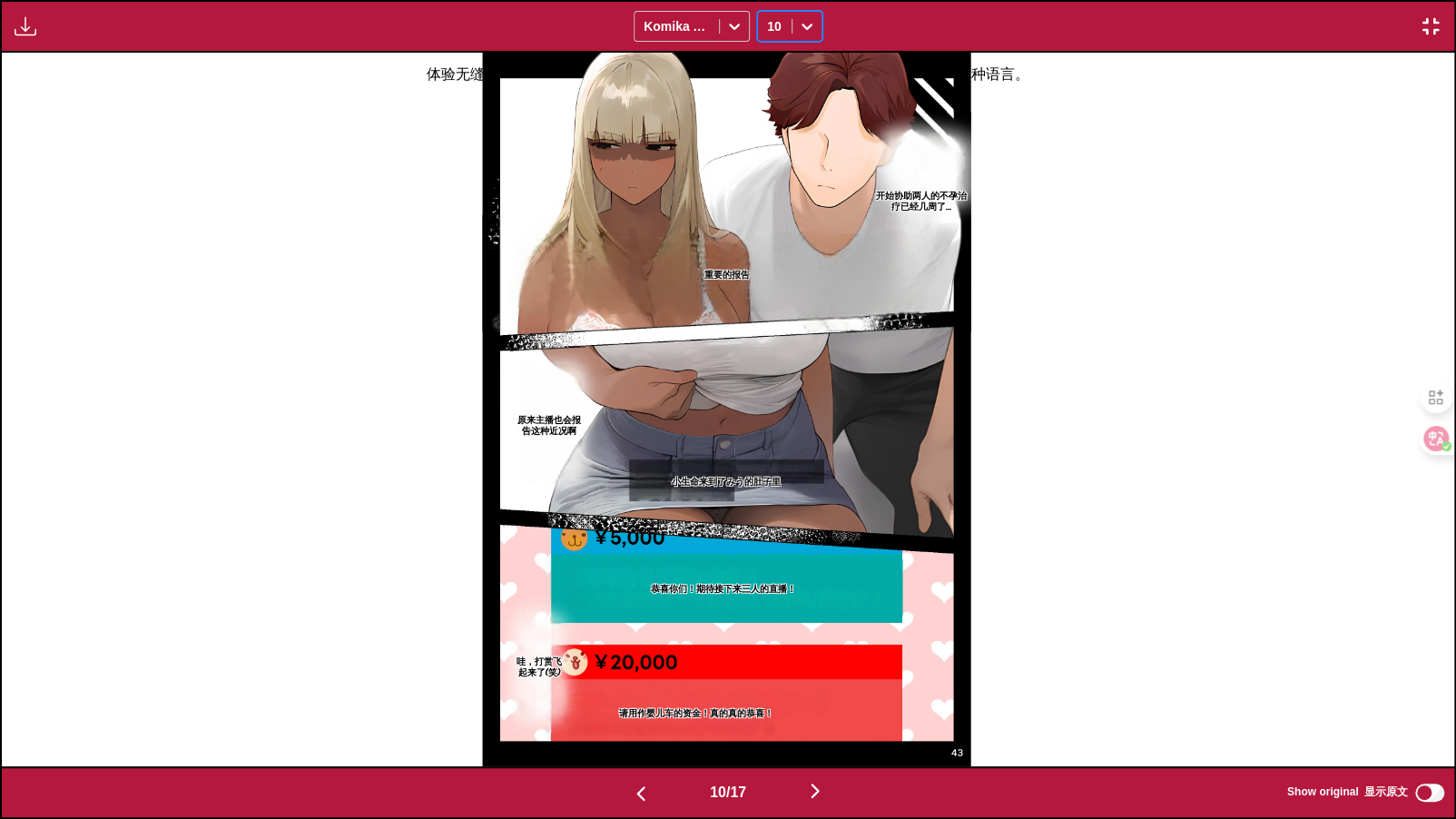
click at [793, 27] on div at bounding box center [807, 26] width 29 height 29
click at [784, 153] on div "12" at bounding box center [789, 148] width 65 height 27
click at [821, 749] on img "button" at bounding box center [815, 791] width 21 height 21
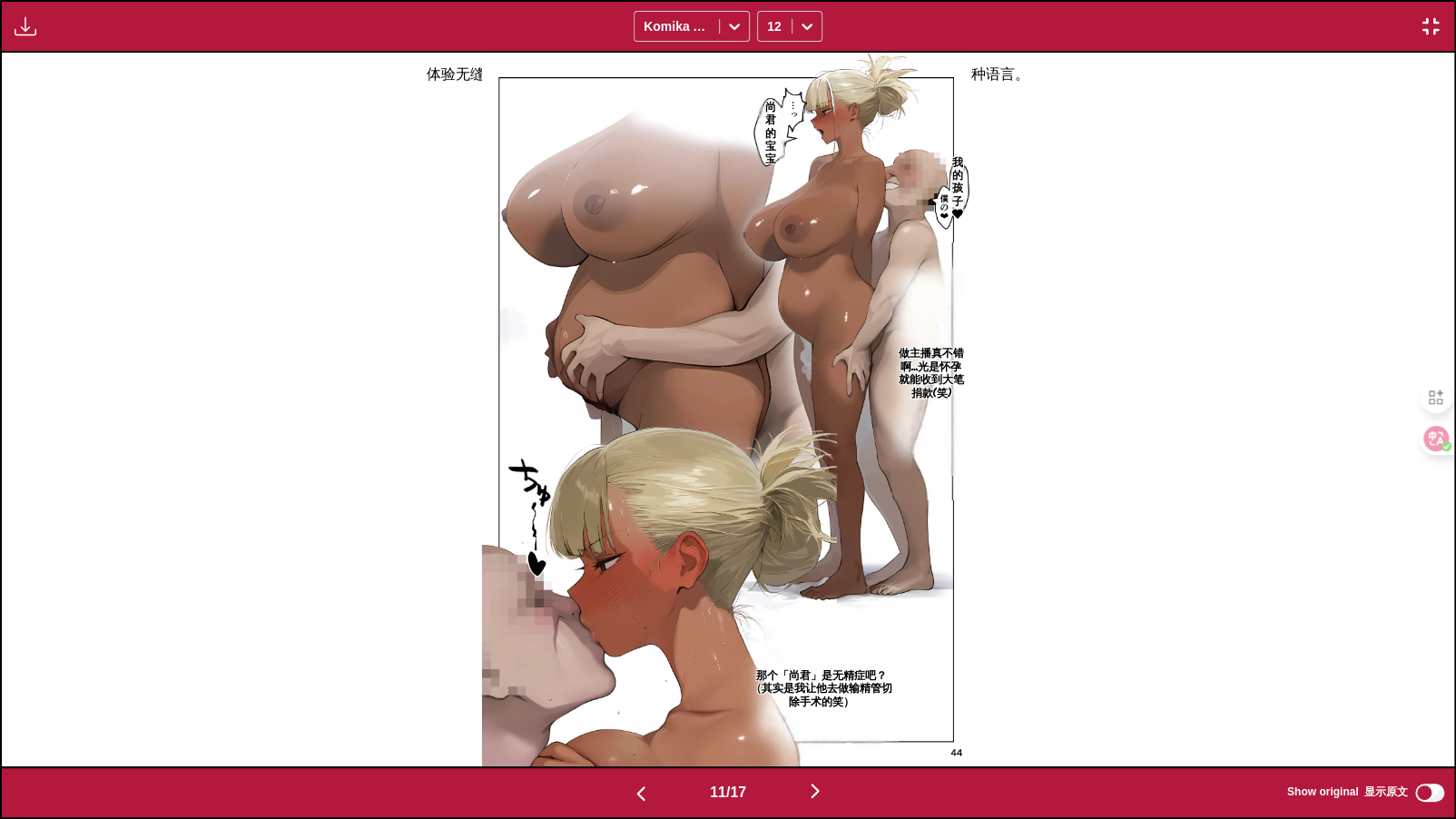
click at [824, 749] on img "button" at bounding box center [815, 791] width 21 height 21
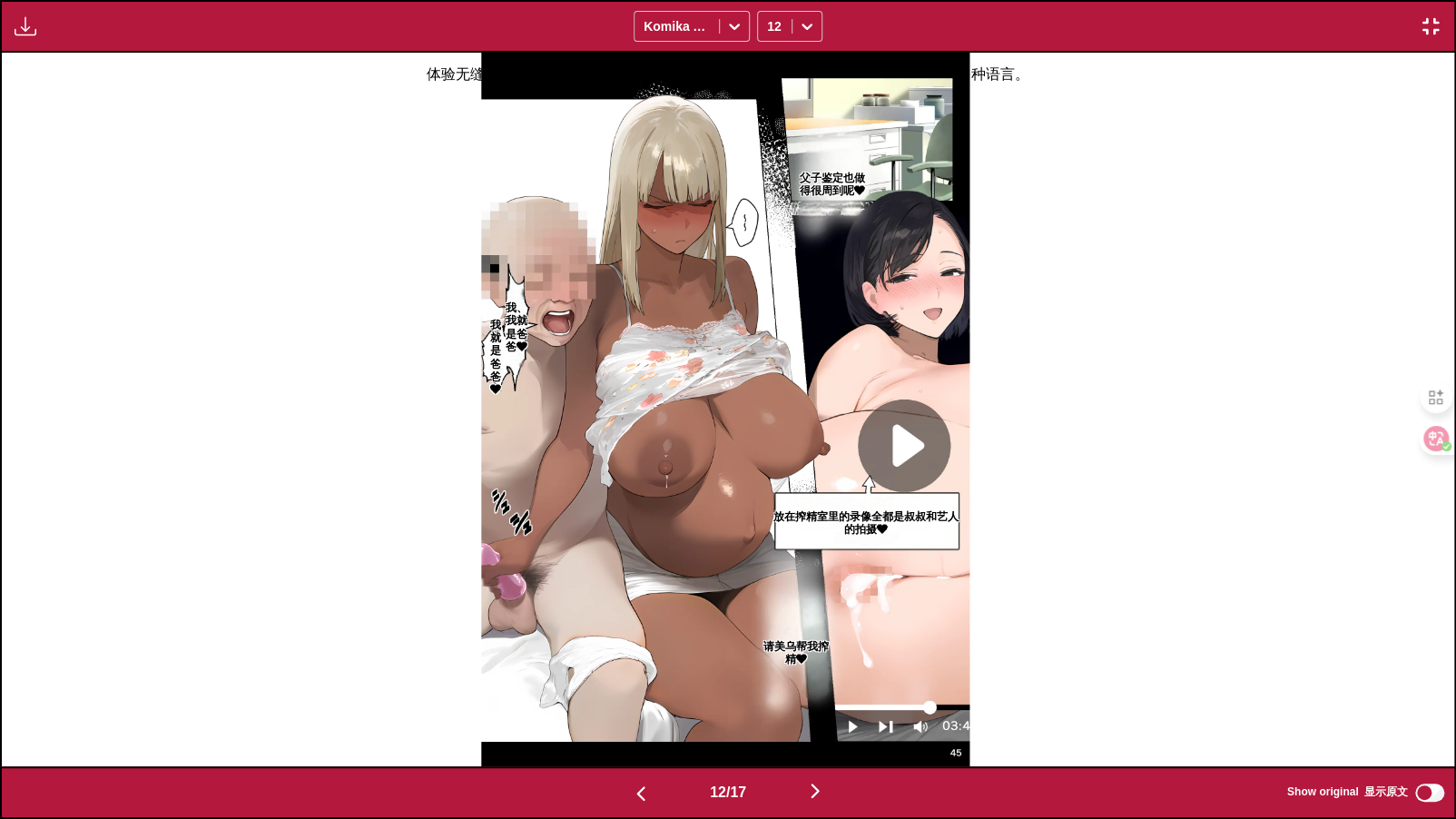
click at [814, 749] on img "button" at bounding box center [815, 791] width 21 height 21
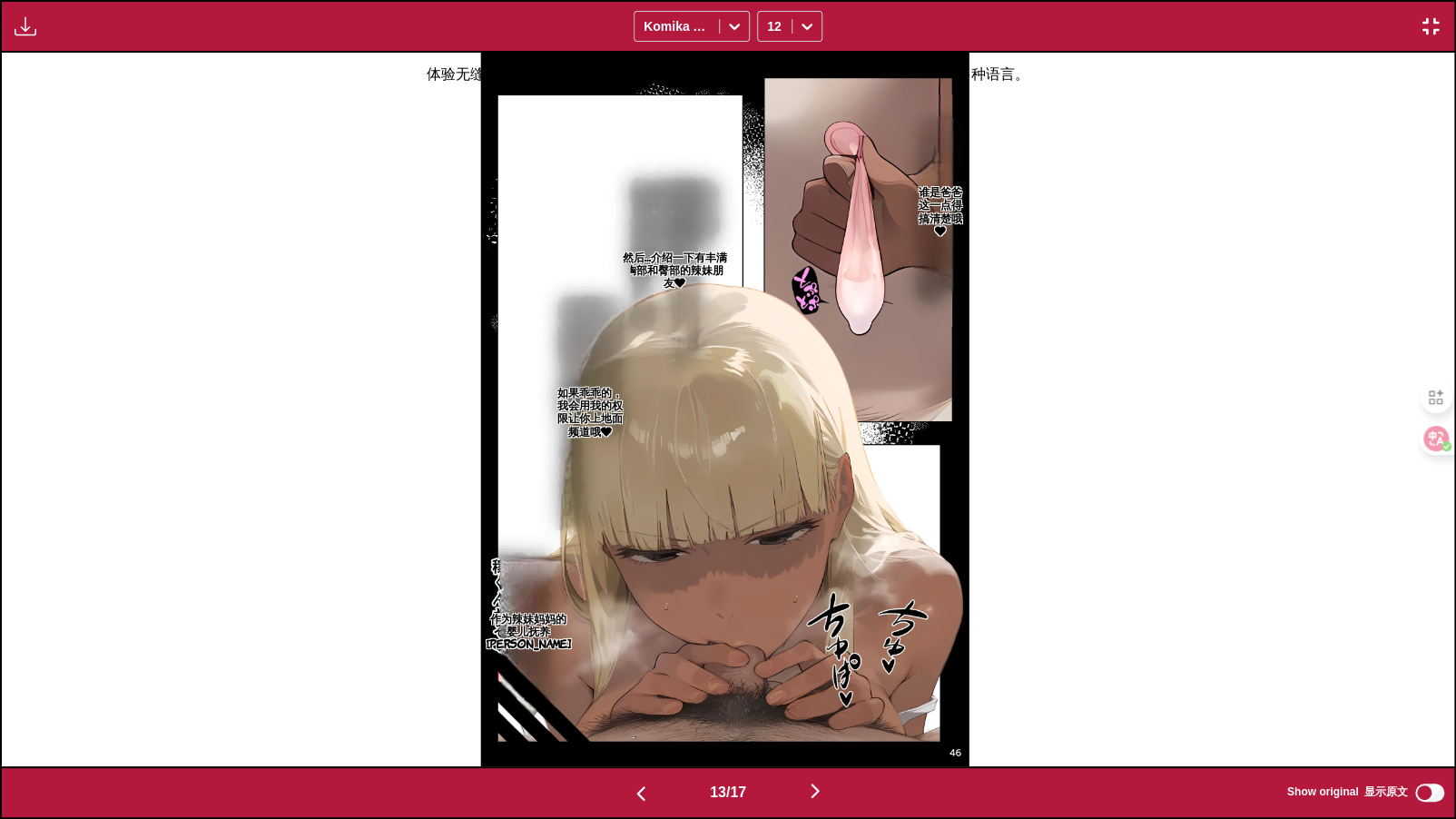
click at [819, 749] on img "button" at bounding box center [815, 791] width 21 height 21
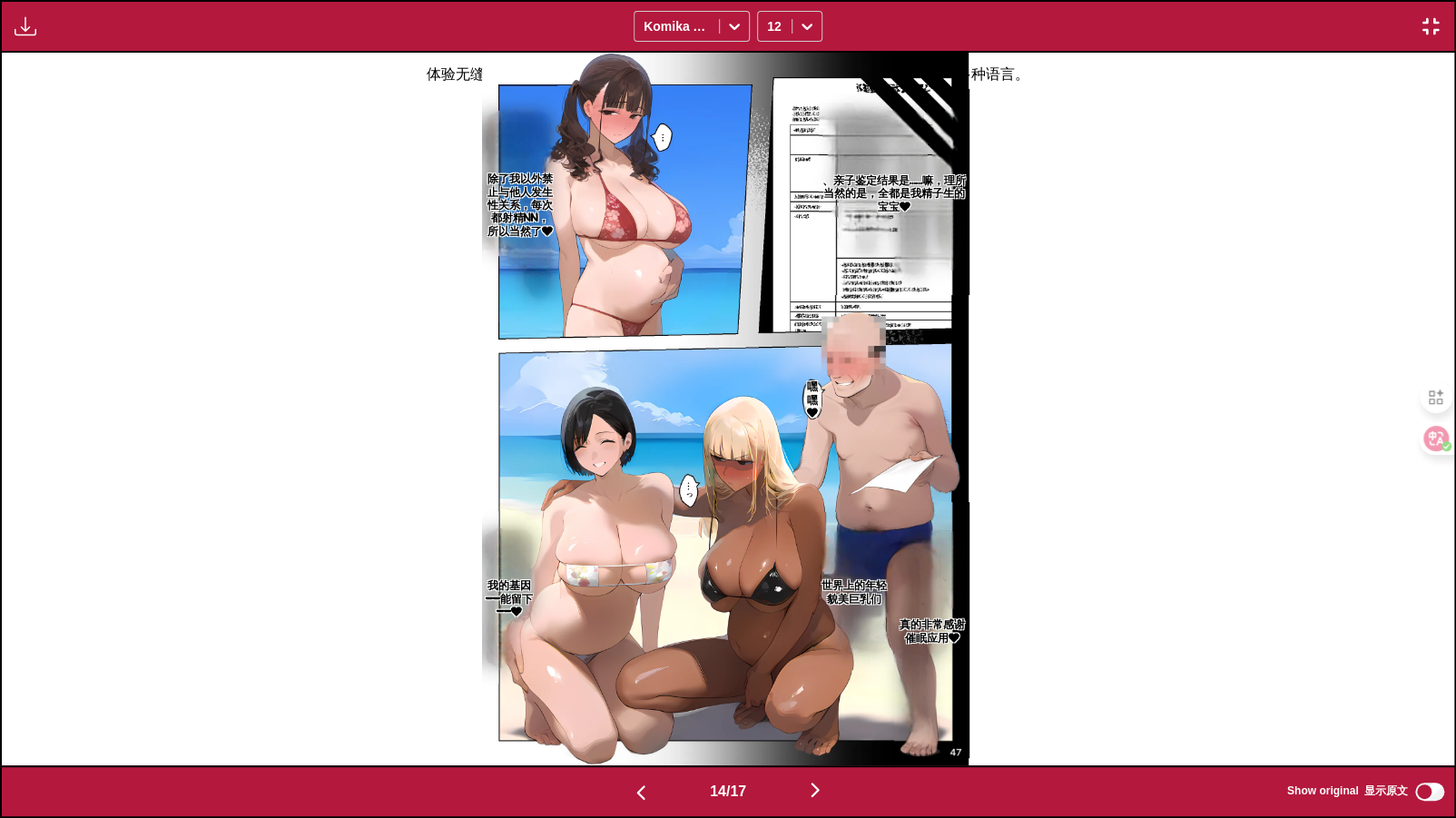
click at [821, 749] on img "button" at bounding box center [815, 790] width 21 height 21
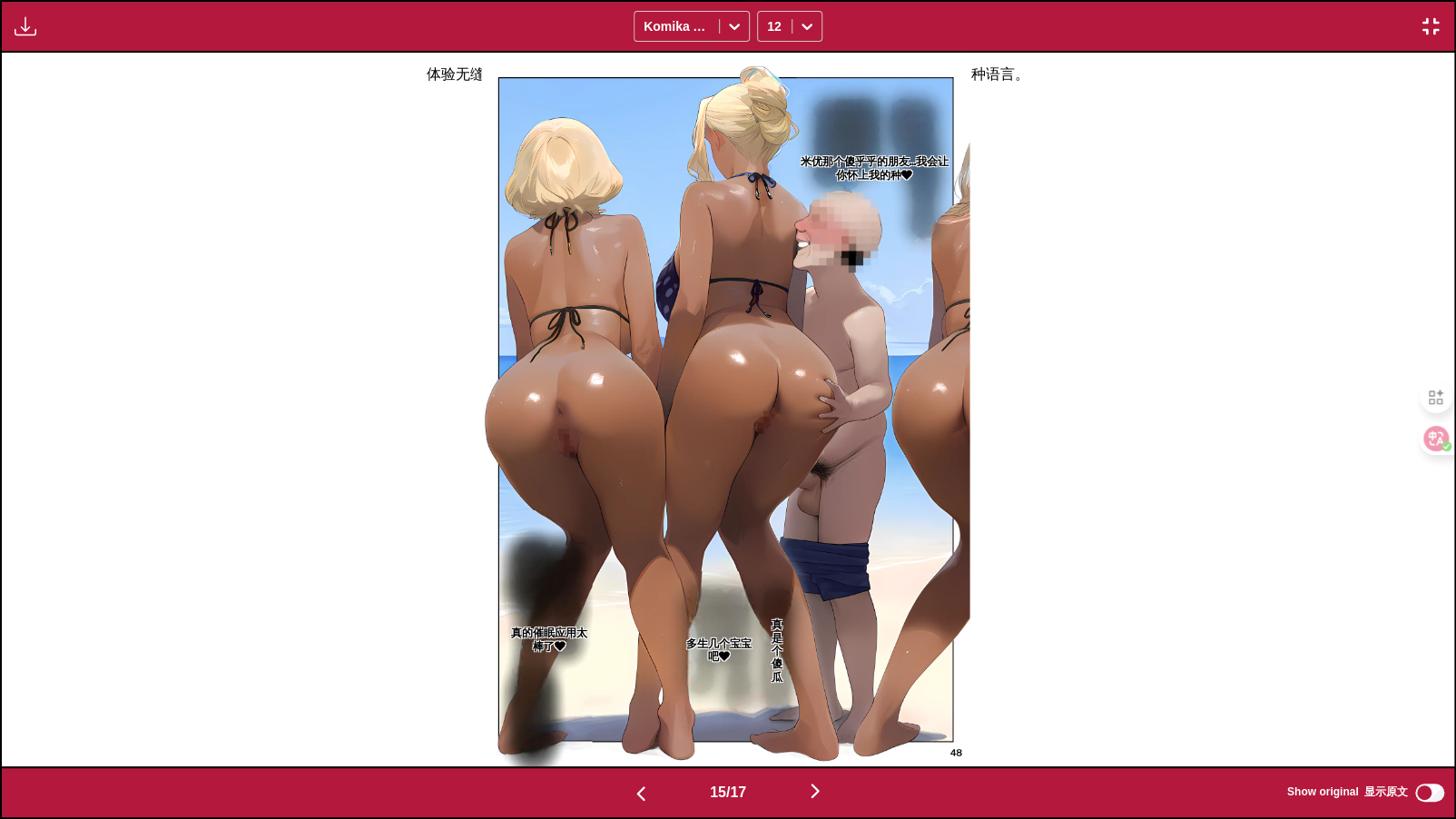
click at [822, 749] on img "button" at bounding box center [815, 791] width 21 height 21
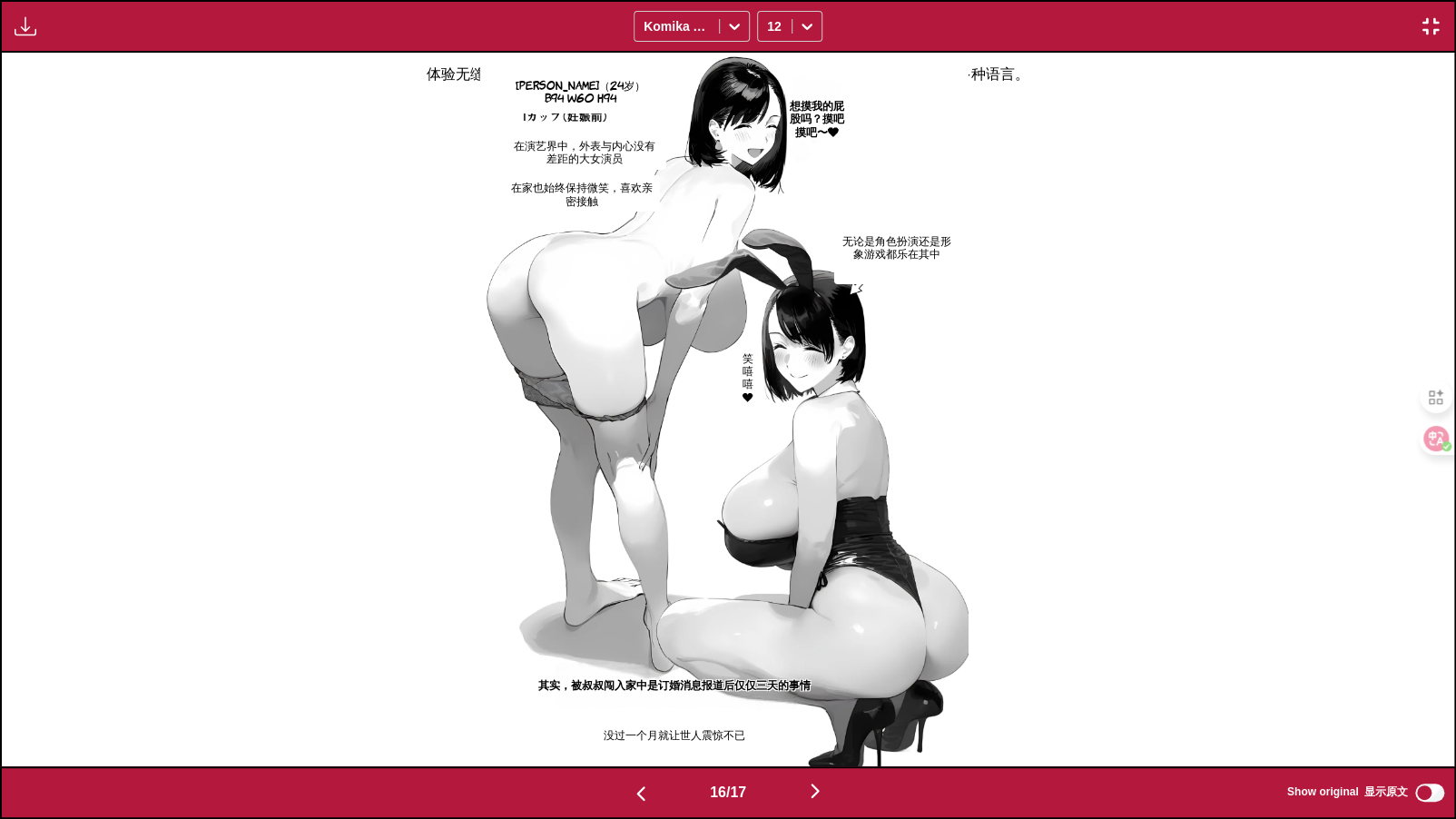
click at [820, 749] on img "button" at bounding box center [815, 791] width 21 height 21
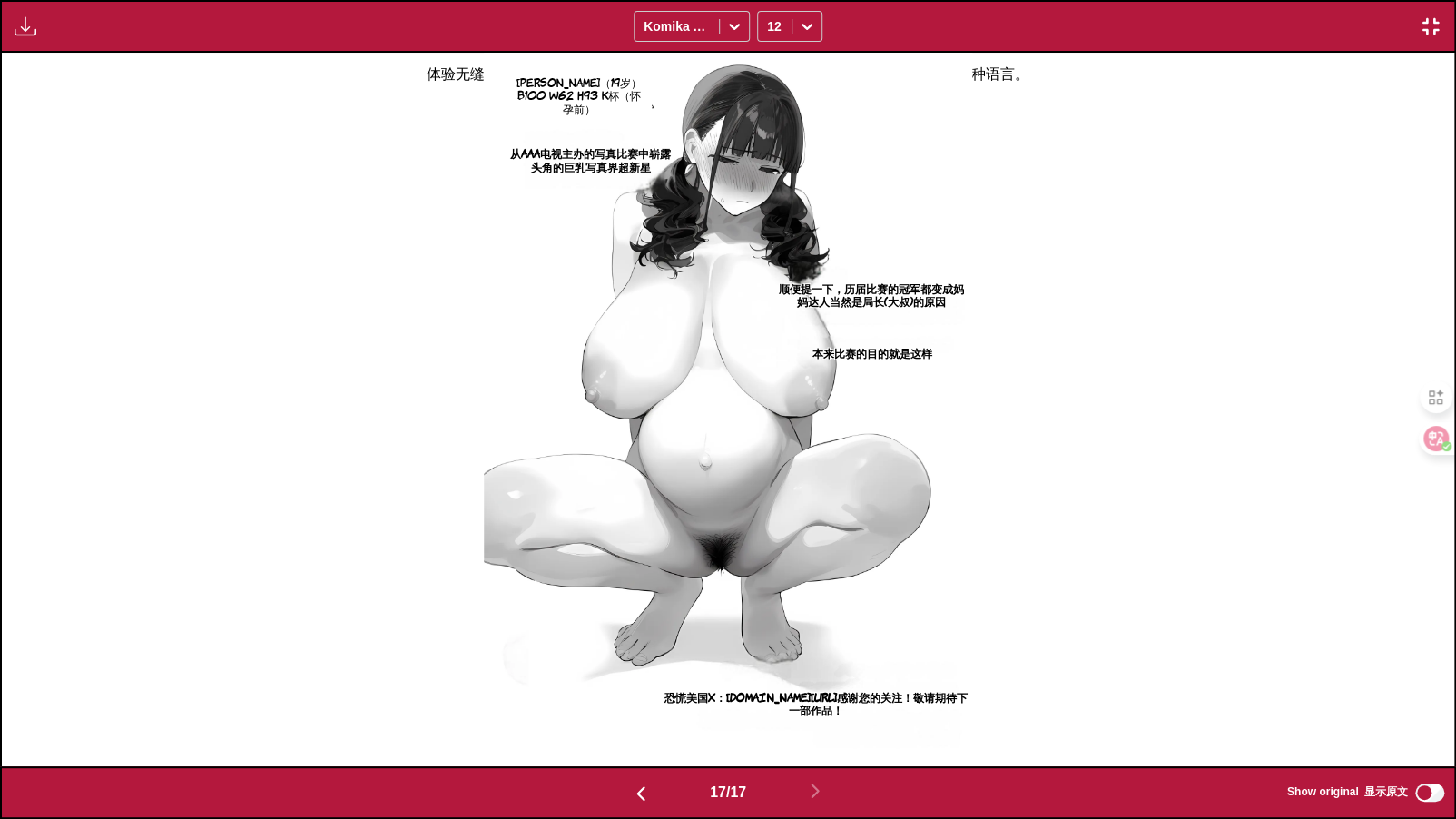
click at [1391, 27] on img "button" at bounding box center [1431, 26] width 21 height 21
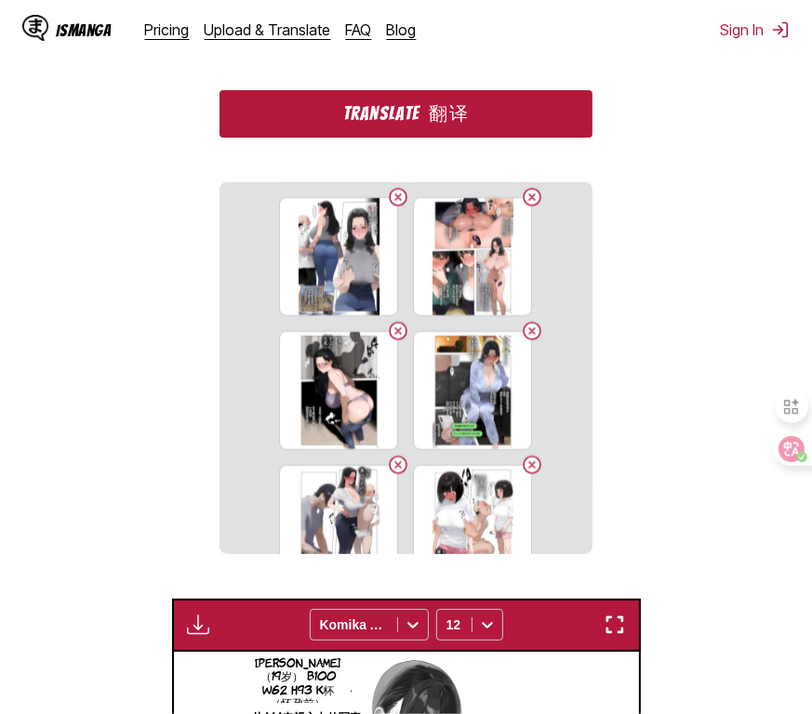
scroll to position [0, 0]
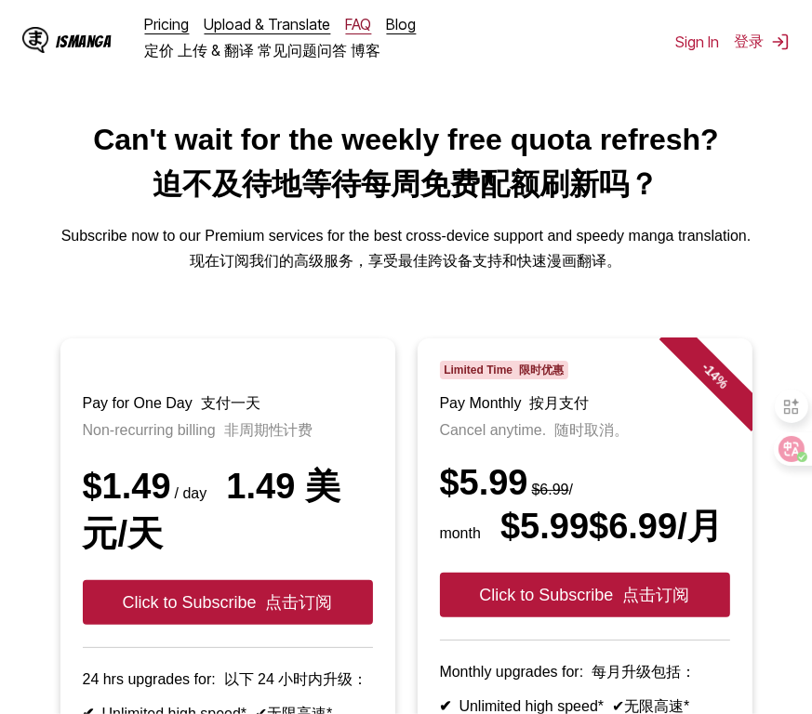
click at [347, 25] on link "FAQ" at bounding box center [358, 24] width 26 height 19
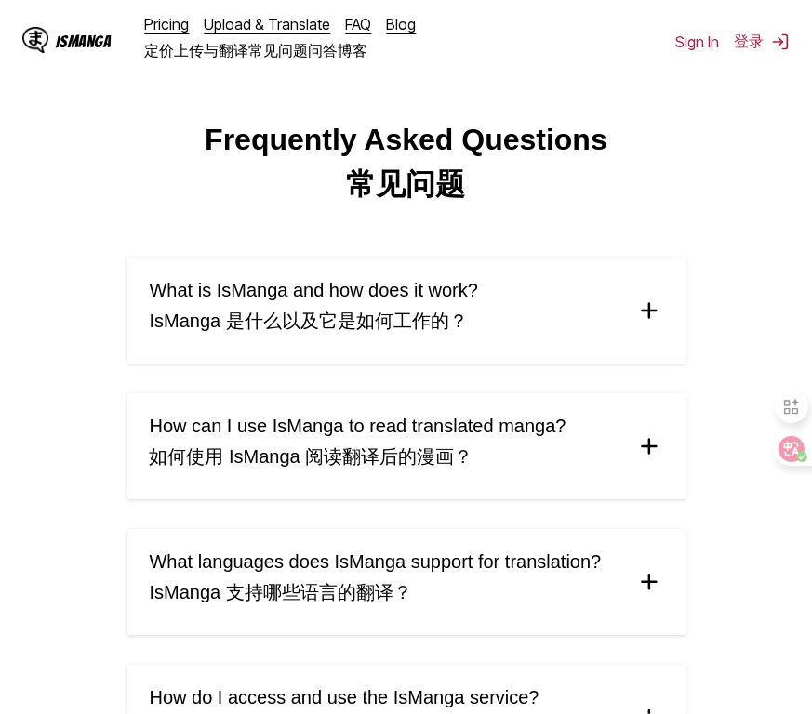
click at [378, 433] on span "How can I use IsManga to read translated manga? 如何使用 IsManga 阅读翻译后的漫画？" at bounding box center [358, 446] width 417 height 61
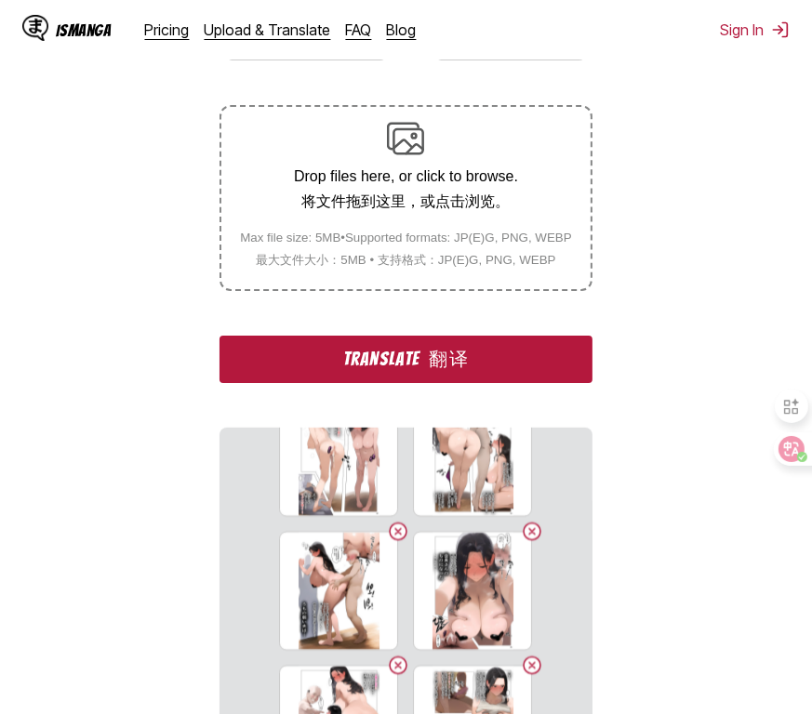
scroll to position [380, 0]
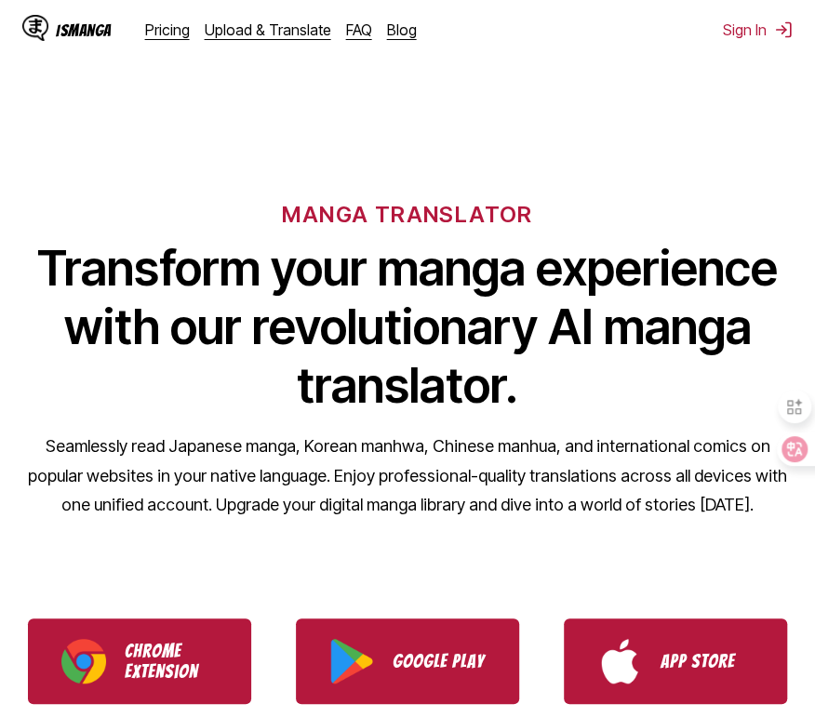
click at [535, 131] on div "MANGA TRANSLATOR Transform your manga experience with our revolutionary AI mang…" at bounding box center [407, 330] width 815 height 414
click at [254, 30] on link "Upload & Translate" at bounding box center [268, 29] width 127 height 19
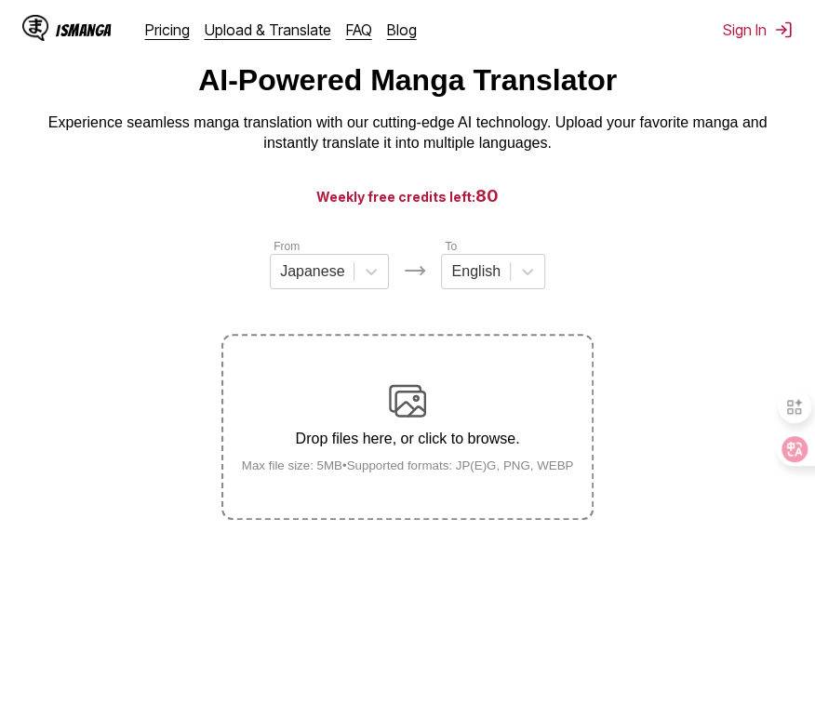
scroll to position [93, 0]
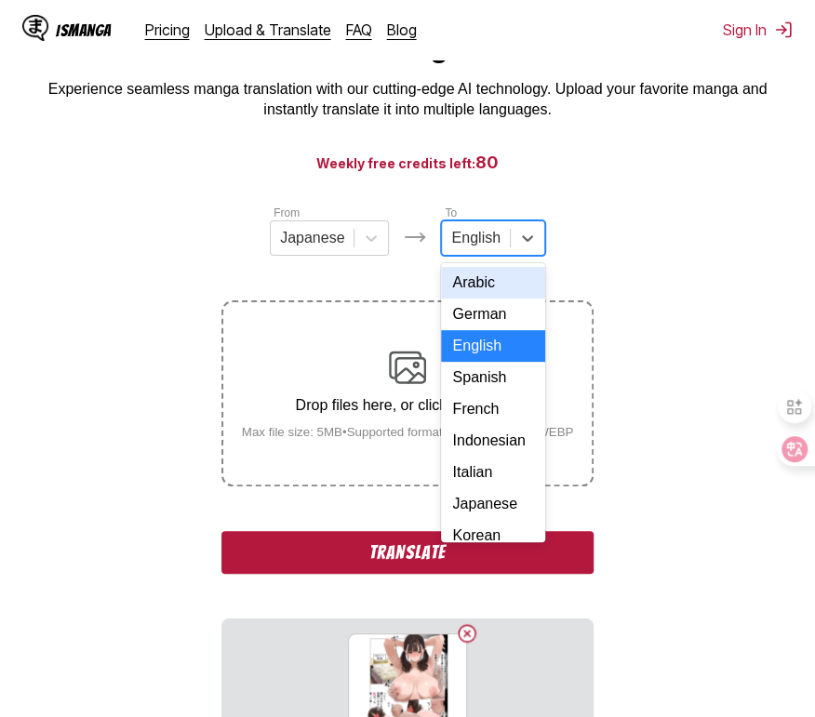
click at [504, 237] on div "English" at bounding box center [475, 238] width 67 height 28
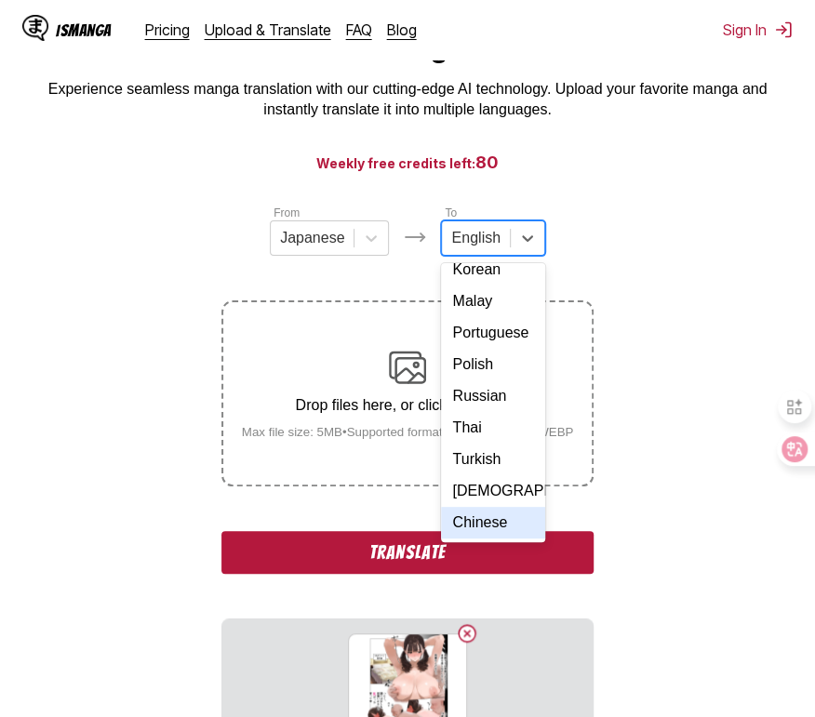
click at [480, 507] on div "Chinese" at bounding box center [492, 523] width 103 height 32
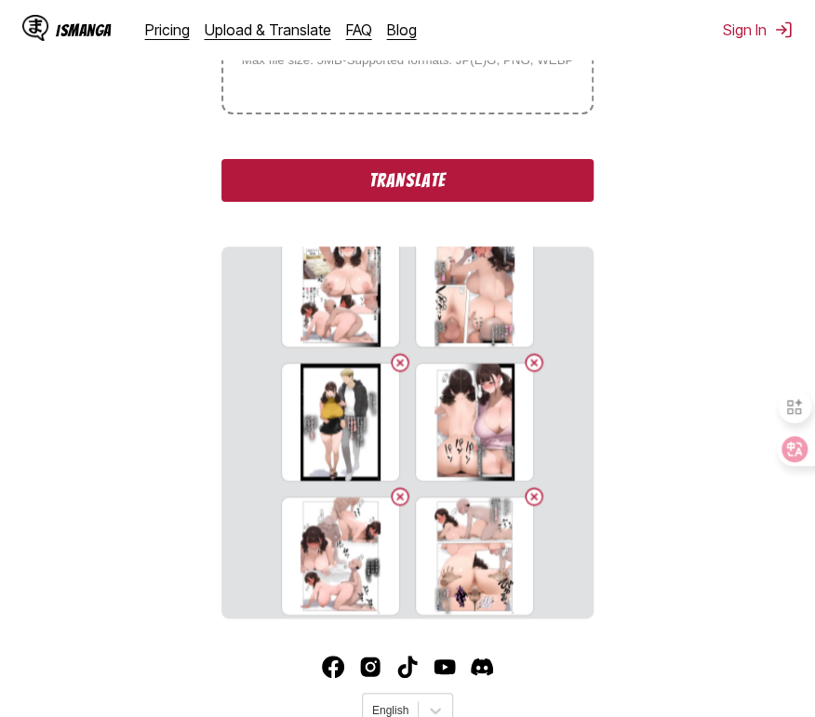
scroll to position [0, 0]
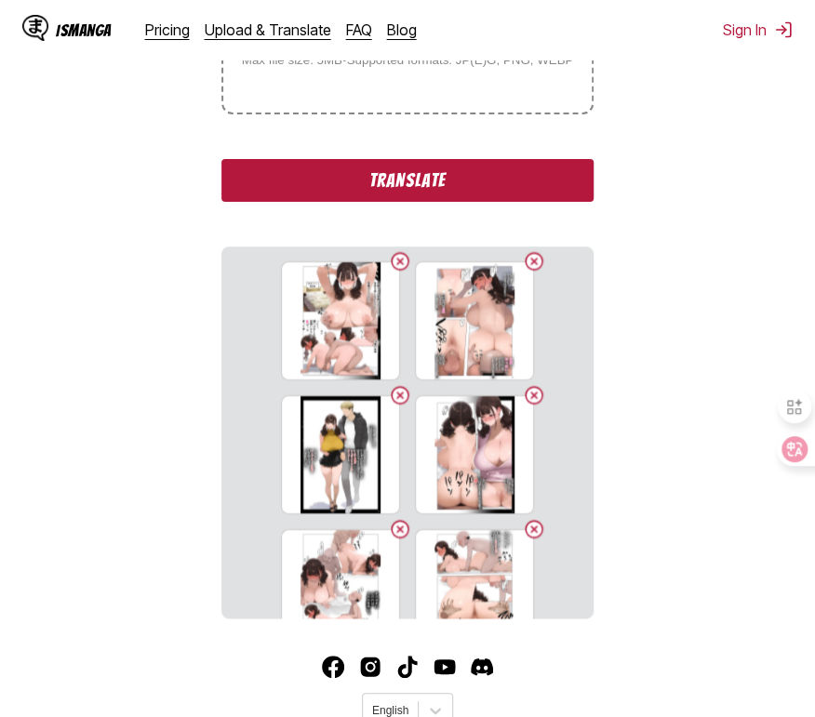
click at [422, 197] on button "Translate" at bounding box center [407, 180] width 372 height 43
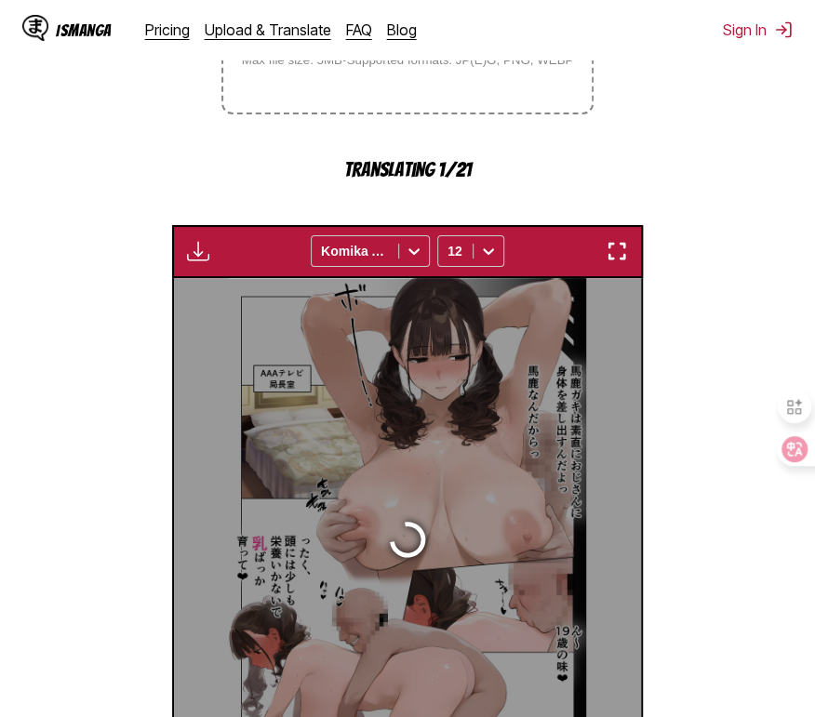
scroll to position [551, 0]
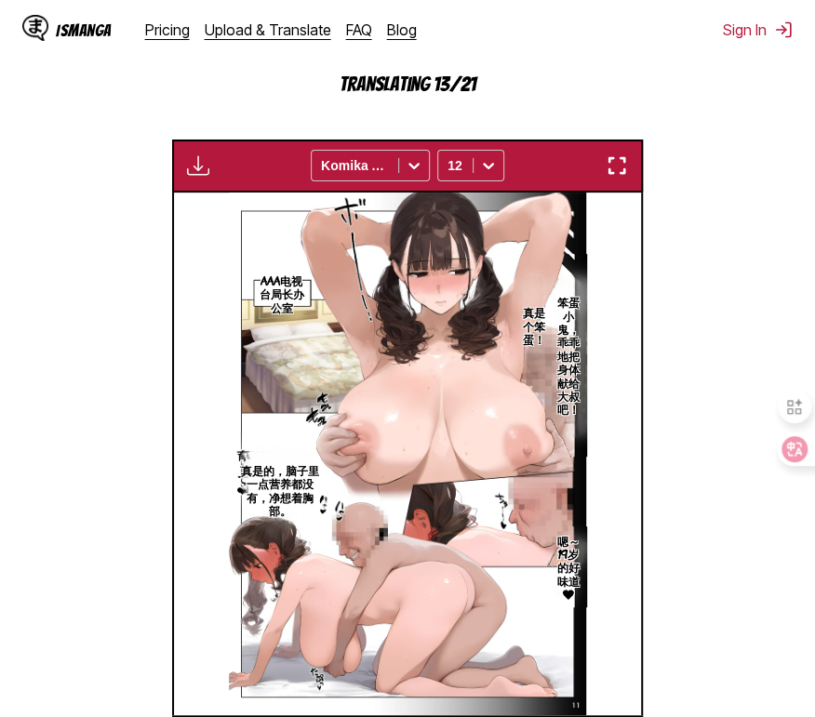
click at [619, 175] on img "button" at bounding box center [617, 165] width 22 height 22
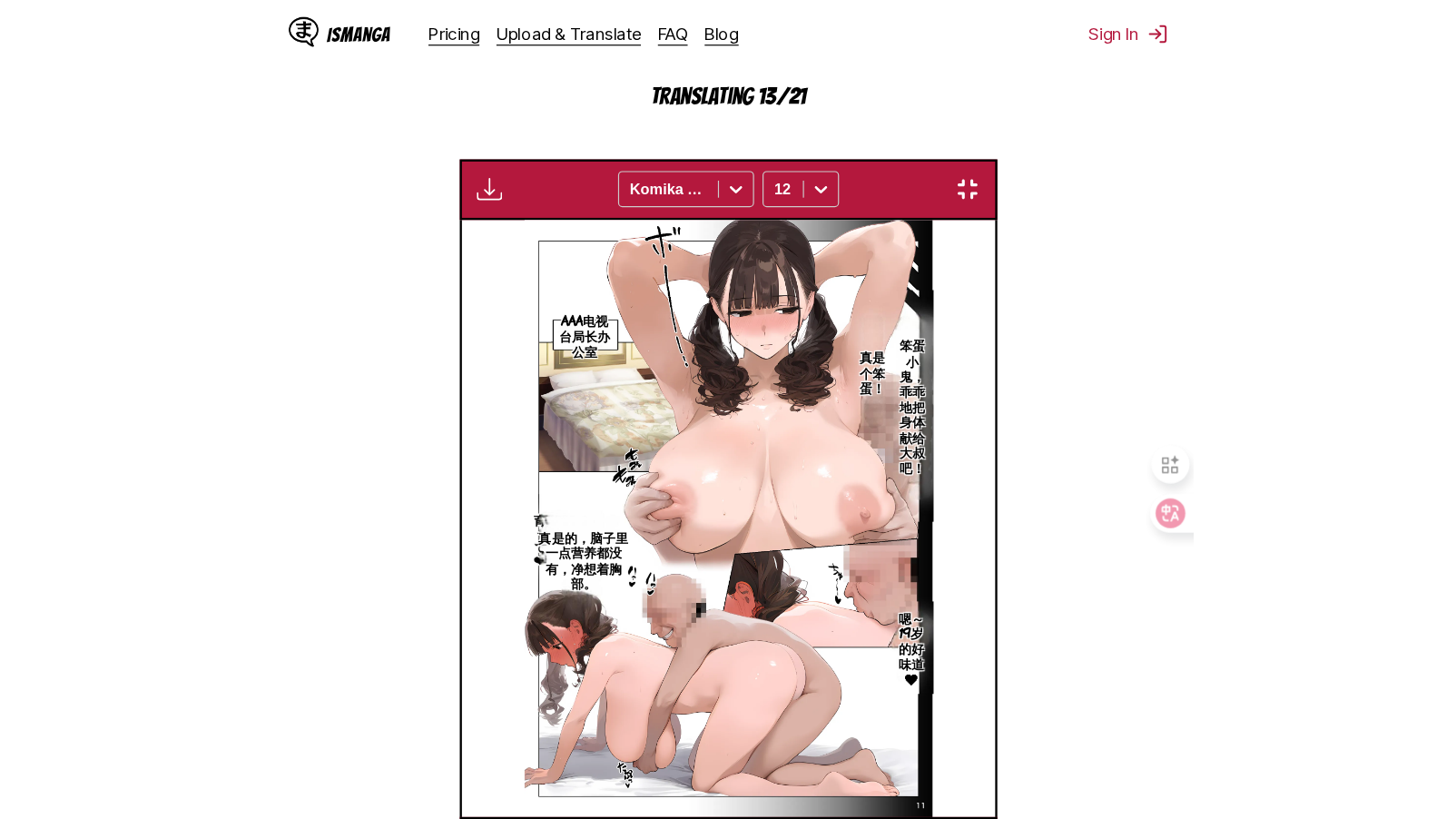
scroll to position [206, 0]
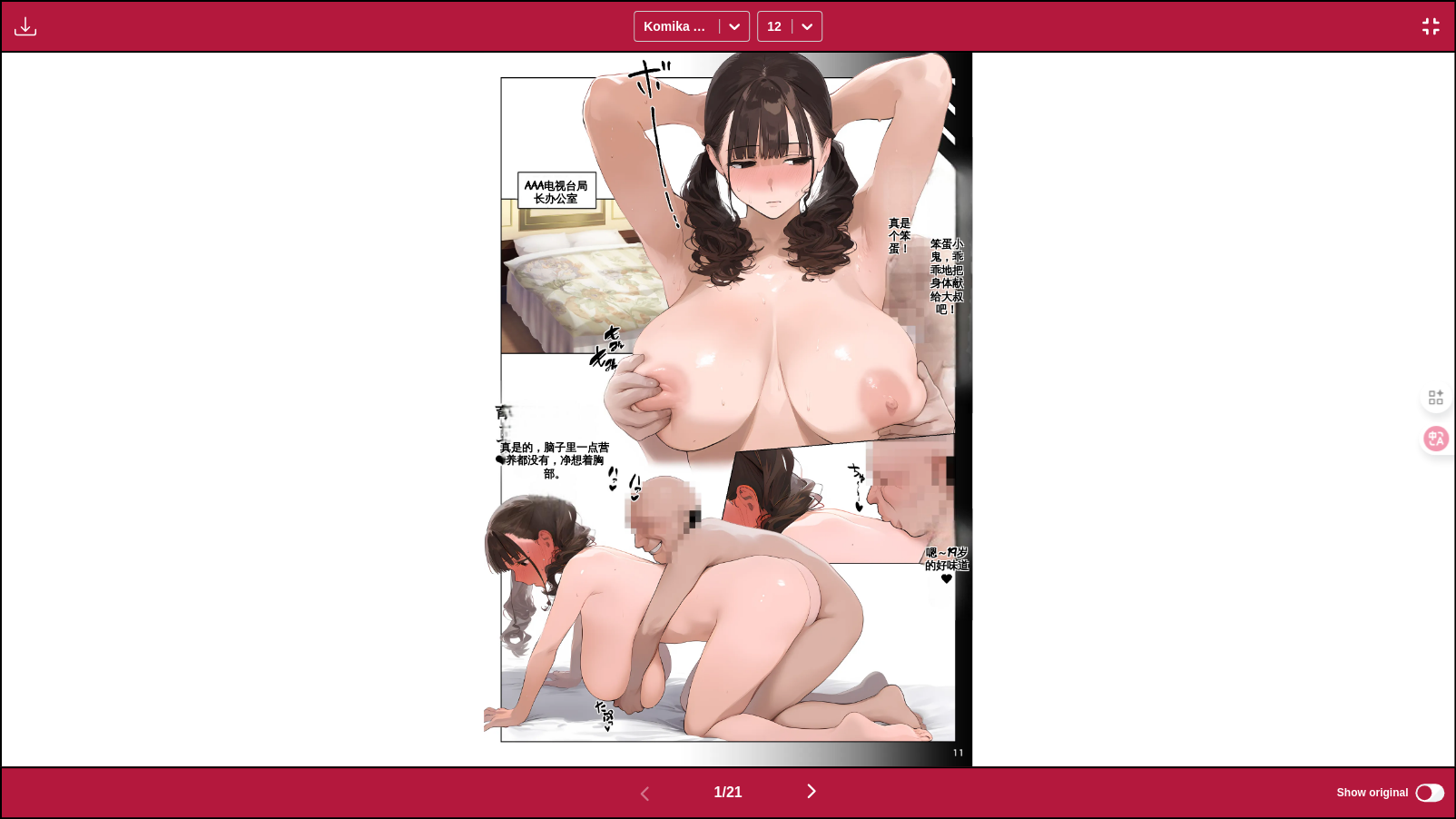
click at [794, 699] on img "button" at bounding box center [811, 791] width 21 height 21
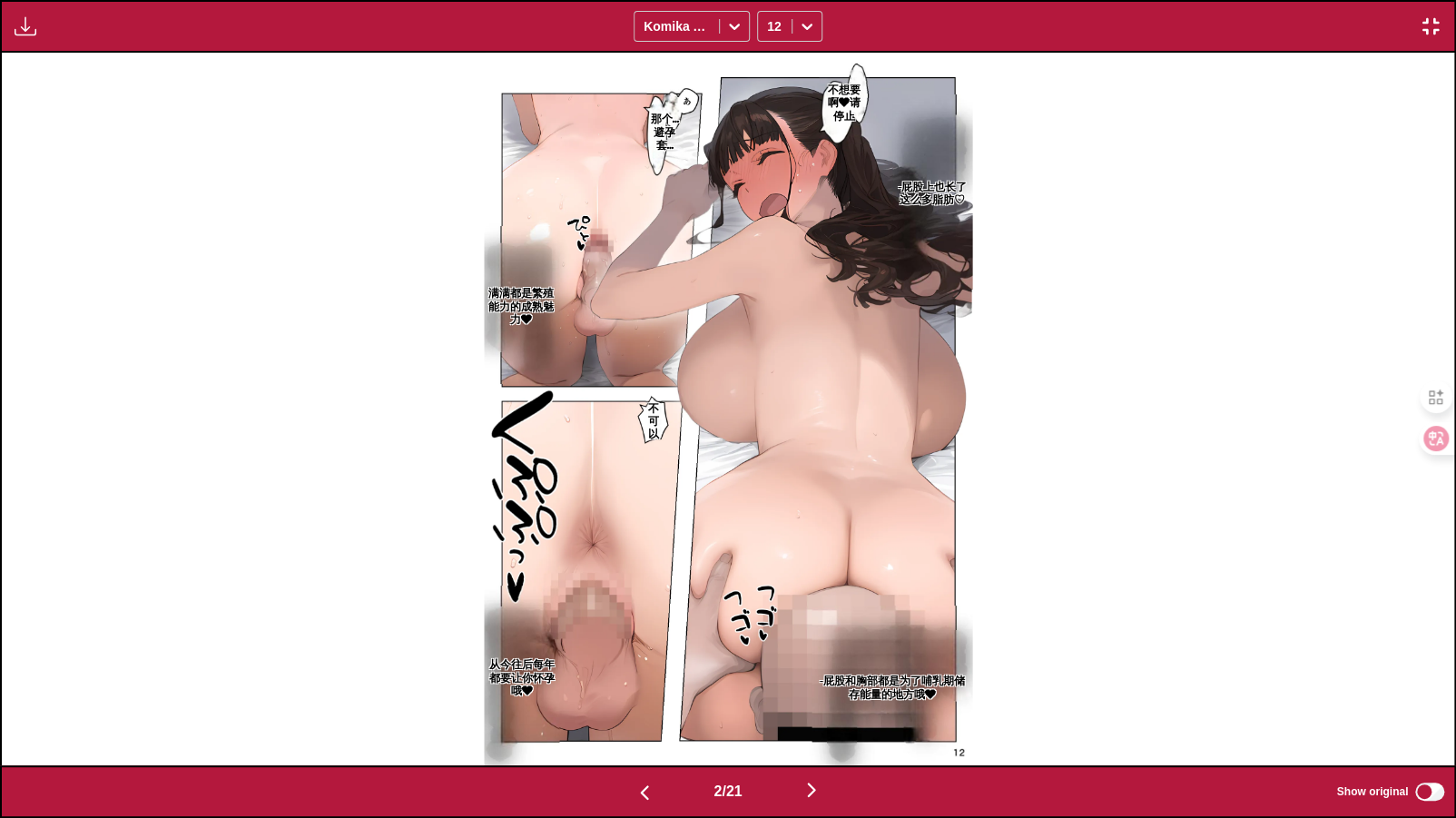
click at [794, 699] on img "button" at bounding box center [811, 790] width 21 height 21
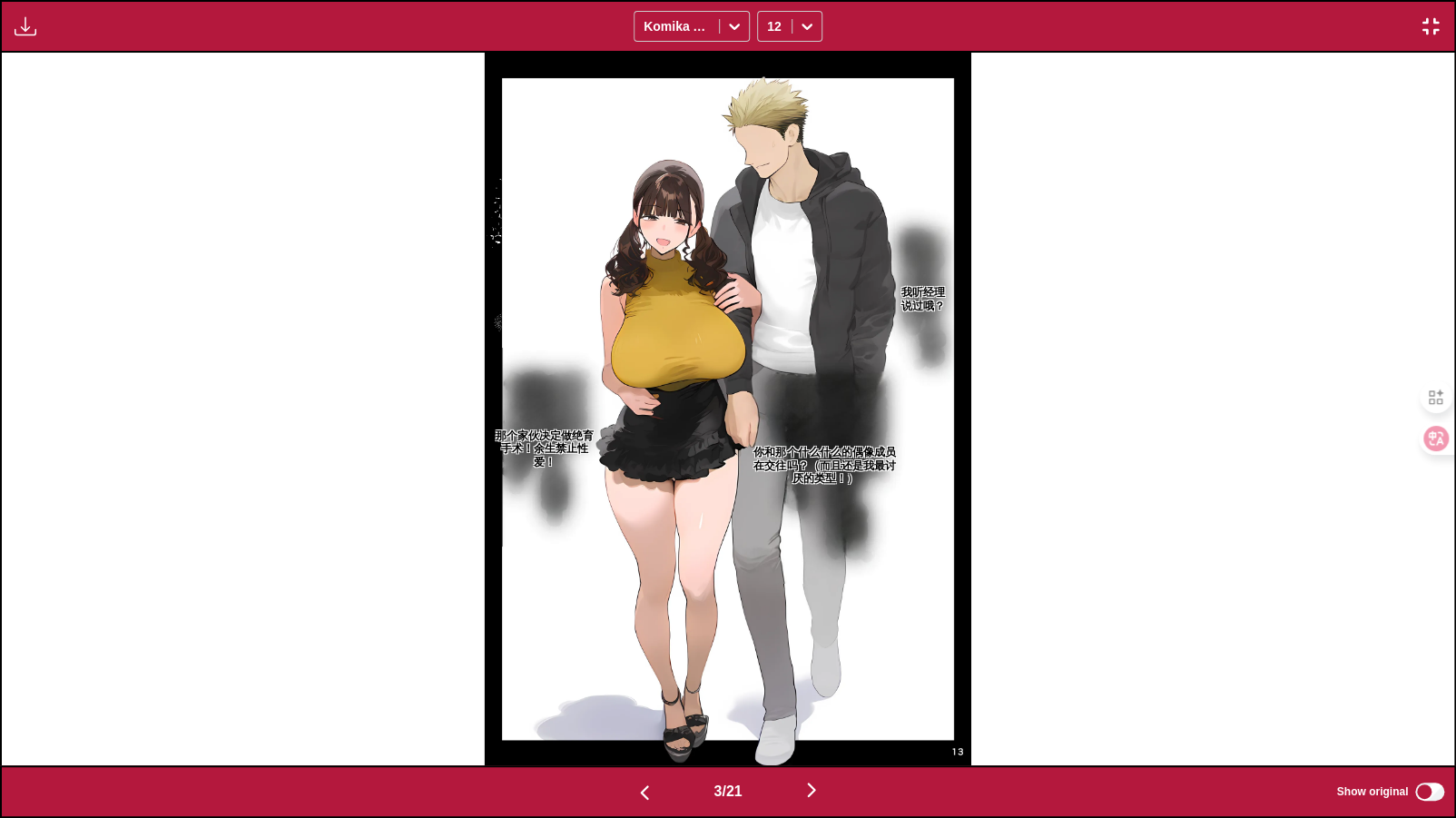
click at [794, 699] on img "button" at bounding box center [811, 790] width 21 height 21
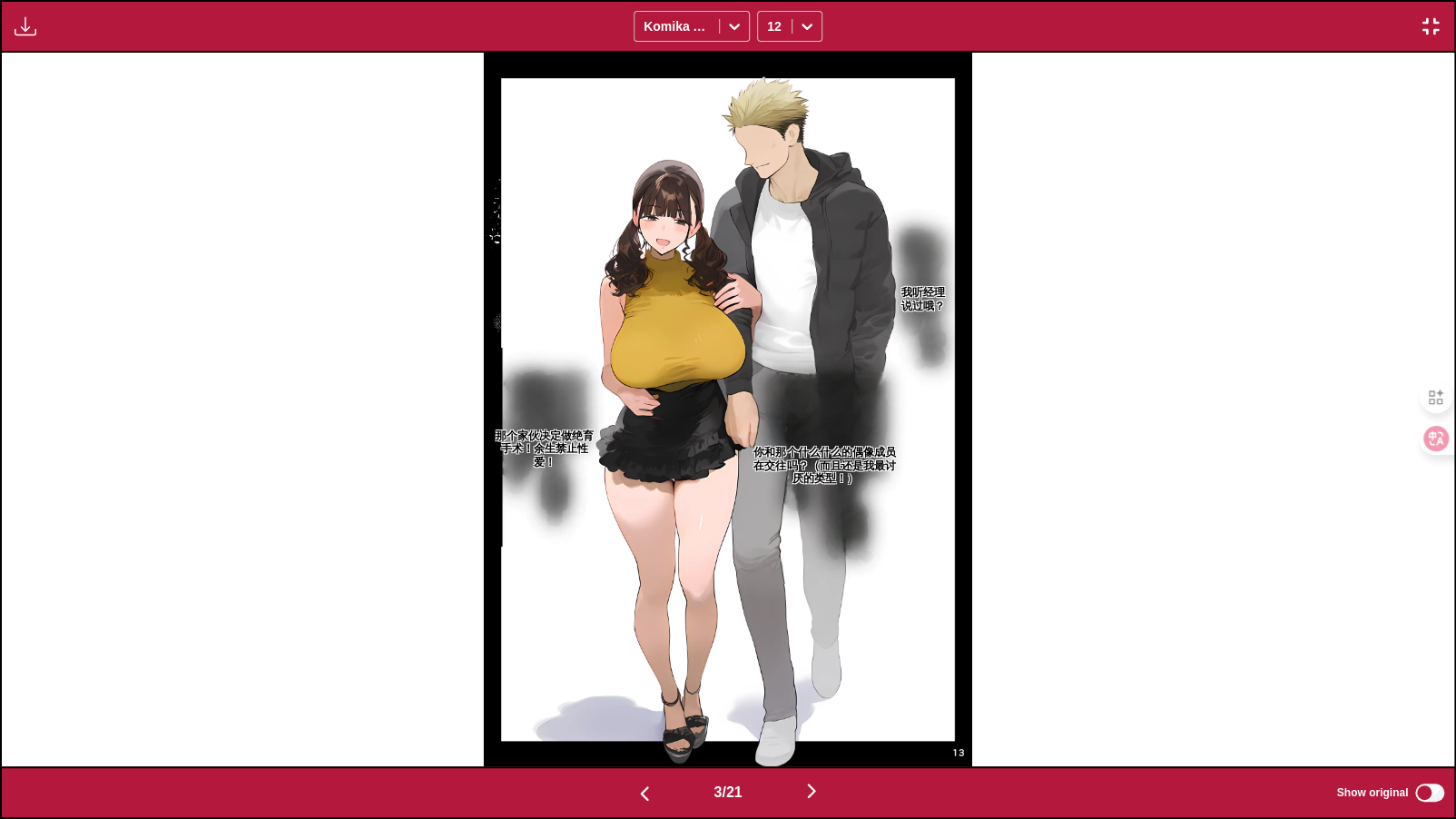
scroll to position [0, 4357]
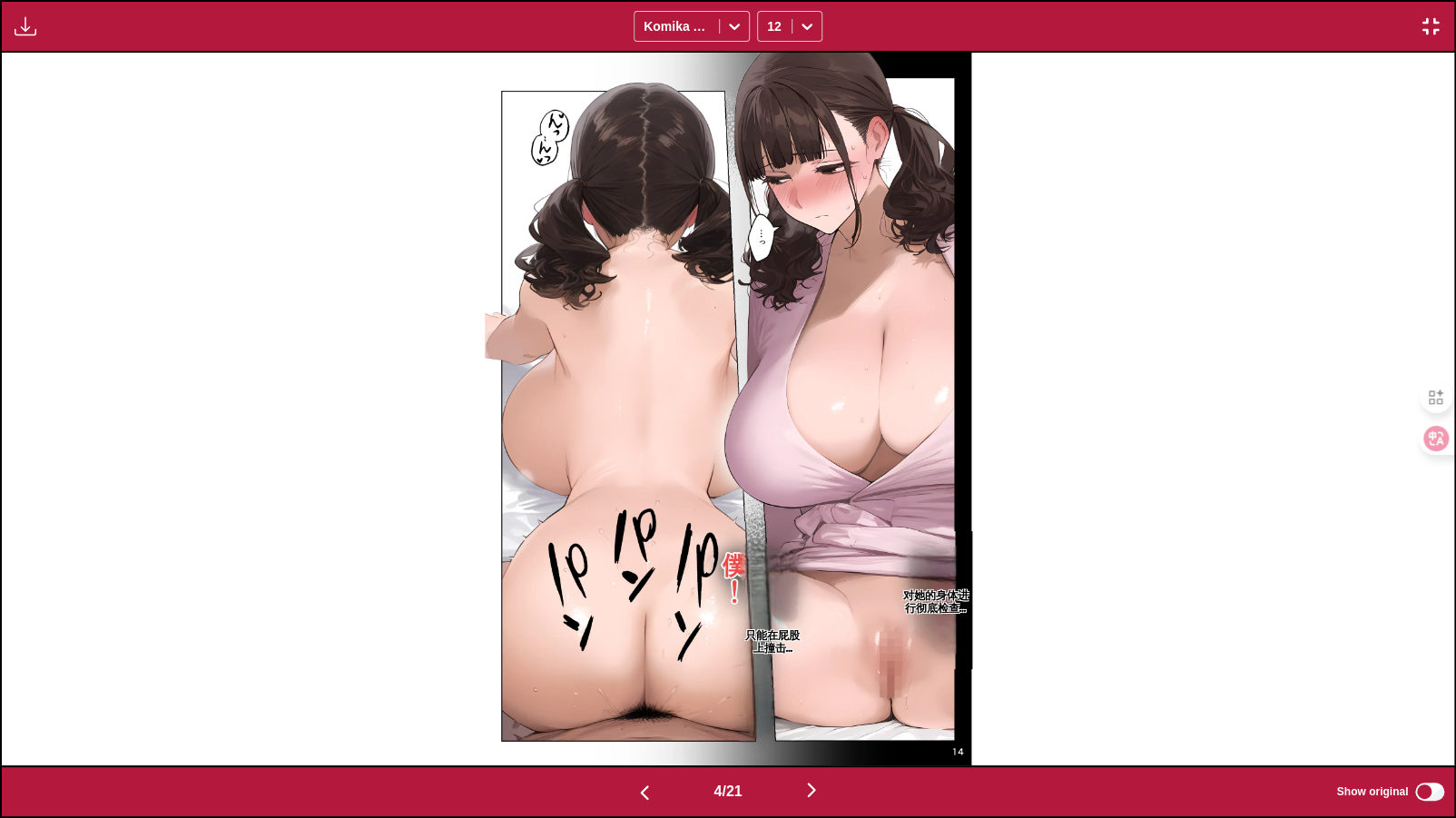
click at [794, 699] on img "button" at bounding box center [811, 790] width 21 height 21
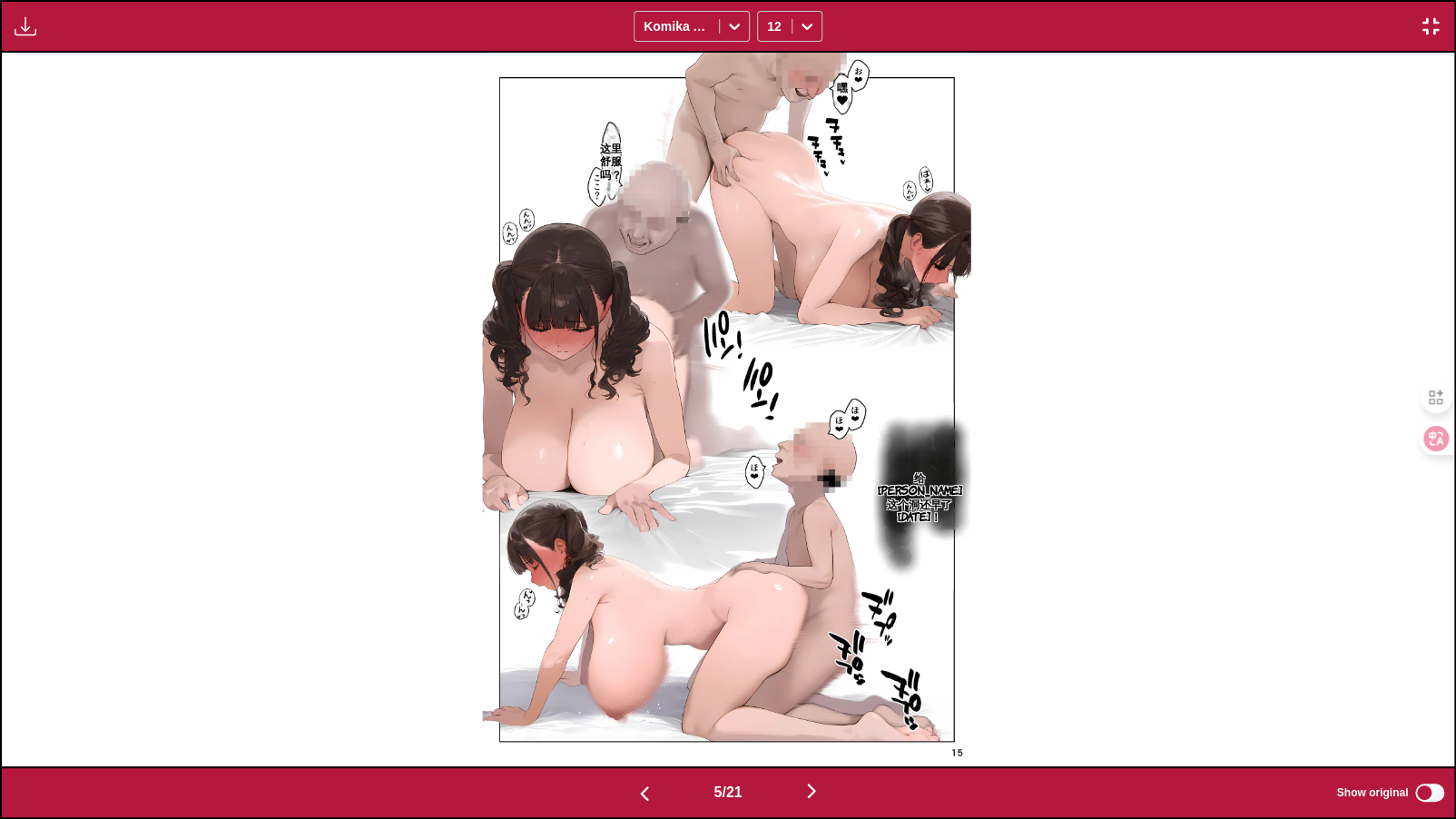
click at [794, 699] on img "button" at bounding box center [811, 791] width 21 height 21
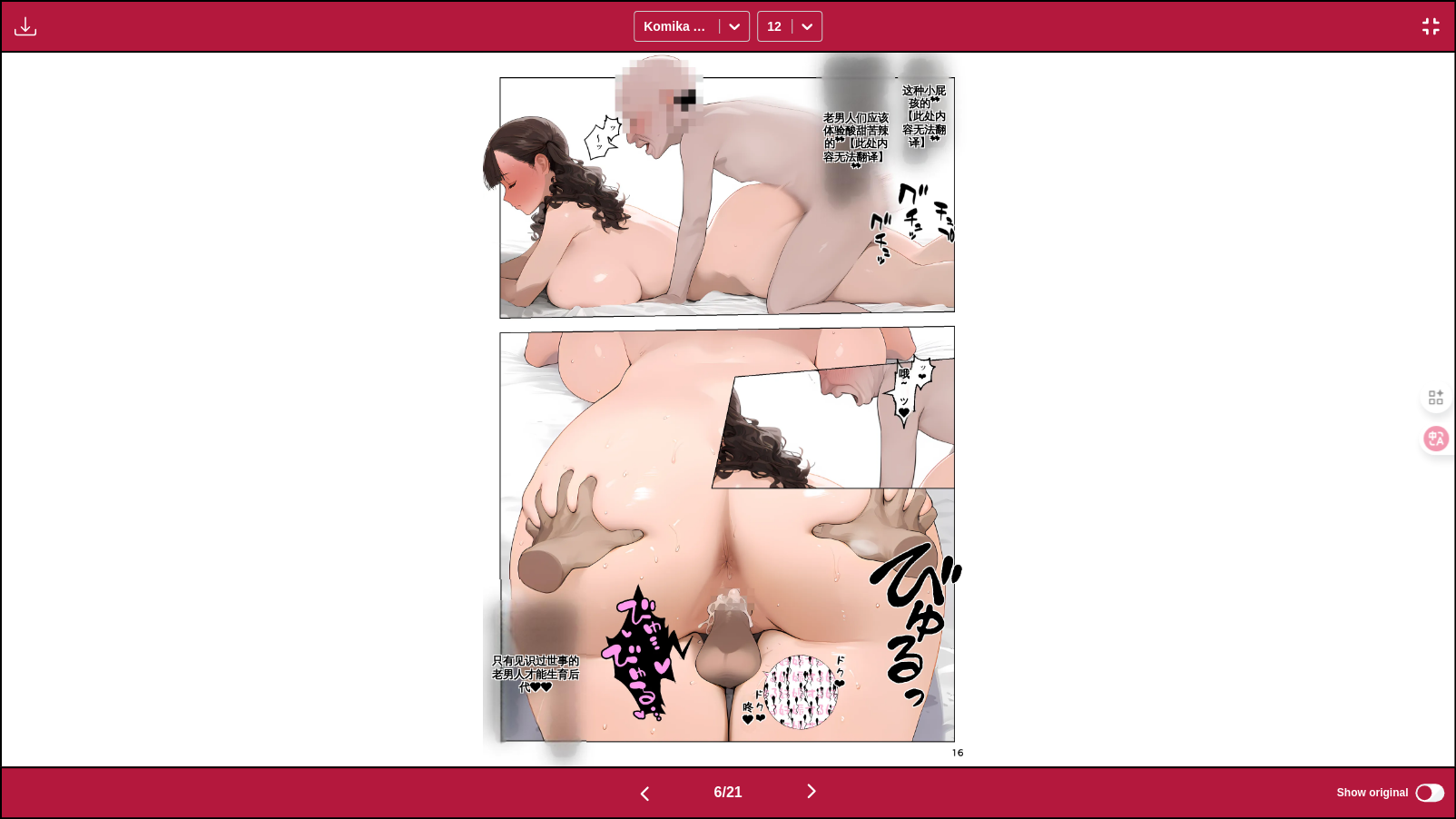
click at [101, 259] on div "这种小屁孩的**【此处内容无法翻译】** 老男人们应该体验酸甜苦辣的**【此处内容无法翻译】** 哦~ッ❤ 咚❤ 只有见识过世事的老男人才能生育后代❤❤" at bounding box center [727, 409] width 1452 height 713
click at [794, 699] on img "button" at bounding box center [811, 791] width 21 height 21
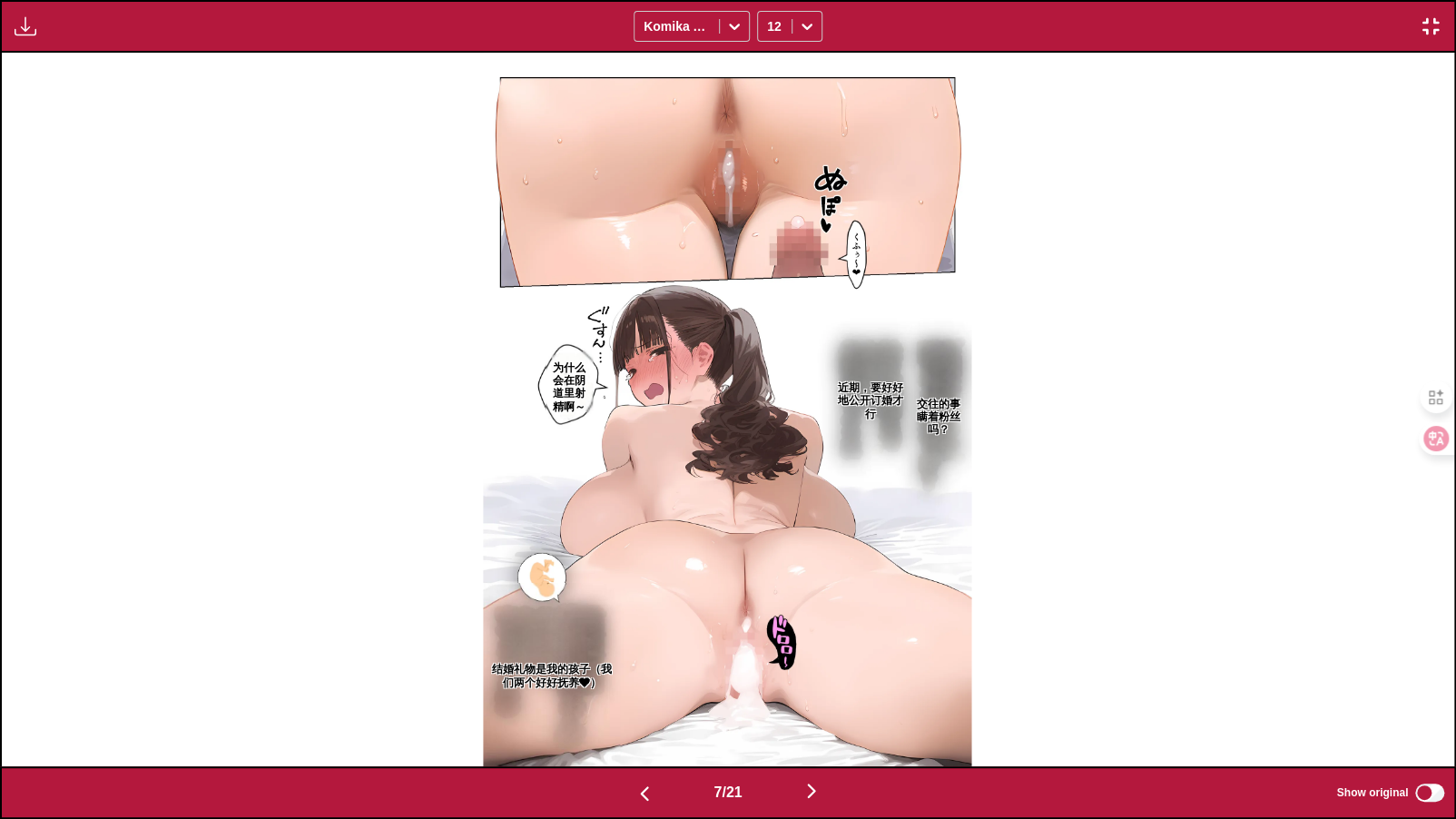
click at [794, 699] on img "button" at bounding box center [811, 791] width 21 height 21
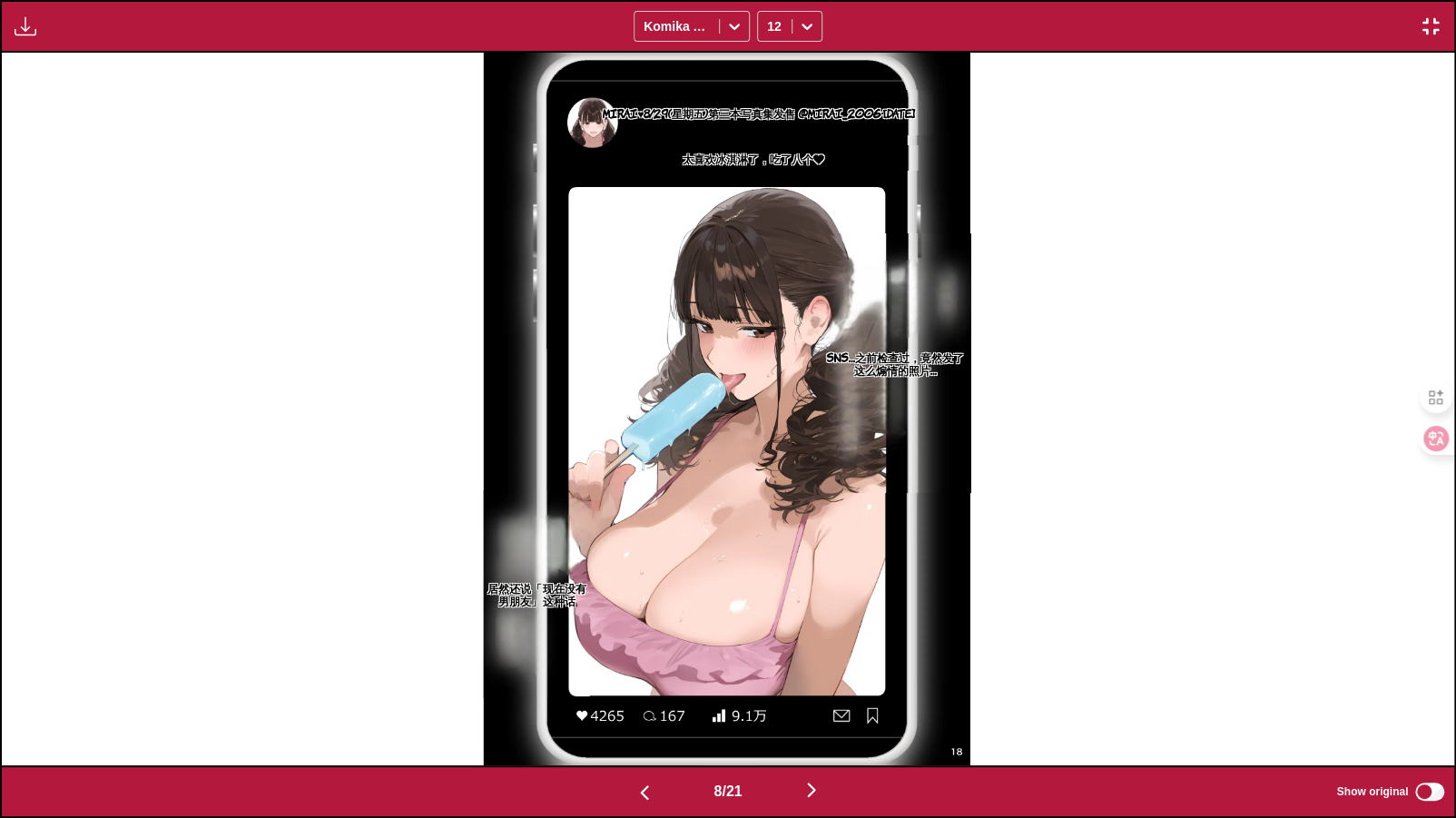
click at [794, 699] on img "button" at bounding box center [811, 790] width 21 height 21
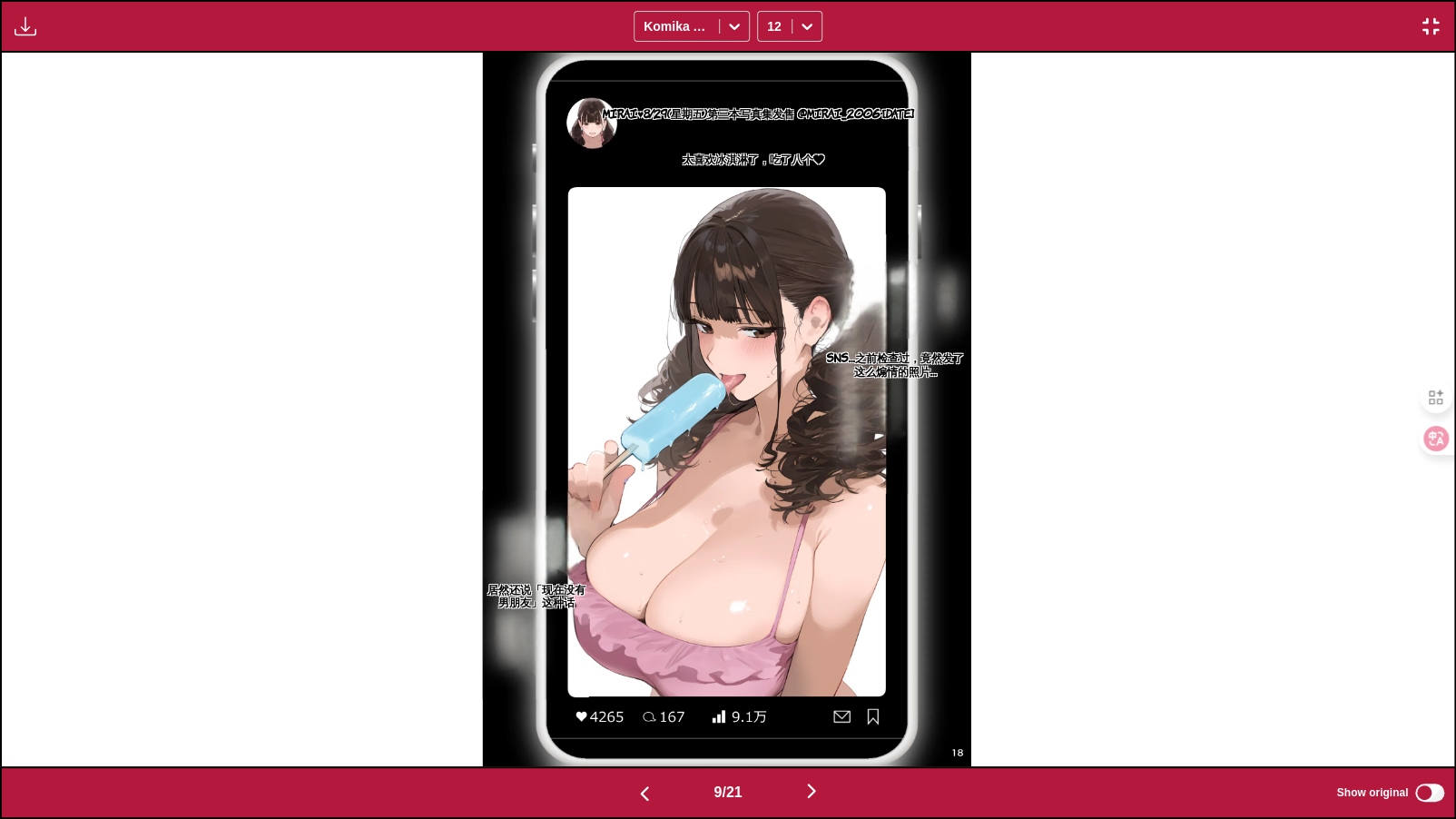
scroll to position [0, 11622]
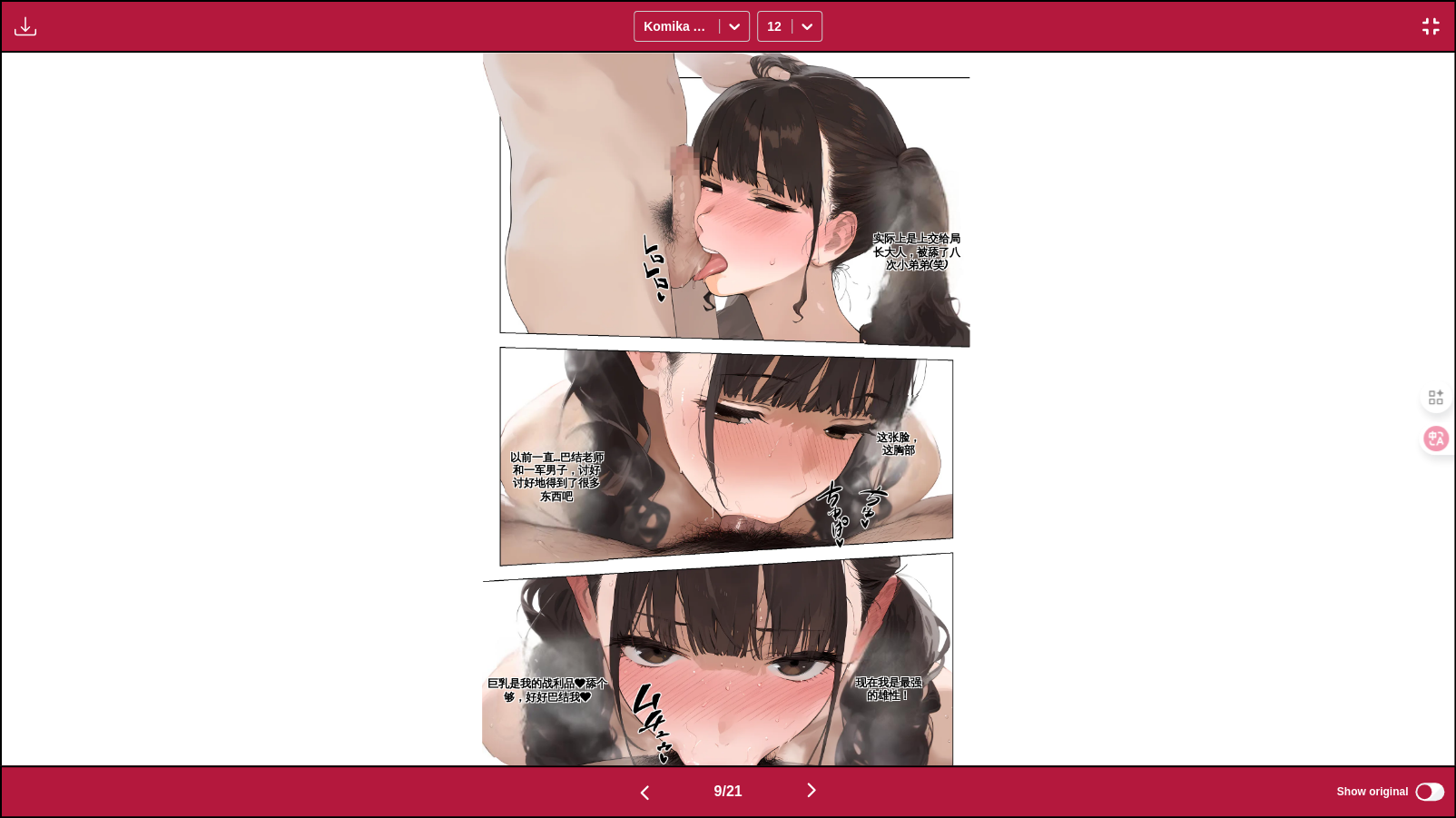
click at [794, 699] on img "button" at bounding box center [811, 790] width 21 height 21
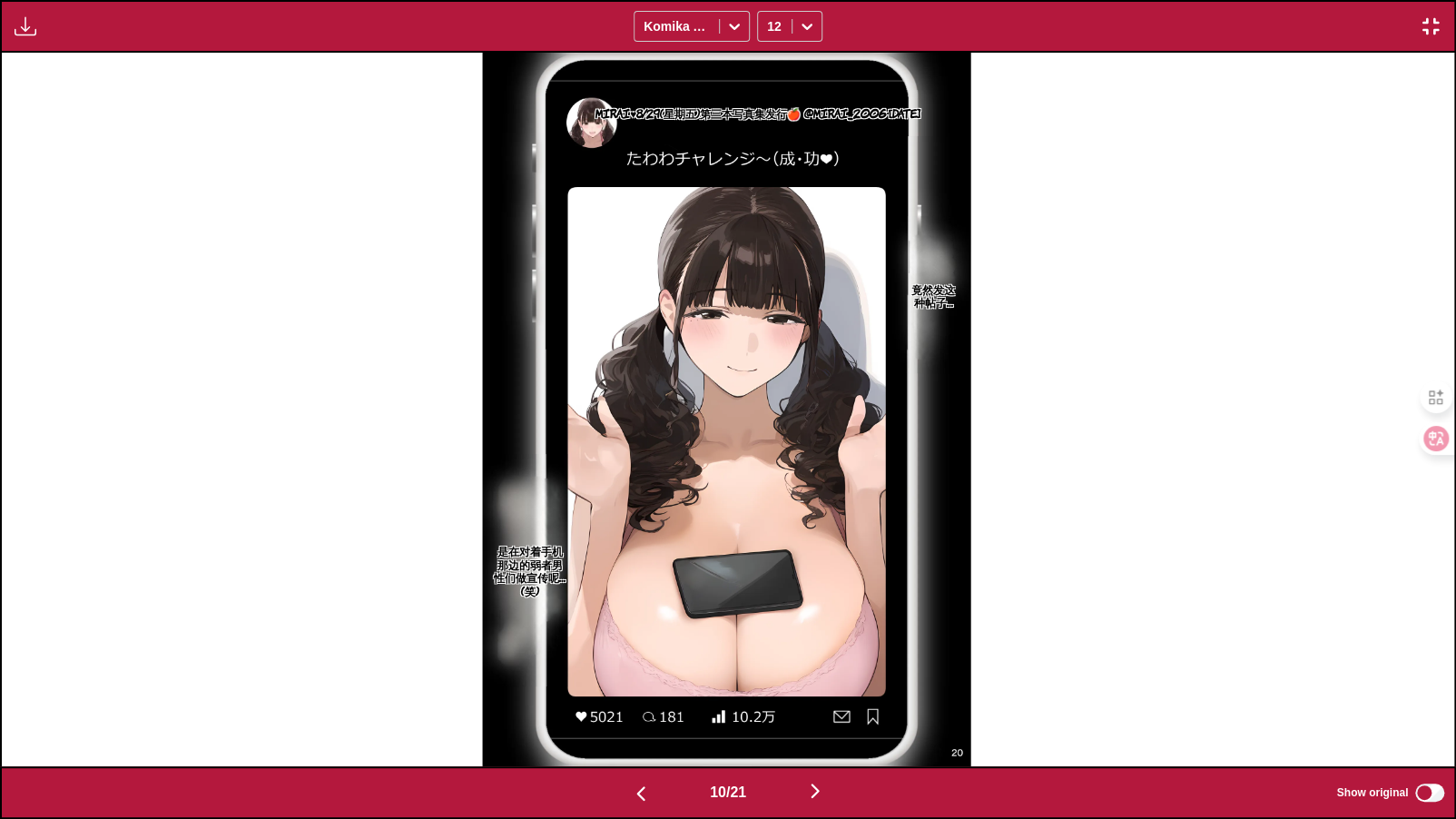
click at [794, 699] on img "button" at bounding box center [815, 791] width 21 height 21
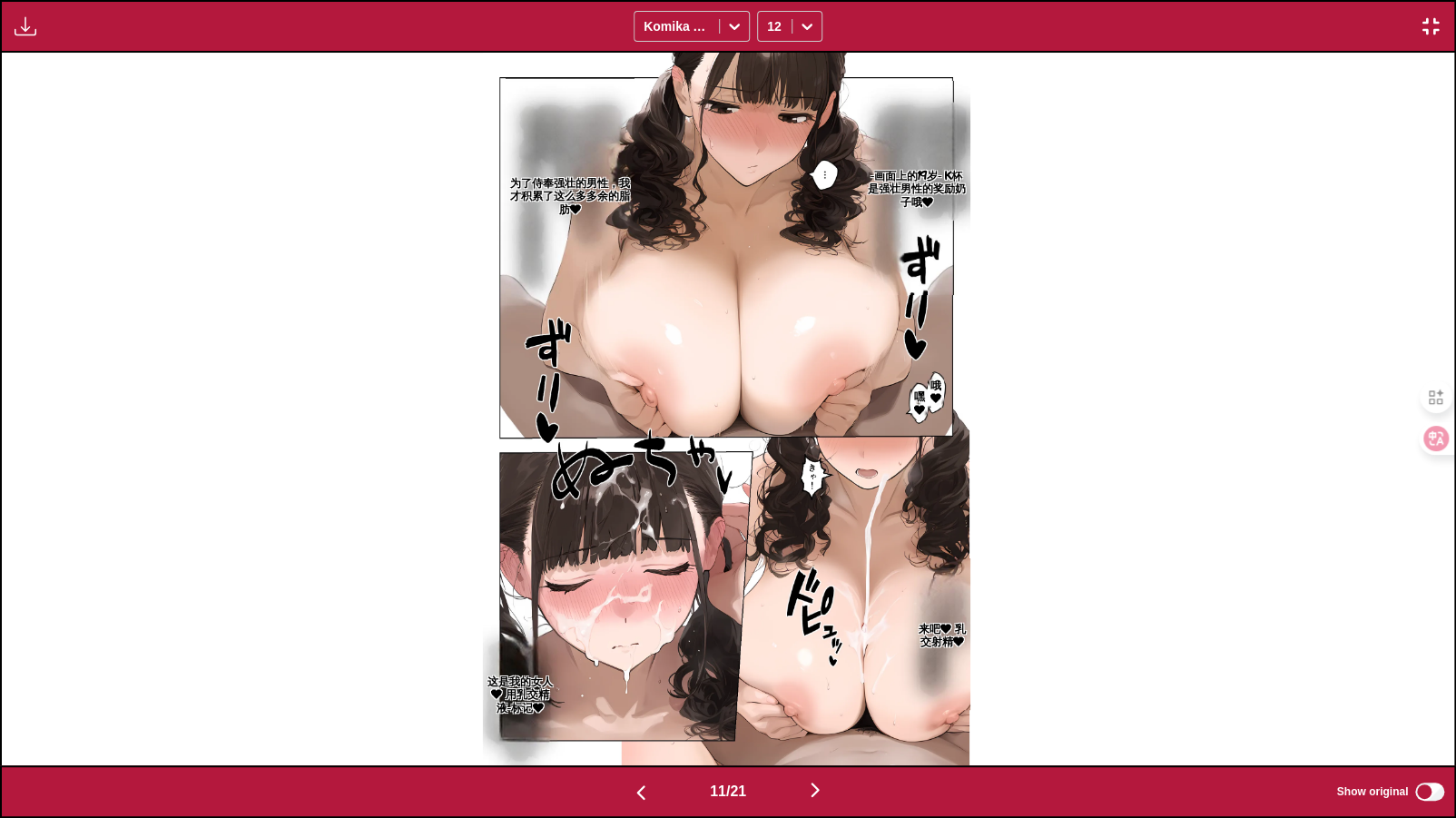
click at [794, 699] on div "11 / 21 Show original" at bounding box center [728, 792] width 1456 height 53
click at [794, 699] on img "button" at bounding box center [815, 791] width 21 height 21
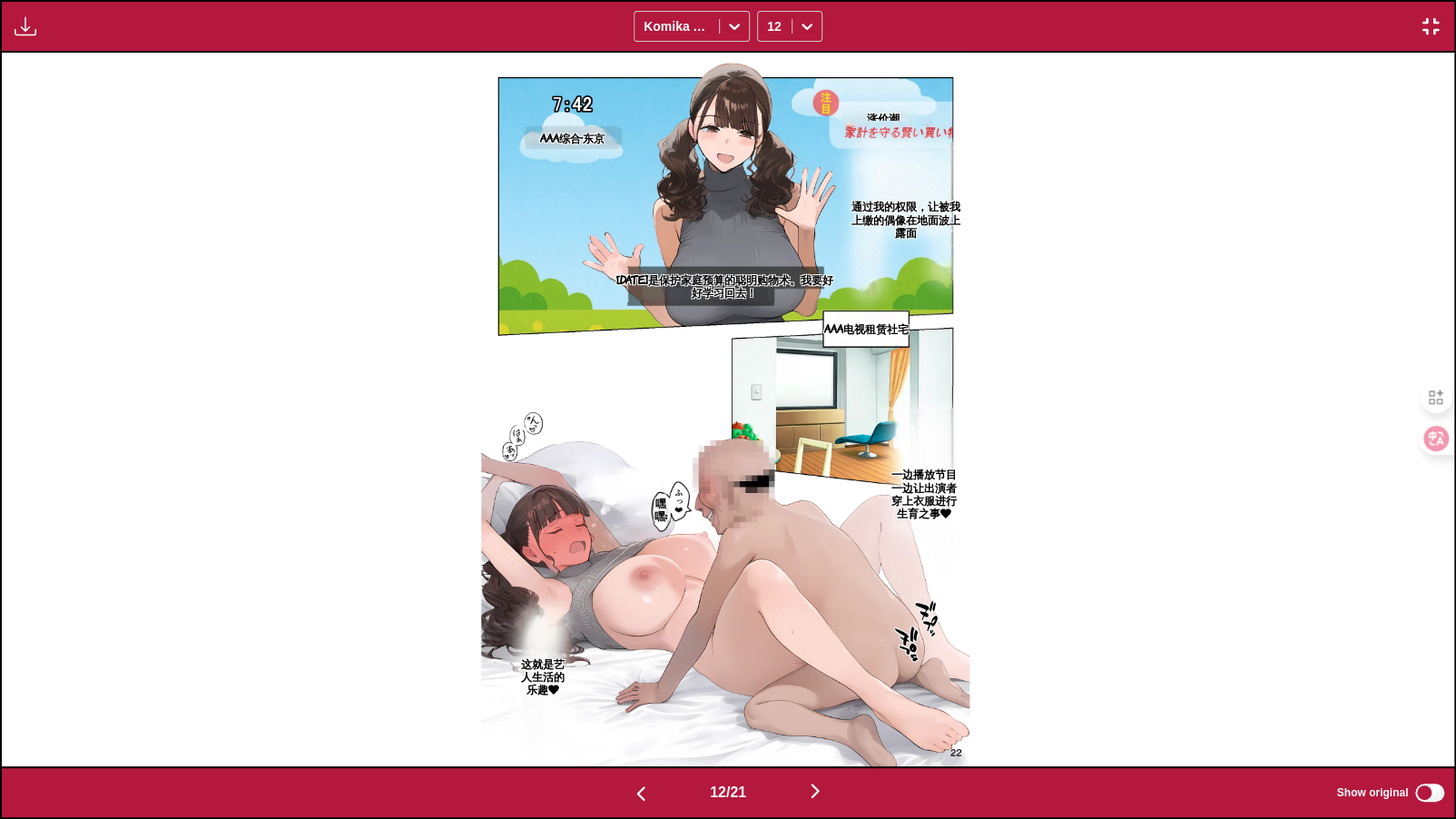
click at [794, 699] on img "button" at bounding box center [815, 791] width 21 height 21
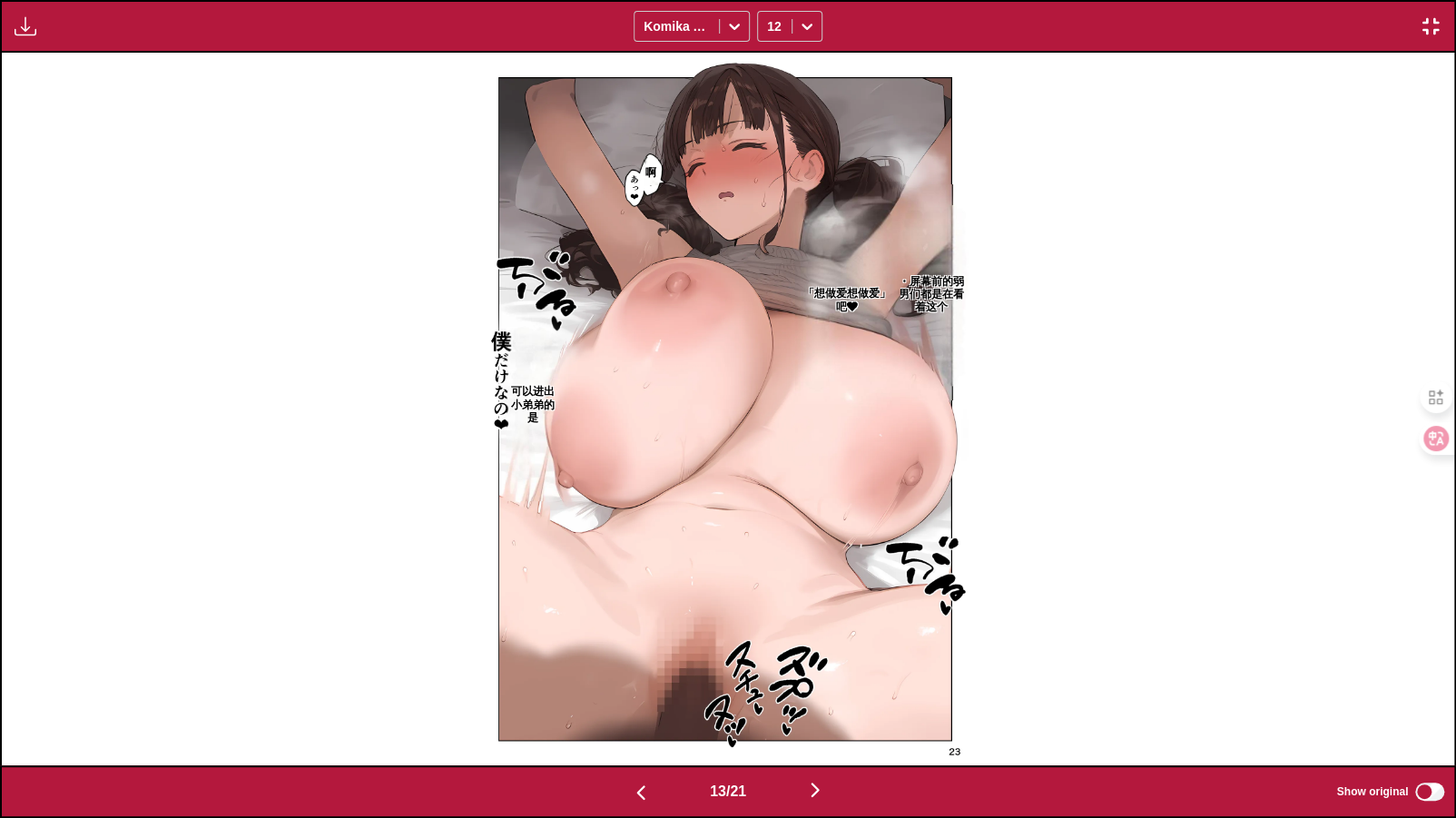
click at [794, 499] on div "啊 ・屏幕前的弱男们都是在看着这个 「想做爱想做爱」吧❤ 可以进出小弟弟的是" at bounding box center [725, 408] width 1452 height 712
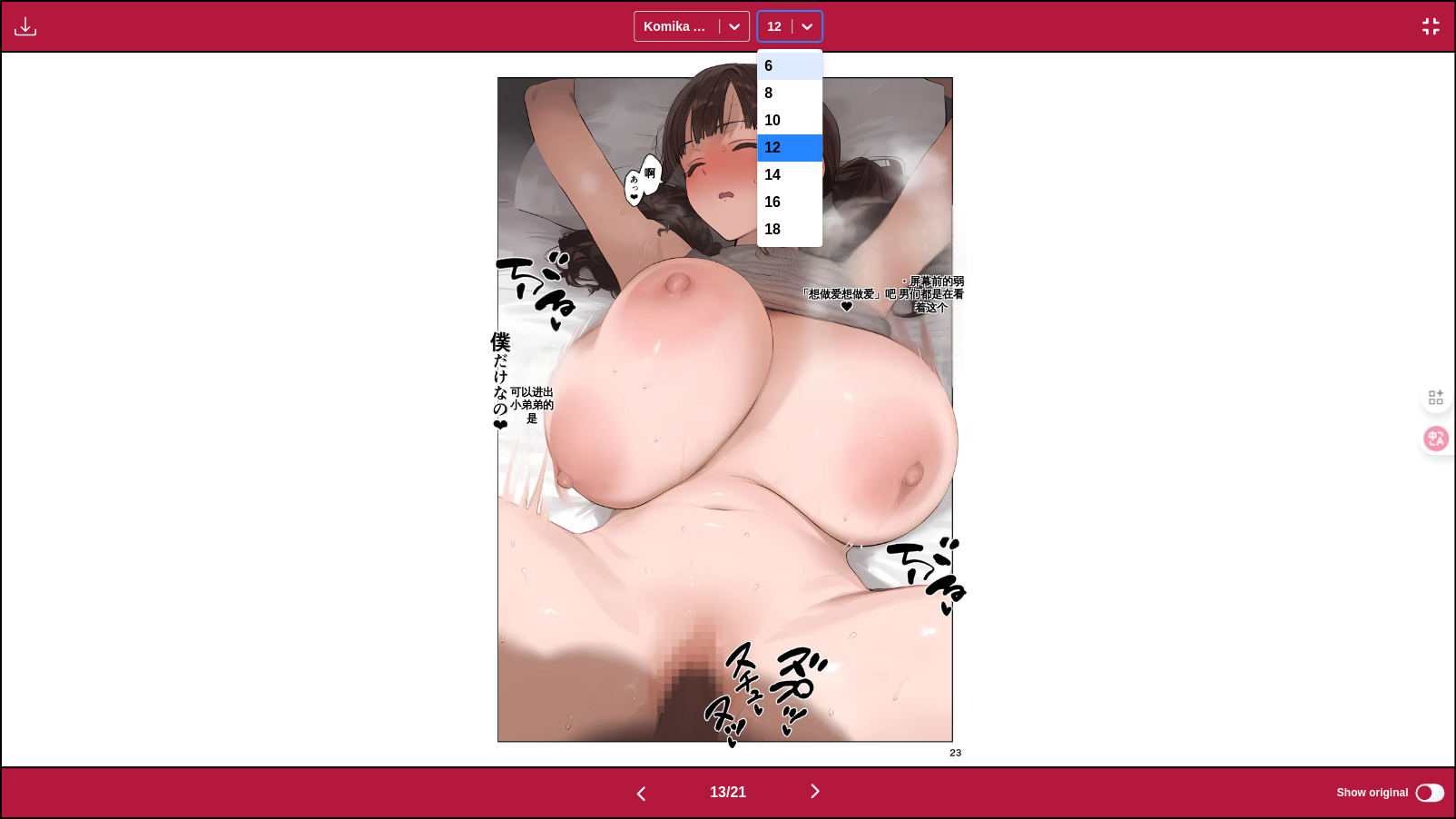
click at [789, 20] on div "12" at bounding box center [775, 26] width 33 height 25
click at [788, 120] on div "10" at bounding box center [789, 121] width 65 height 27
click at [793, 27] on div at bounding box center [807, 26] width 29 height 29
click at [791, 148] on div "12" at bounding box center [789, 148] width 65 height 27
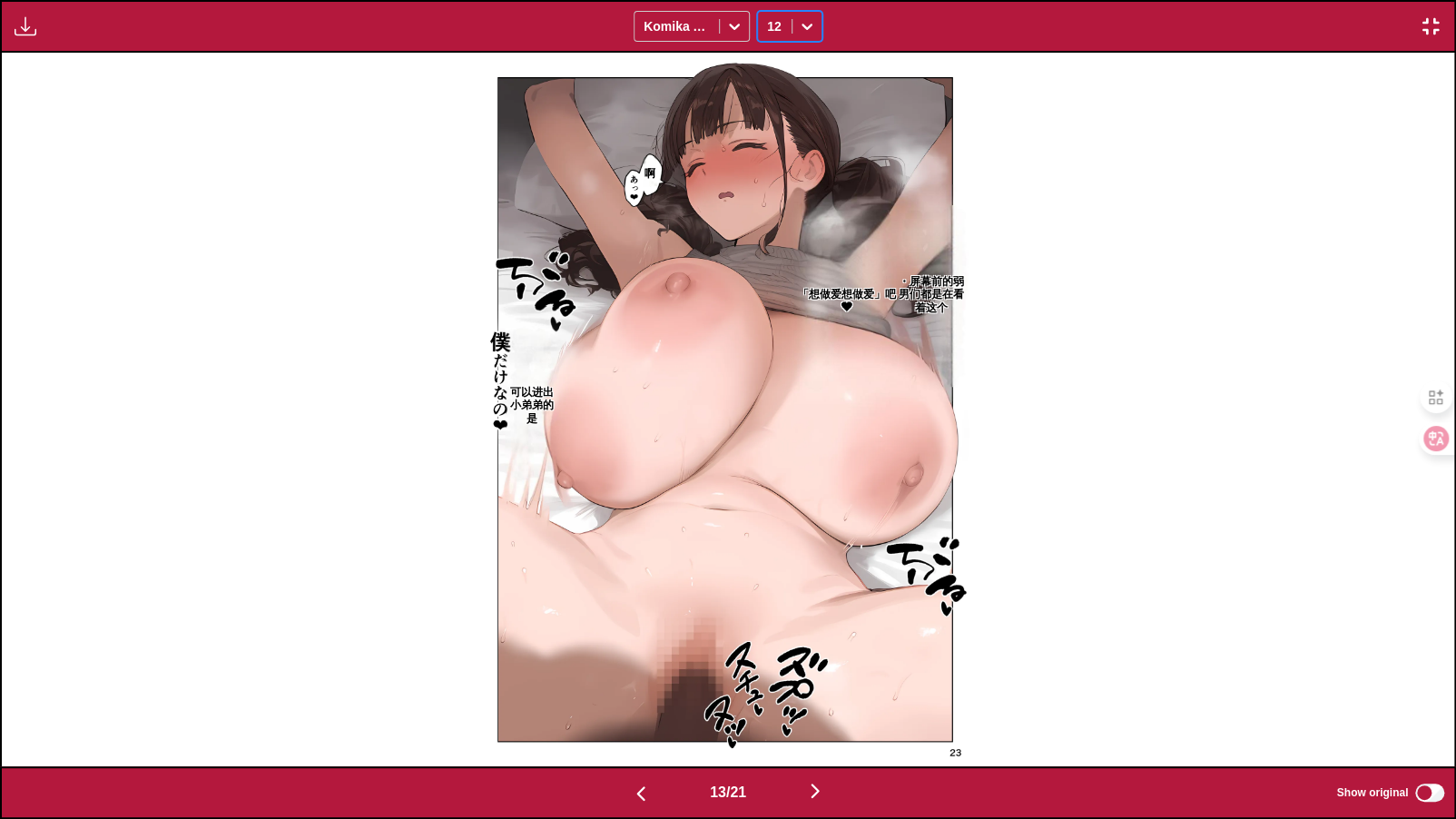
click at [794, 699] on img "button" at bounding box center [815, 791] width 21 height 21
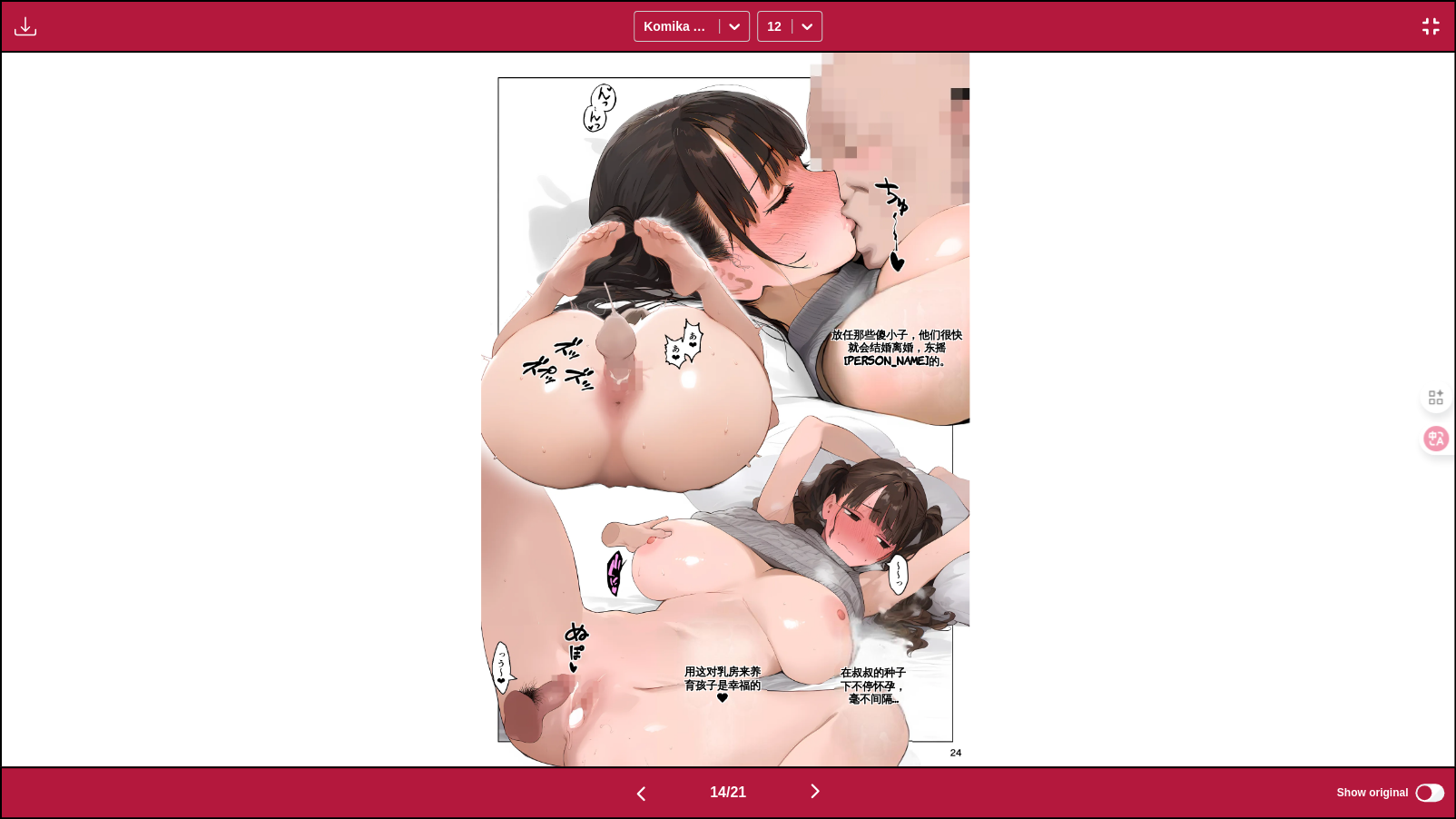
click at [794, 699] on img "button" at bounding box center [815, 791] width 21 height 21
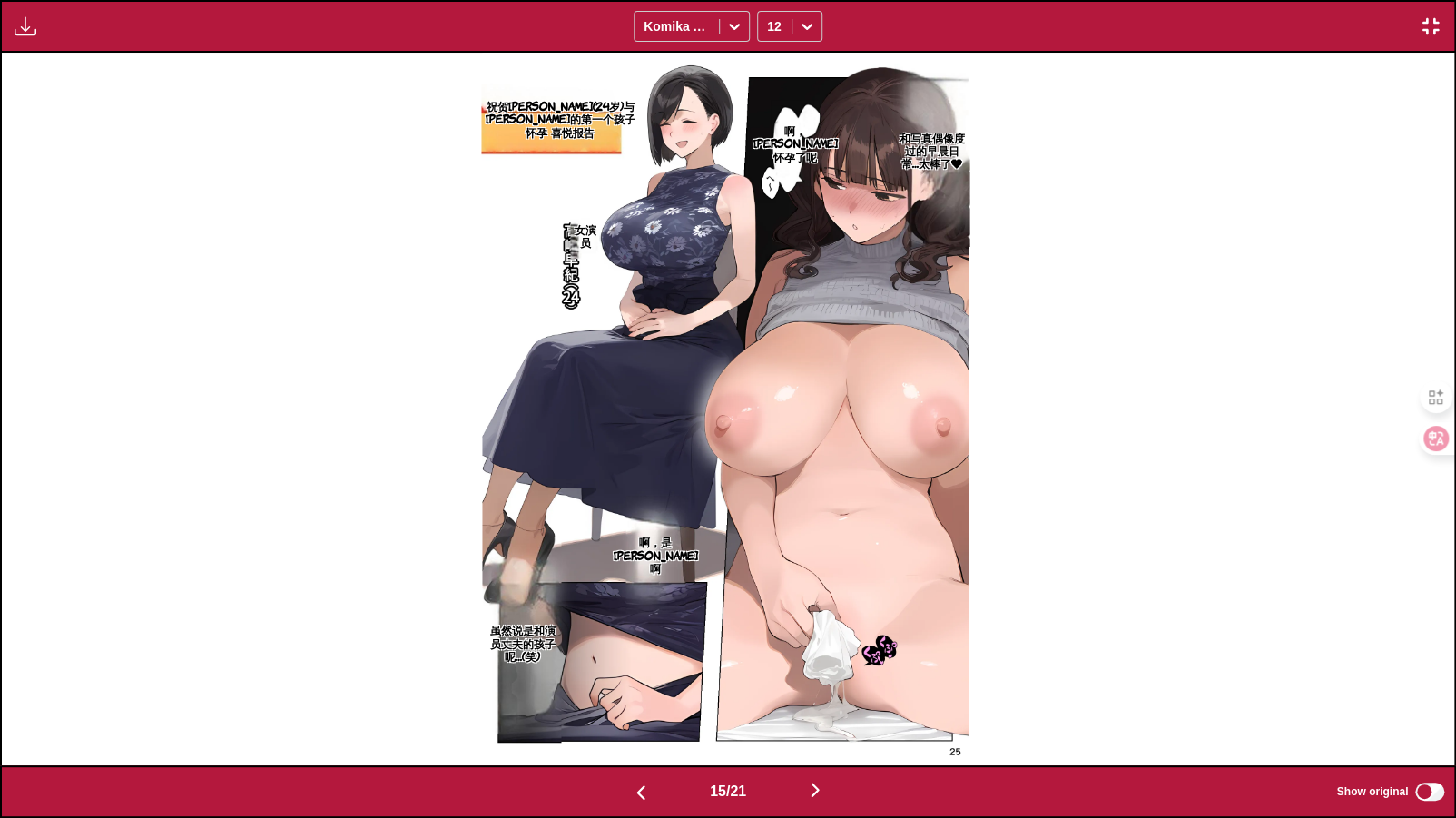
click at [794, 699] on img "button" at bounding box center [815, 790] width 21 height 21
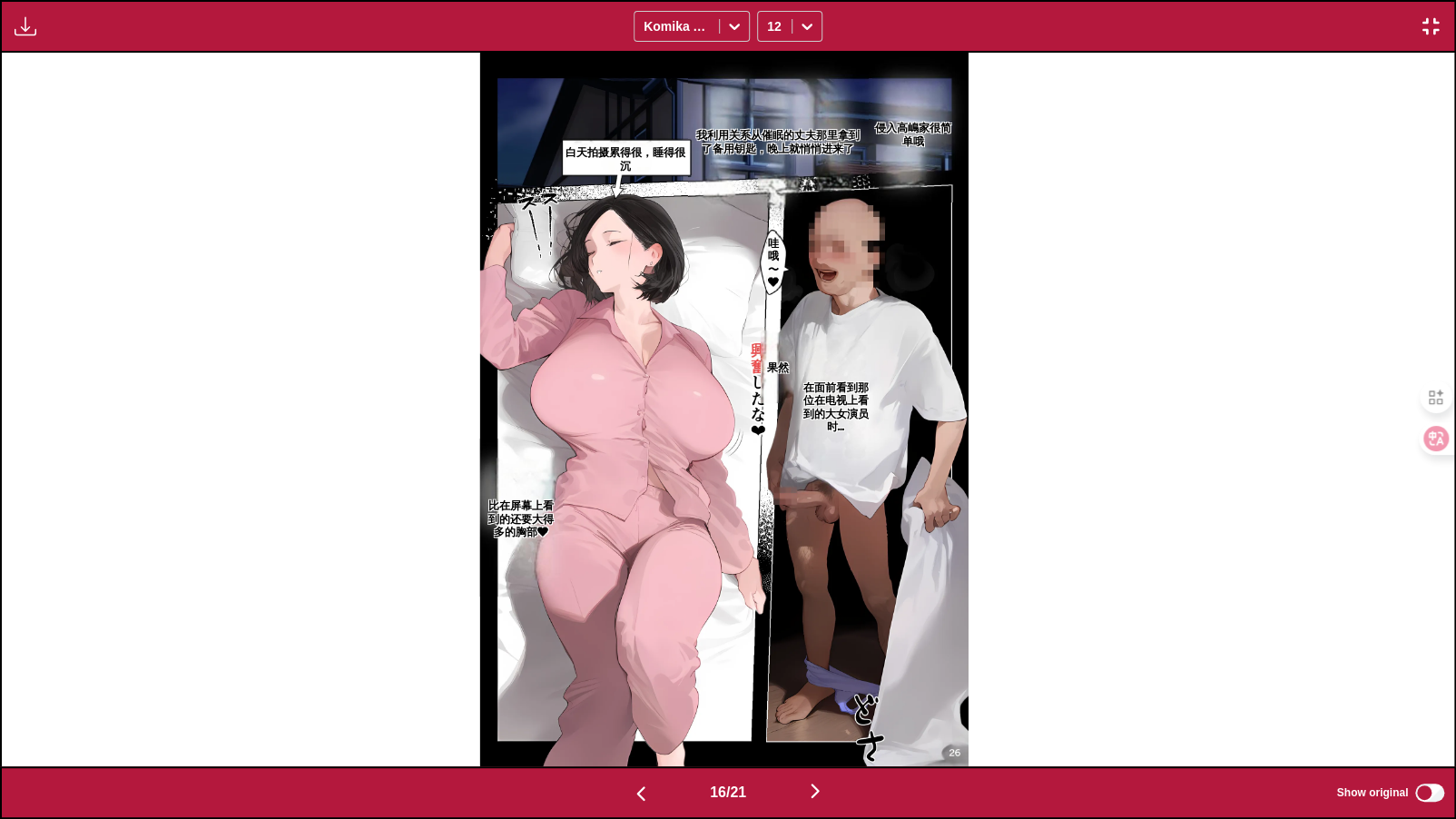
click at [794, 699] on img "button" at bounding box center [815, 791] width 21 height 21
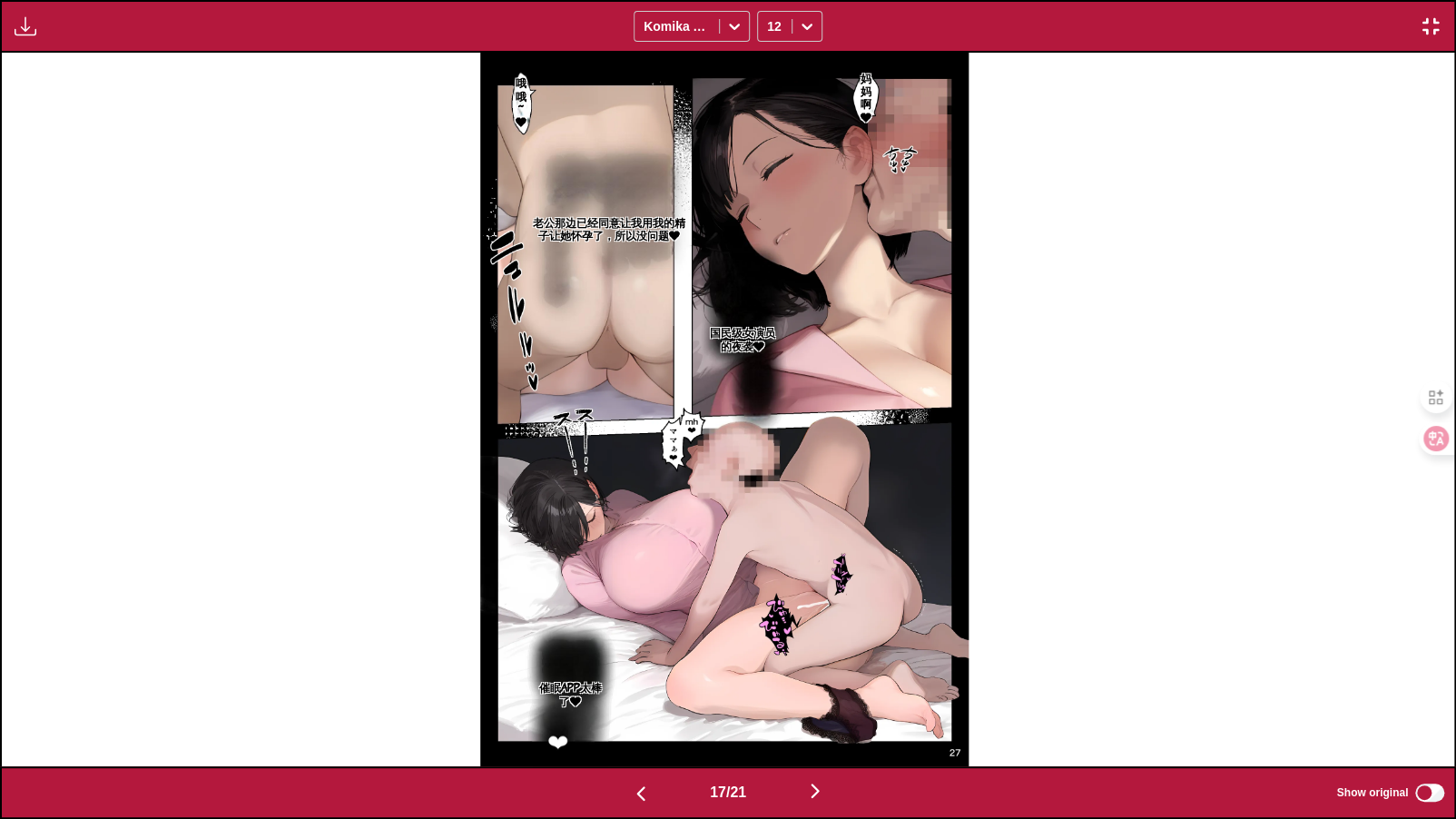
click at [794, 699] on img "button" at bounding box center [815, 791] width 21 height 21
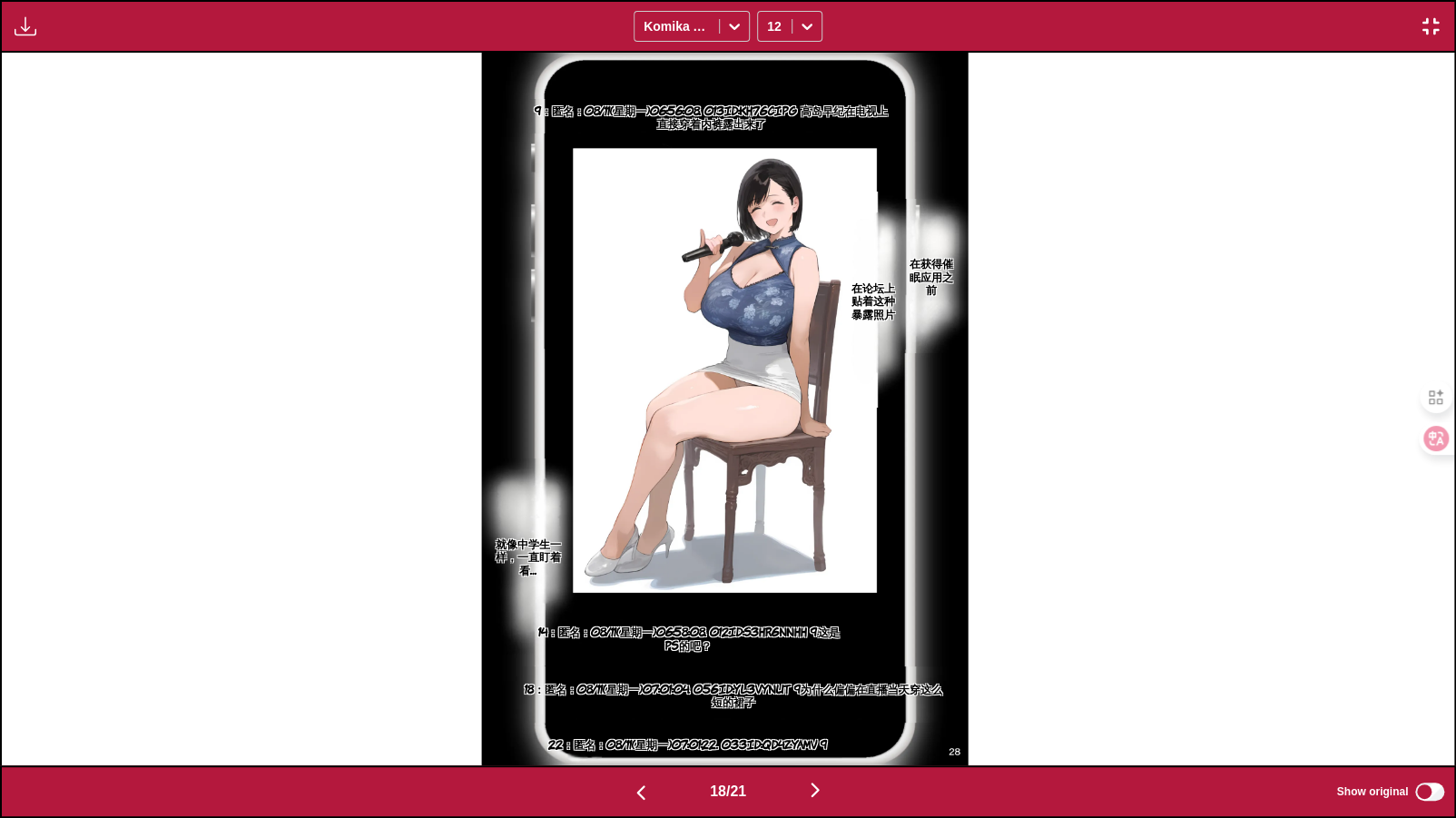
click at [794, 699] on img "button" at bounding box center [815, 790] width 21 height 21
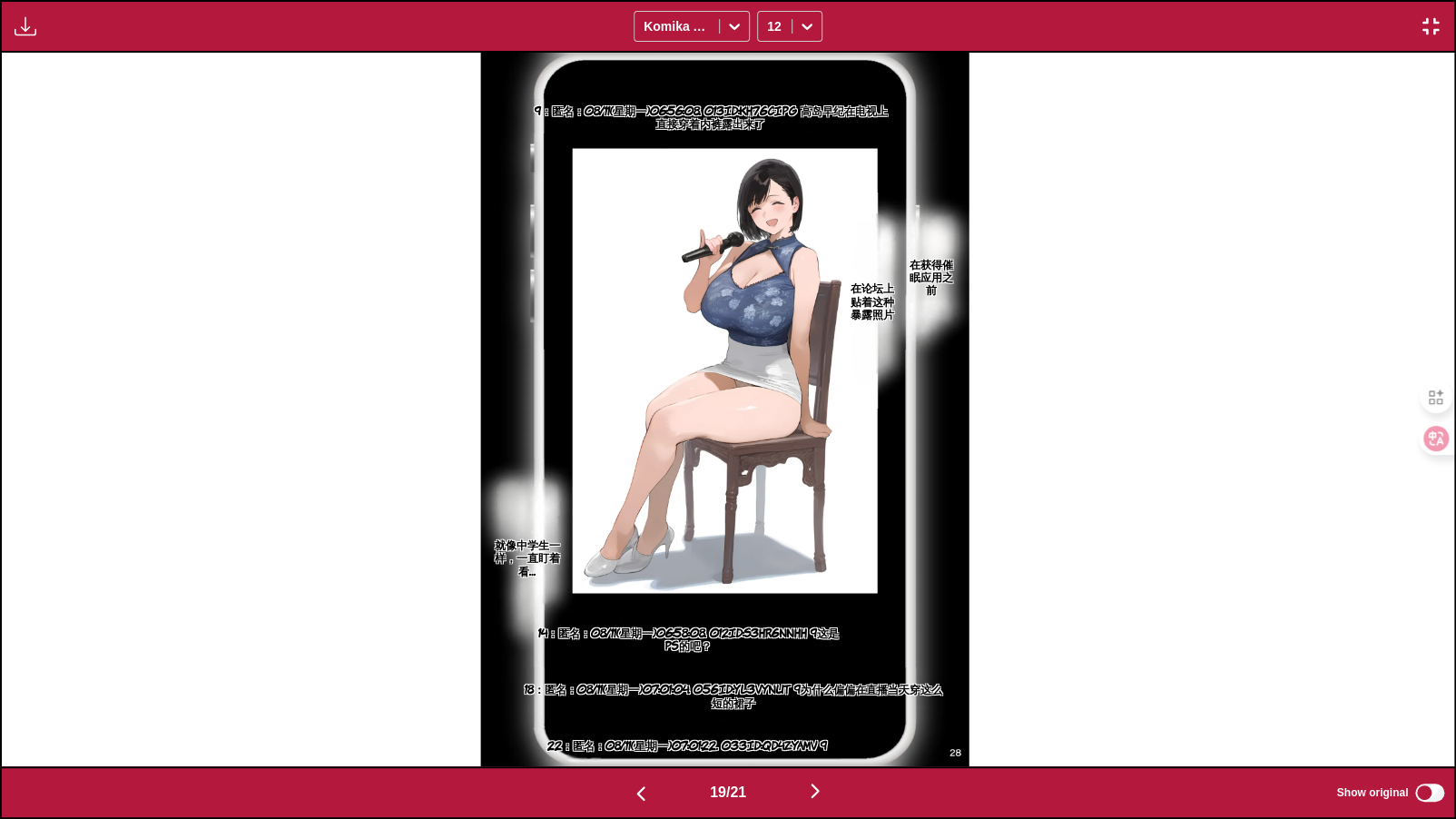
scroll to position [0, 26149]
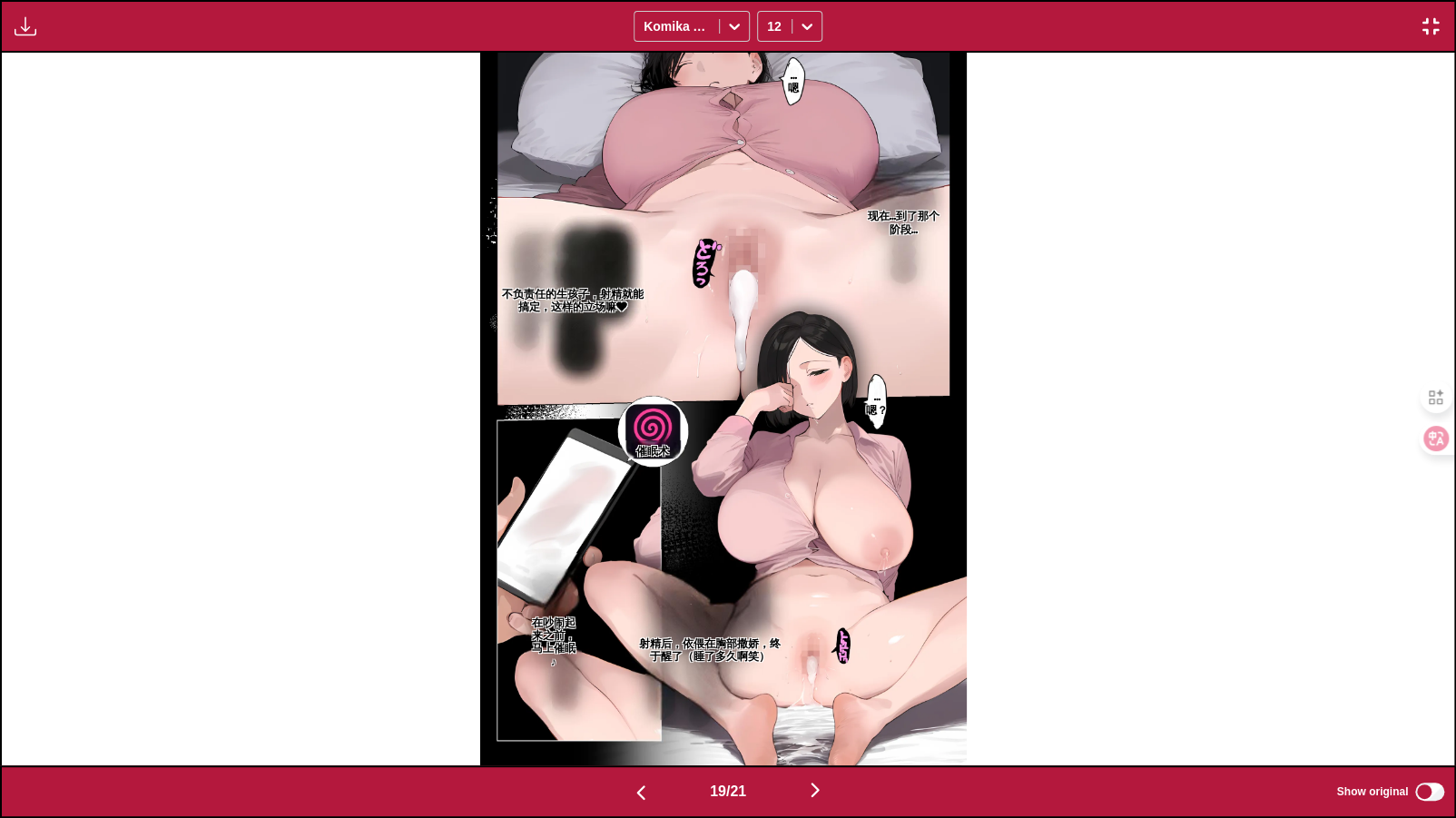
click at [794, 699] on img "button" at bounding box center [815, 790] width 21 height 21
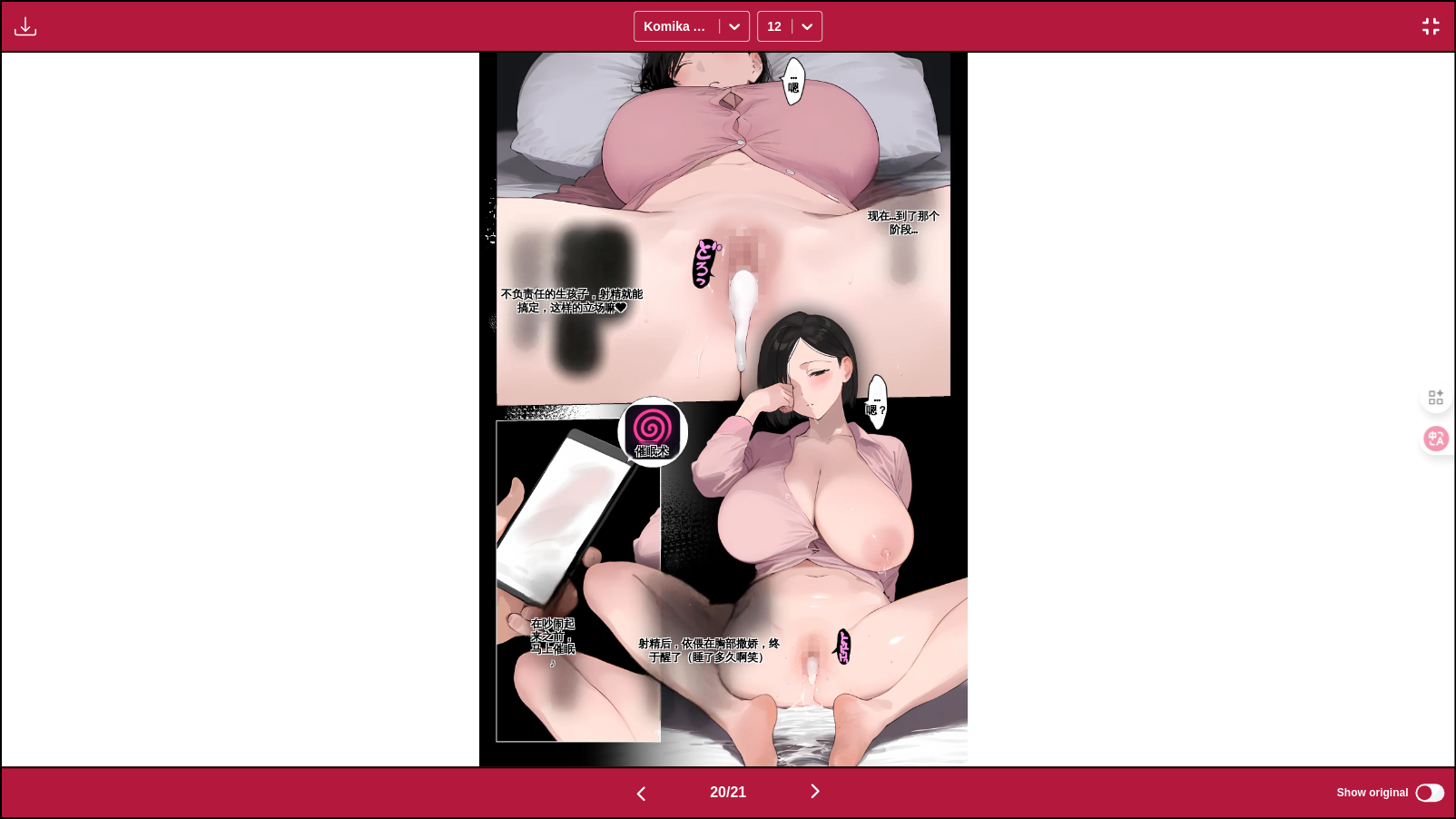
scroll to position [0, 27603]
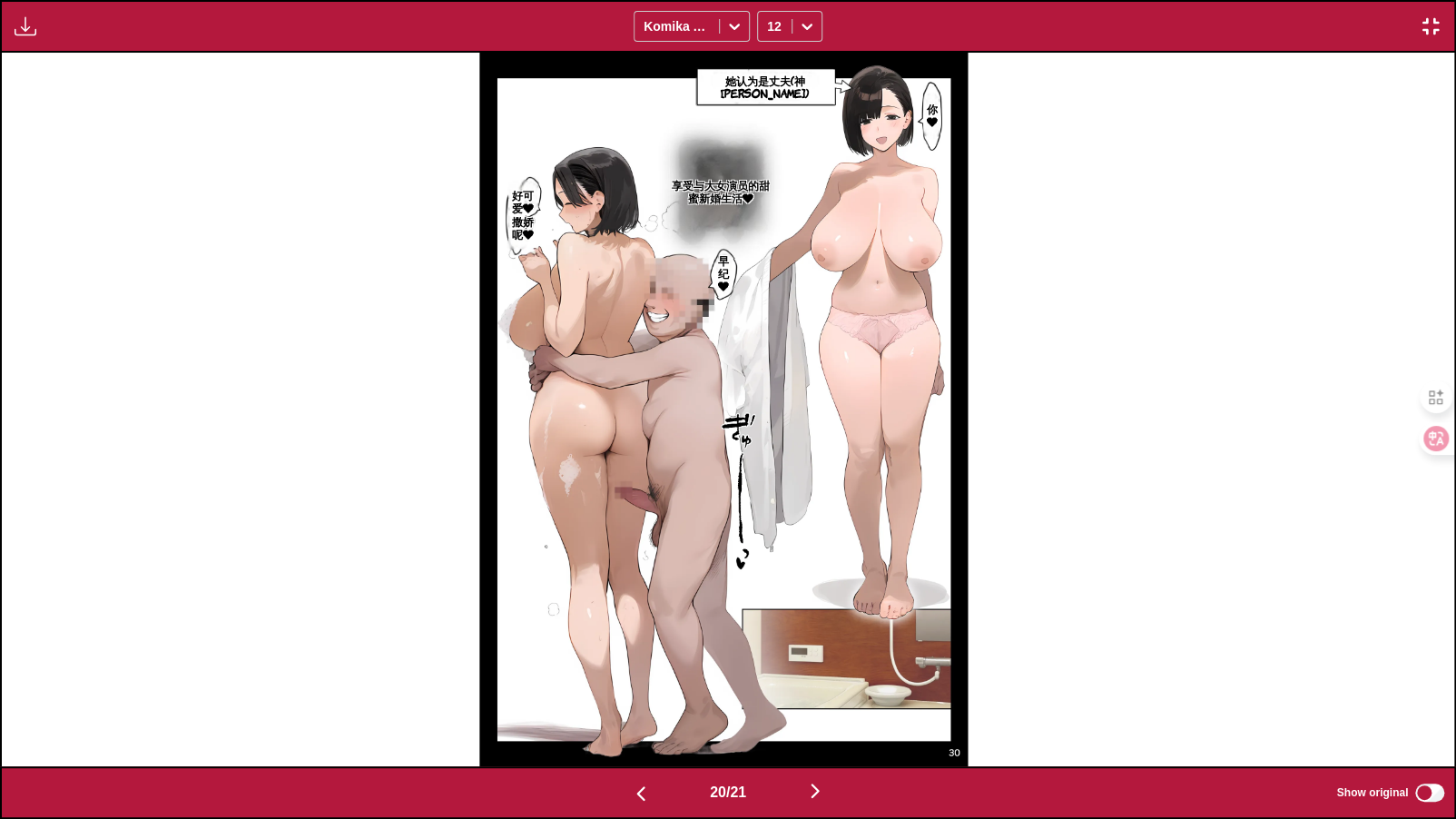
click at [110, 93] on div "她认为是丈夫(神宫司隼人) 你❤ 享受与大女演员的甜蜜新婚生活❤ 好可爱❤撒娇呢❤ 早纪❤" at bounding box center [723, 409] width 1452 height 713
click at [794, 699] on img "button" at bounding box center [815, 791] width 21 height 21
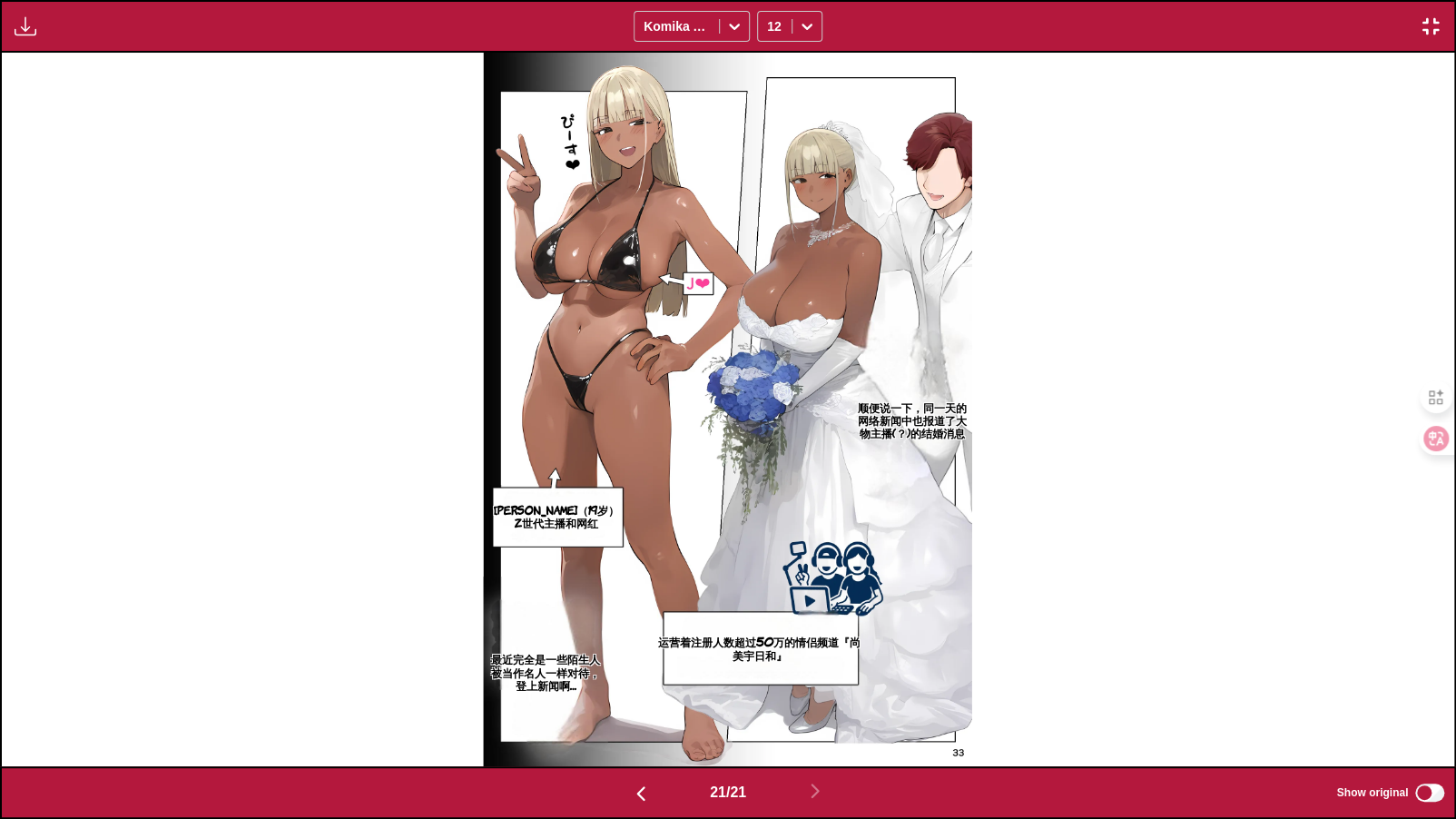
click at [794, 644] on img at bounding box center [728, 409] width 488 height 713
click at [794, 22] on img "button" at bounding box center [1431, 26] width 21 height 21
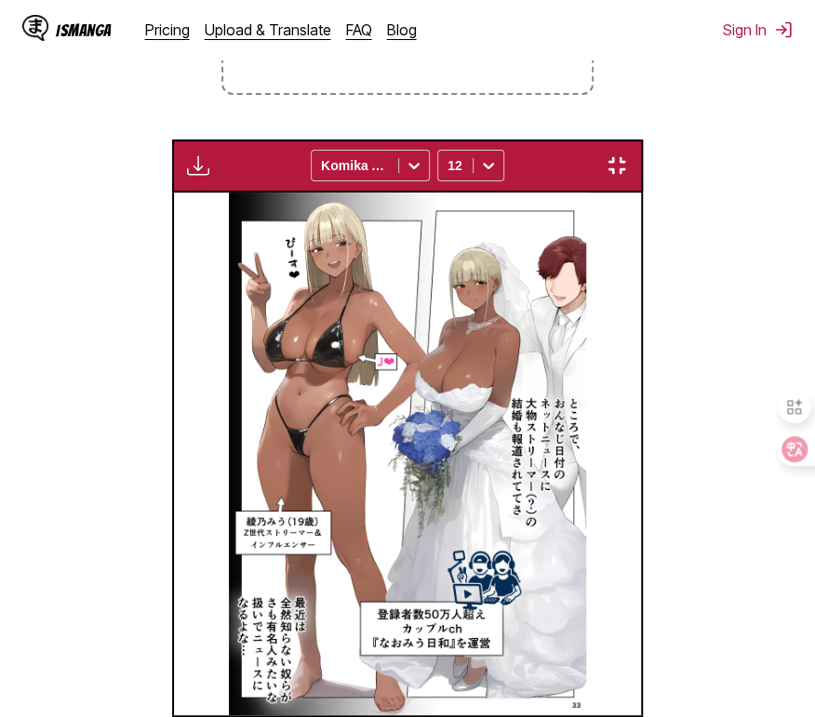
scroll to position [0, 9361]
